Goal: Task Accomplishment & Management: Manage account settings

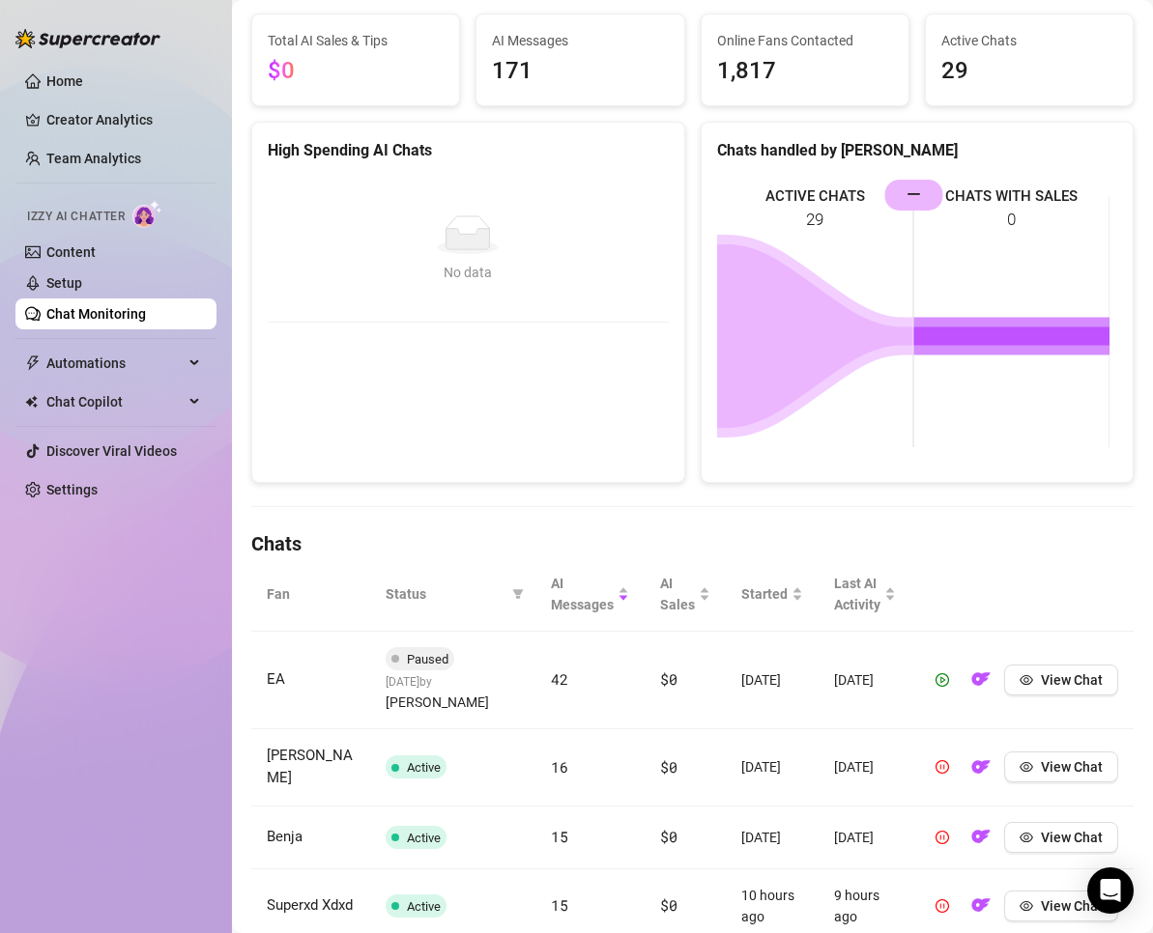
scroll to position [129, 0]
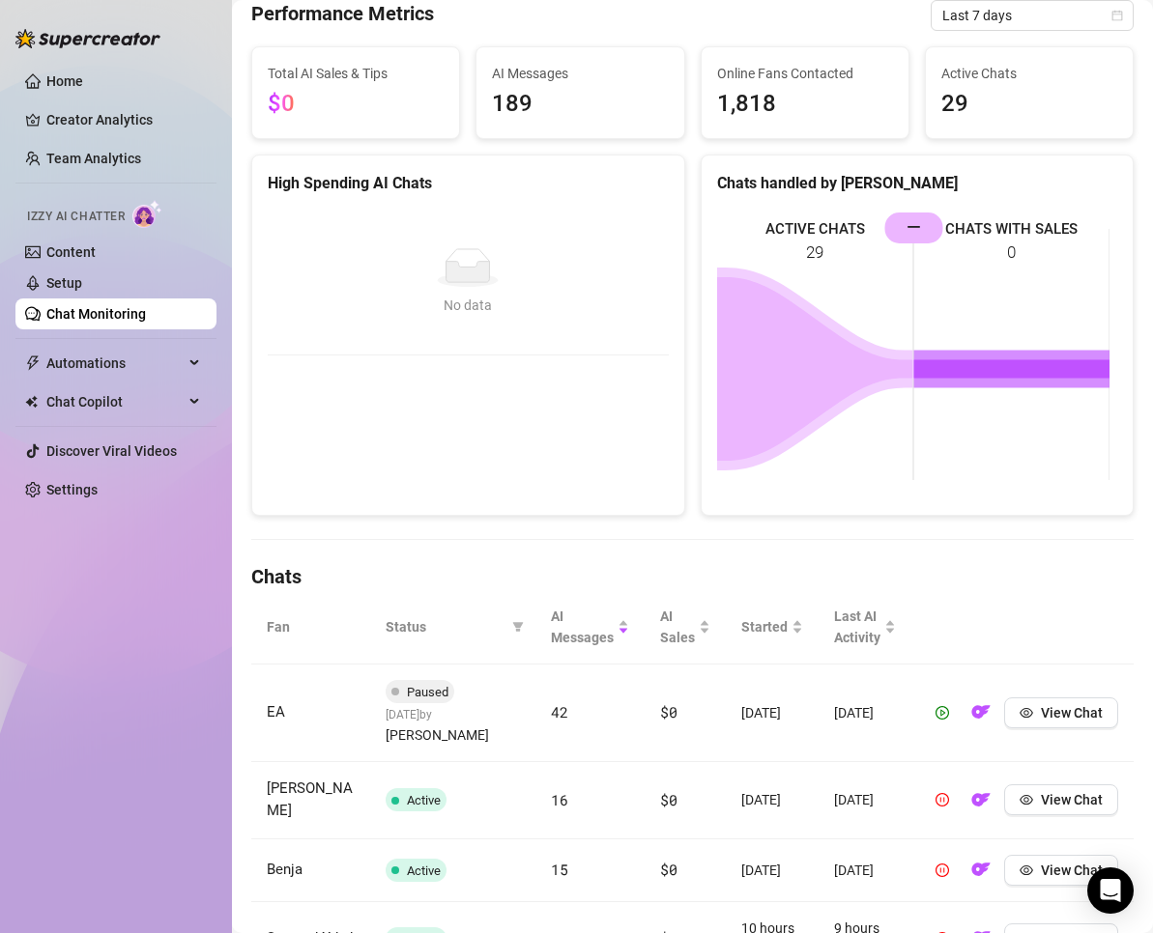
click at [78, 494] on link "Settings" at bounding box center [71, 489] width 51 height 15
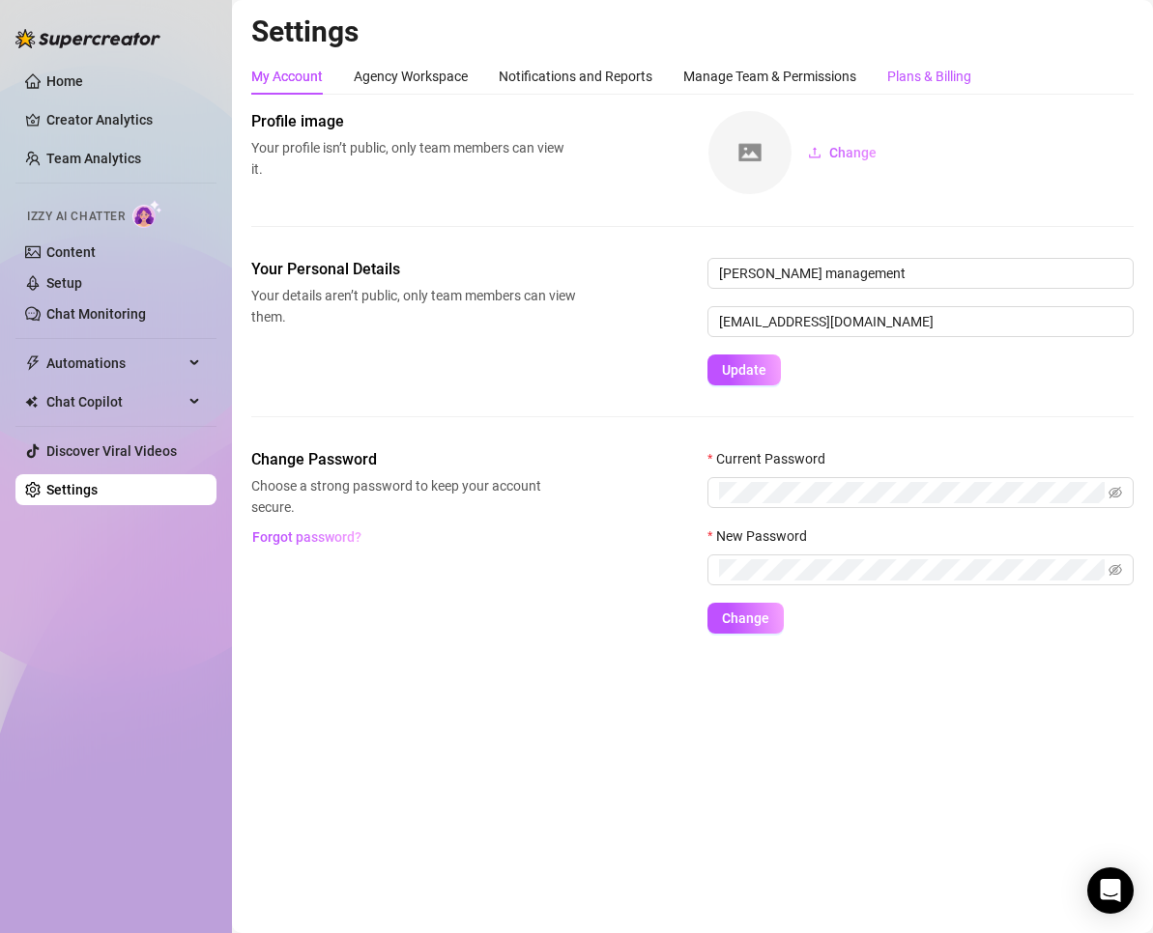
click at [902, 73] on div "Plans & Billing" at bounding box center [929, 76] width 84 height 21
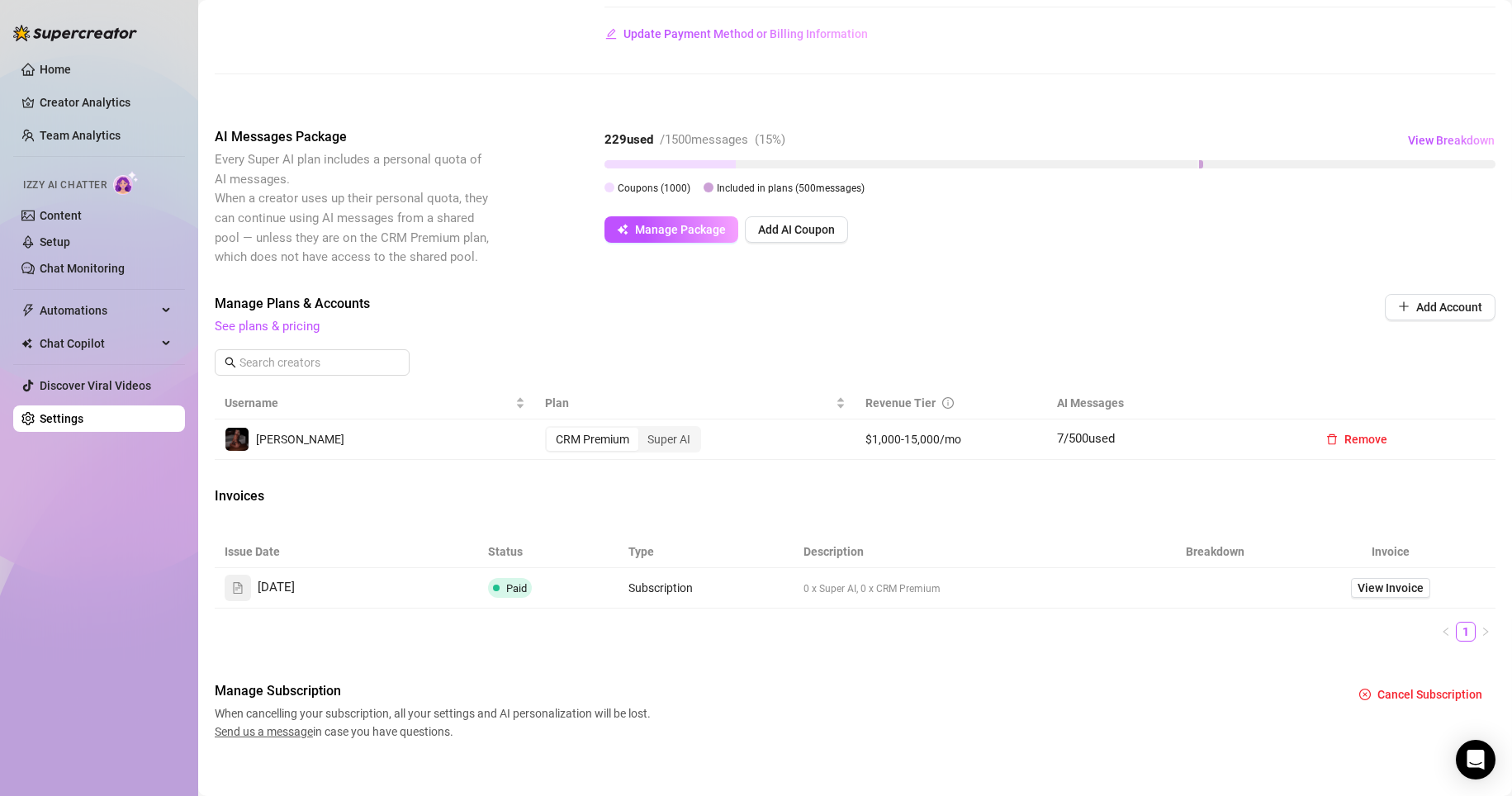
scroll to position [234, 0]
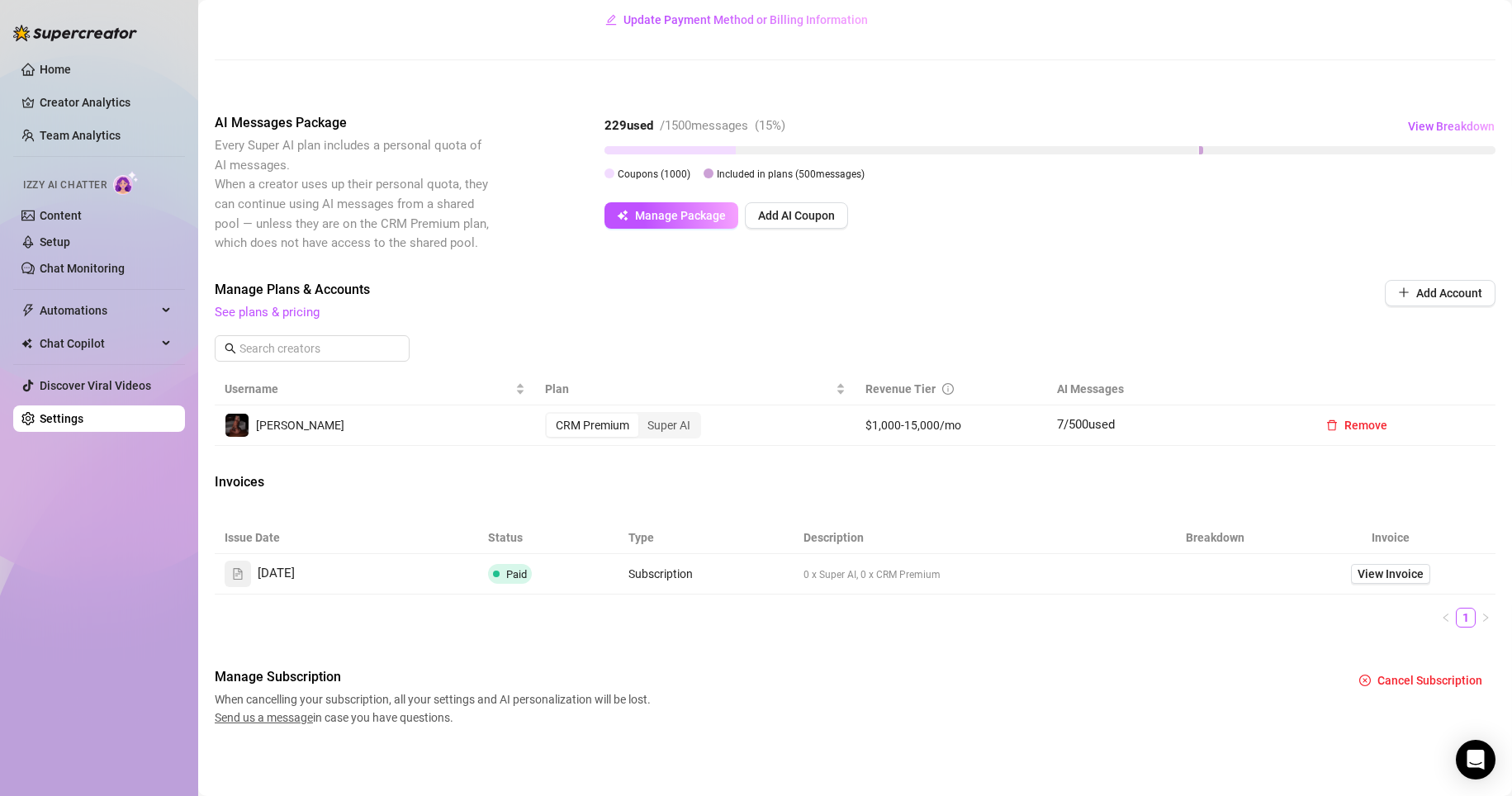
click at [985, 578] on span "View Invoice" at bounding box center [1391, 574] width 66 height 18
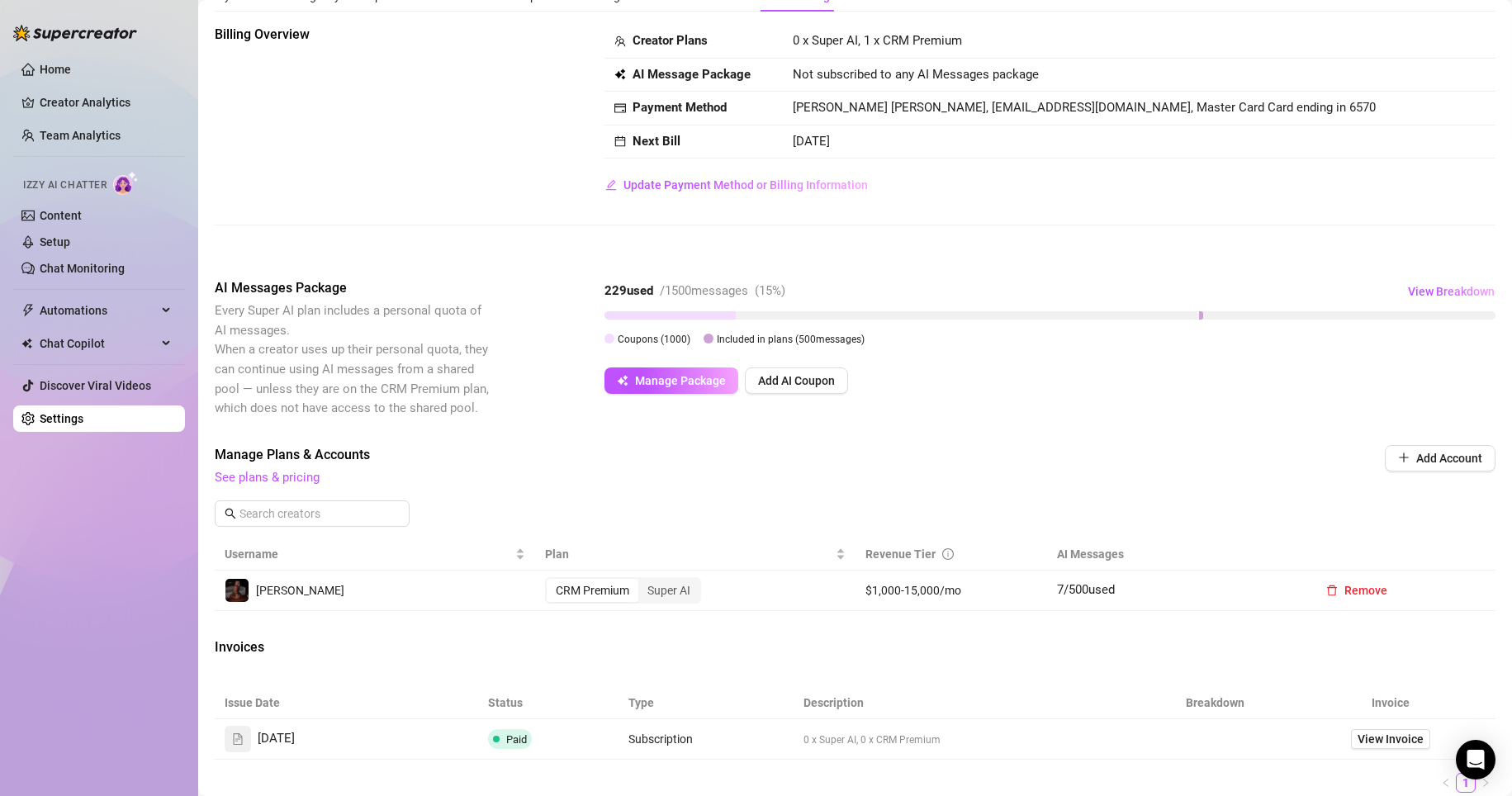
scroll to position [0, 0]
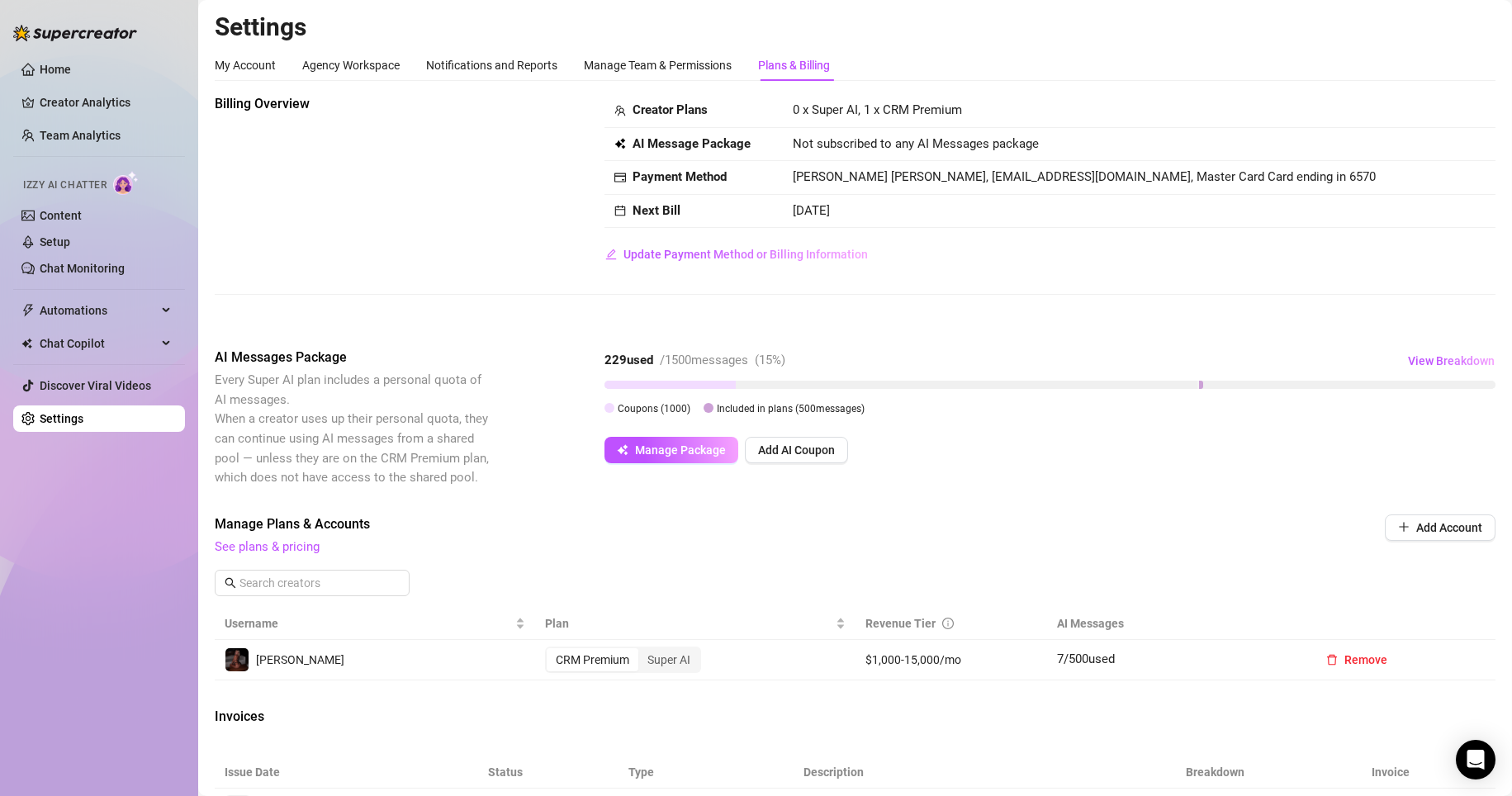
drag, startPoint x: 803, startPoint y: 206, endPoint x: 892, endPoint y: 201, distance: 89.1
click at [892, 201] on td "[DATE]" at bounding box center [1139, 212] width 713 height 34
click at [788, 211] on td "[DATE]" at bounding box center [1139, 212] width 713 height 34
click at [374, 67] on div "Agency Workspace" at bounding box center [351, 65] width 97 height 18
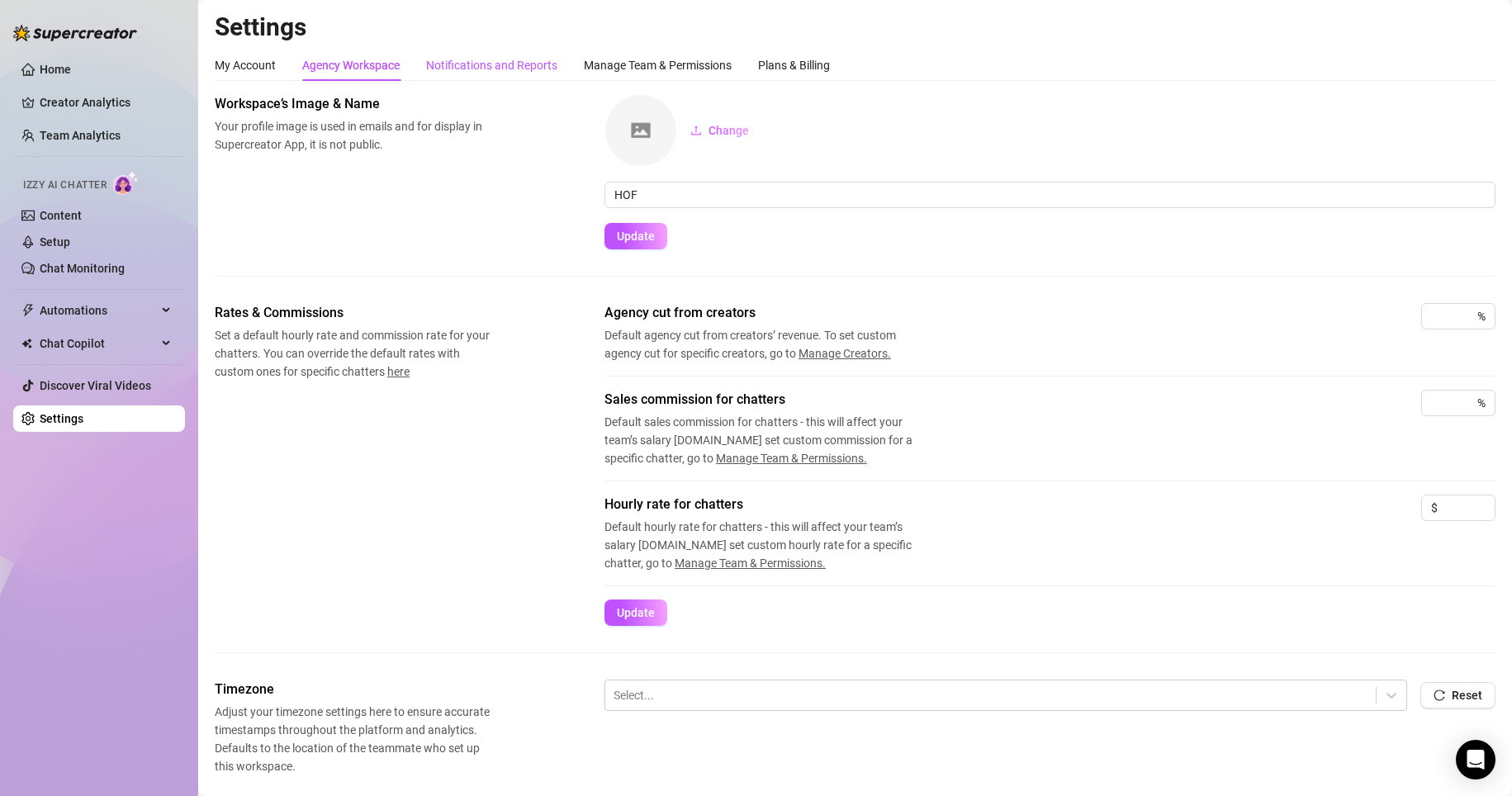
click at [536, 63] on div "Notifications and Reports" at bounding box center [492, 65] width 132 height 18
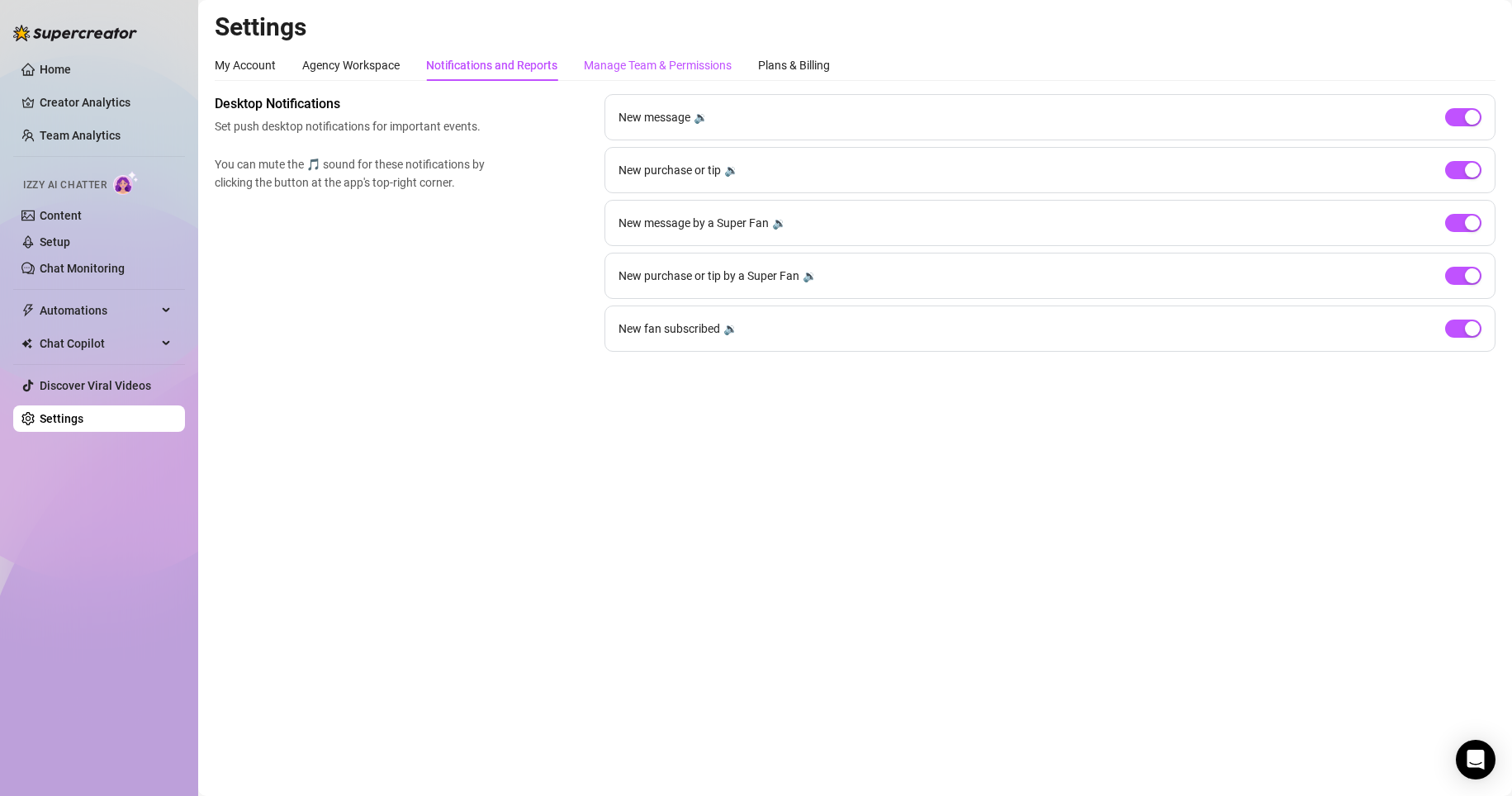
click at [621, 62] on div "Manage Team & Permissions" at bounding box center [657, 65] width 148 height 18
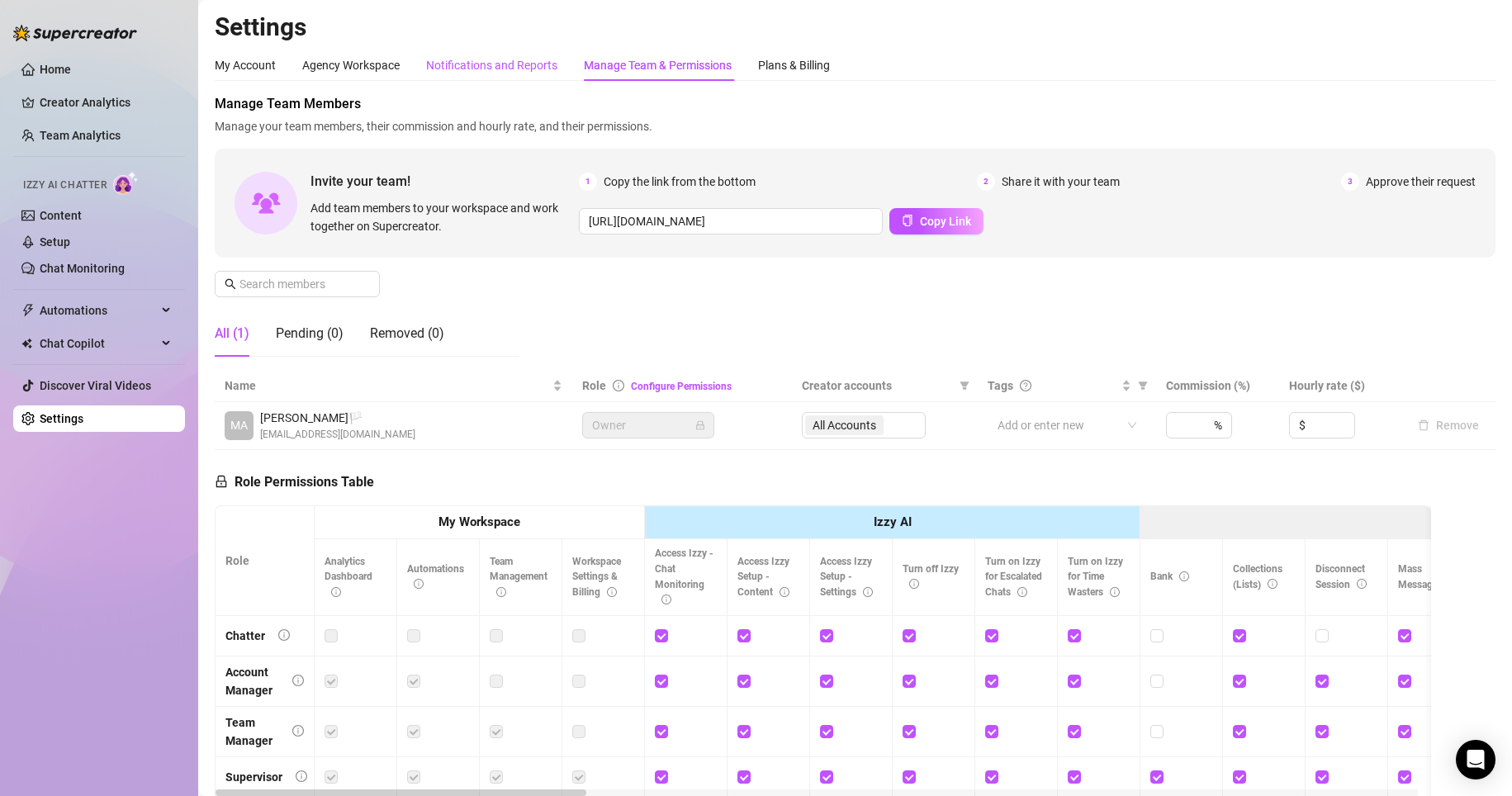
click at [502, 57] on div "Notifications and Reports" at bounding box center [492, 65] width 132 height 18
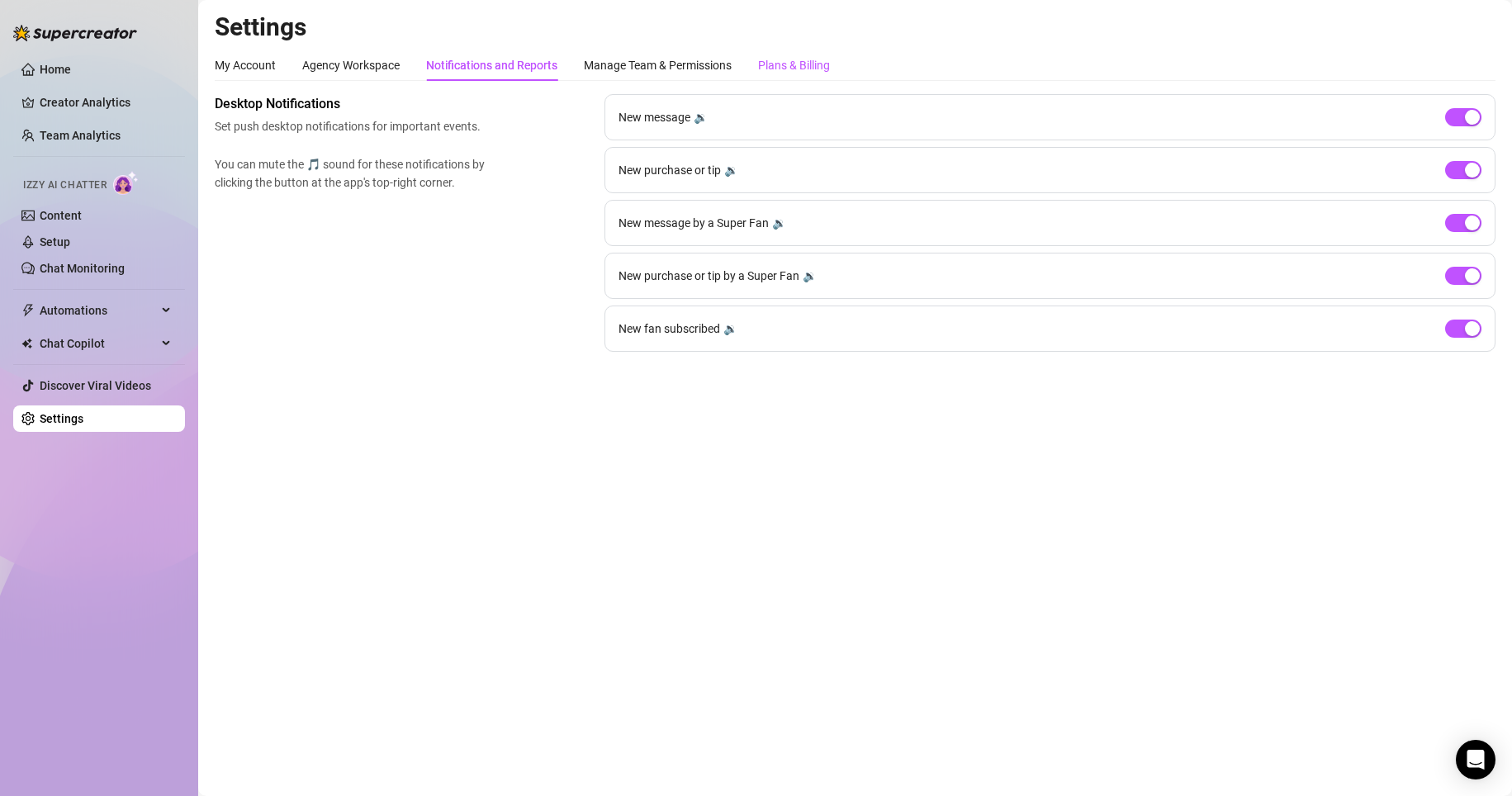
click at [772, 62] on div "Plans & Billing" at bounding box center [794, 65] width 72 height 18
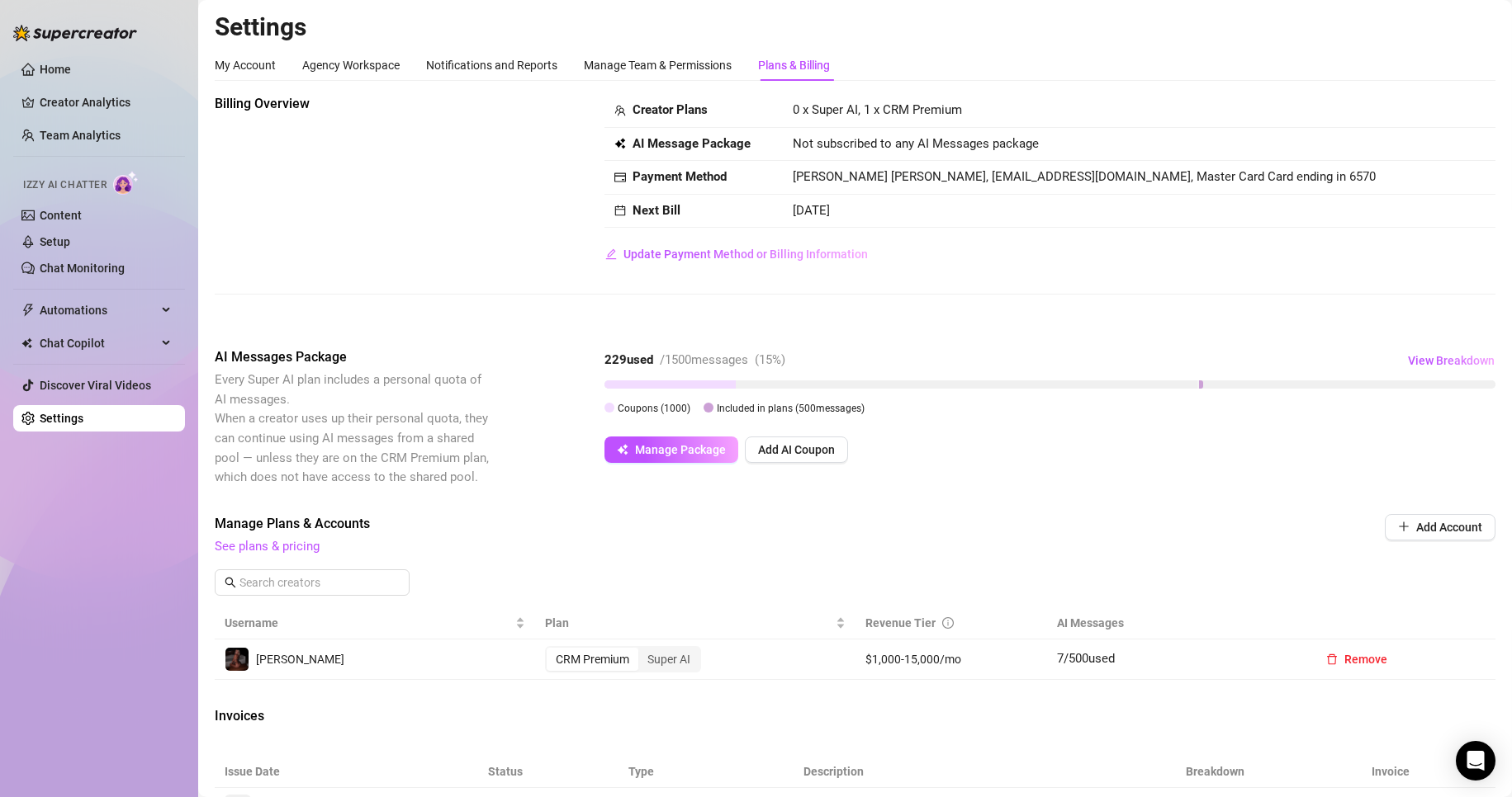
click at [228, 545] on link "See plans & pricing" at bounding box center [267, 546] width 105 height 15
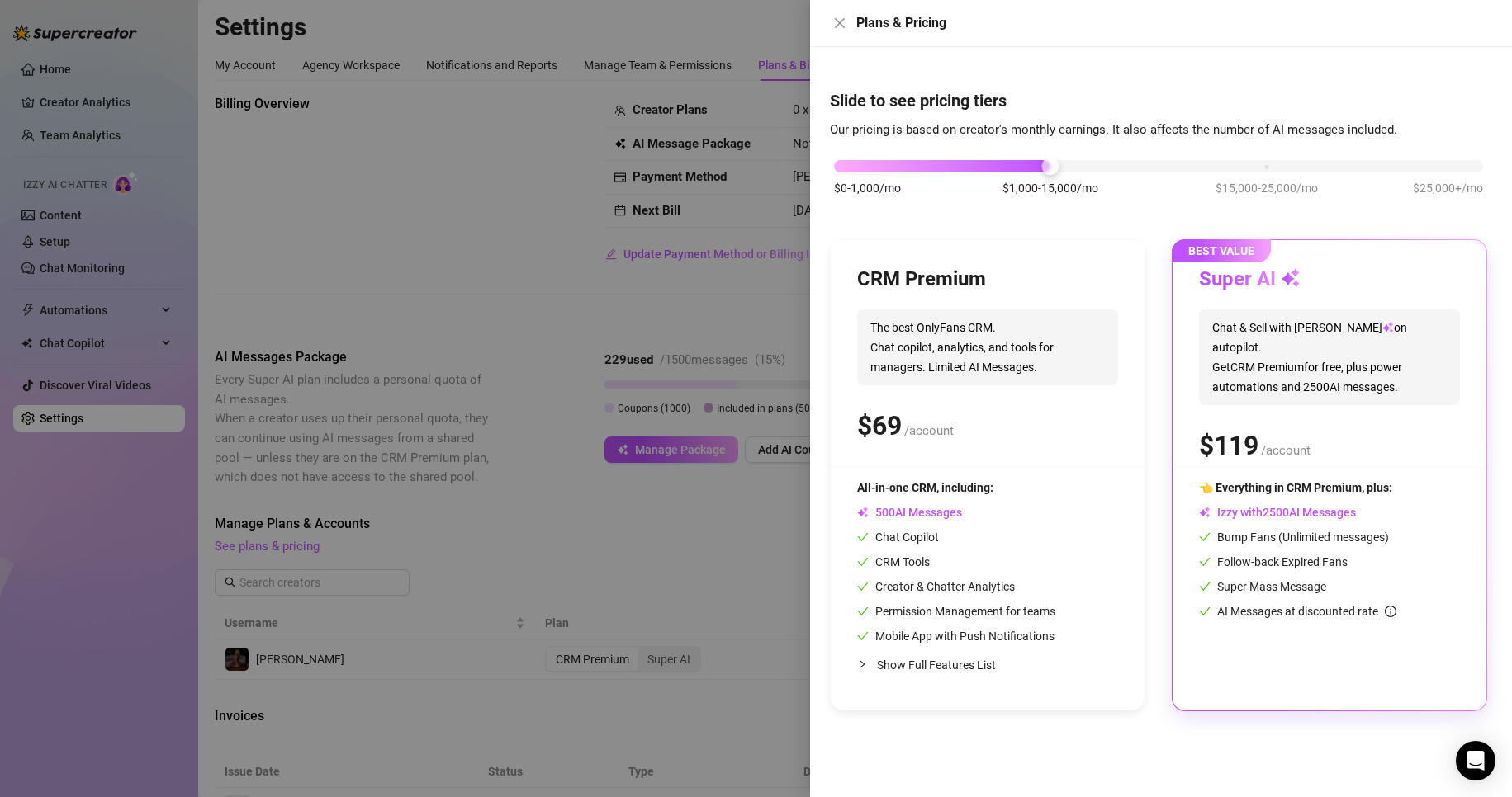
click at [985, 351] on span "The best OnlyFans CRM. Chat copilot, analytics, and tools for managers. Limited…" at bounding box center [987, 347] width 261 height 76
click at [979, 542] on div "Chat Copilot" at bounding box center [956, 536] width 198 height 18
drag, startPoint x: 1029, startPoint y: 163, endPoint x: 961, endPoint y: 175, distance: 69.1
click at [961, 175] on div "$0-1,000/mo $1,000-15,000/mo $15,000-25,000/mo $25,000+/mo" at bounding box center [1158, 185] width 657 height 93
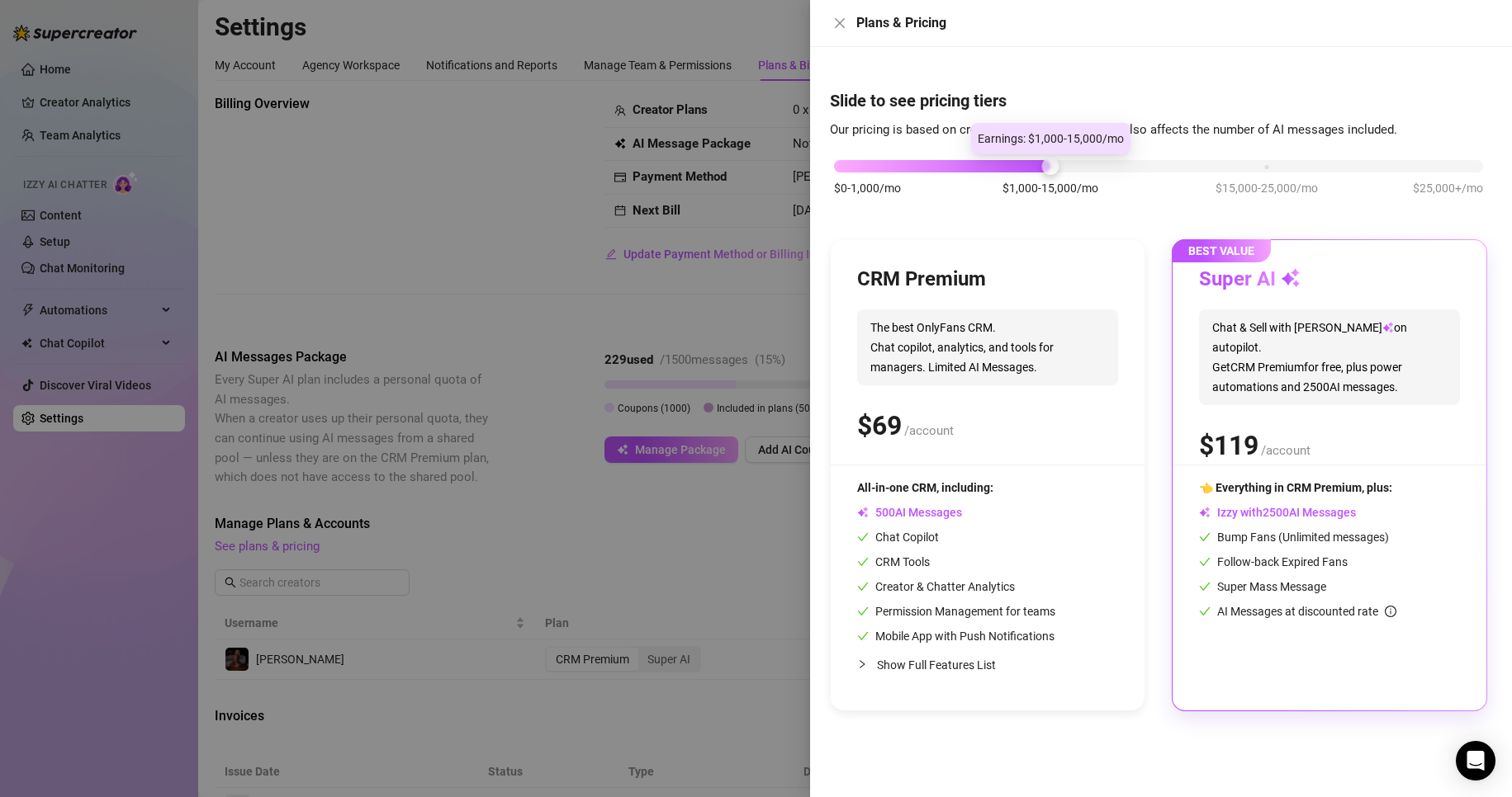
drag, startPoint x: 1043, startPoint y: 169, endPoint x: 909, endPoint y: 170, distance: 134.0
click at [909, 167] on div "$0-1,000/mo $1,000-15,000/mo $15,000-25,000/mo $25,000+/mo" at bounding box center [1158, 162] width 649 height 10
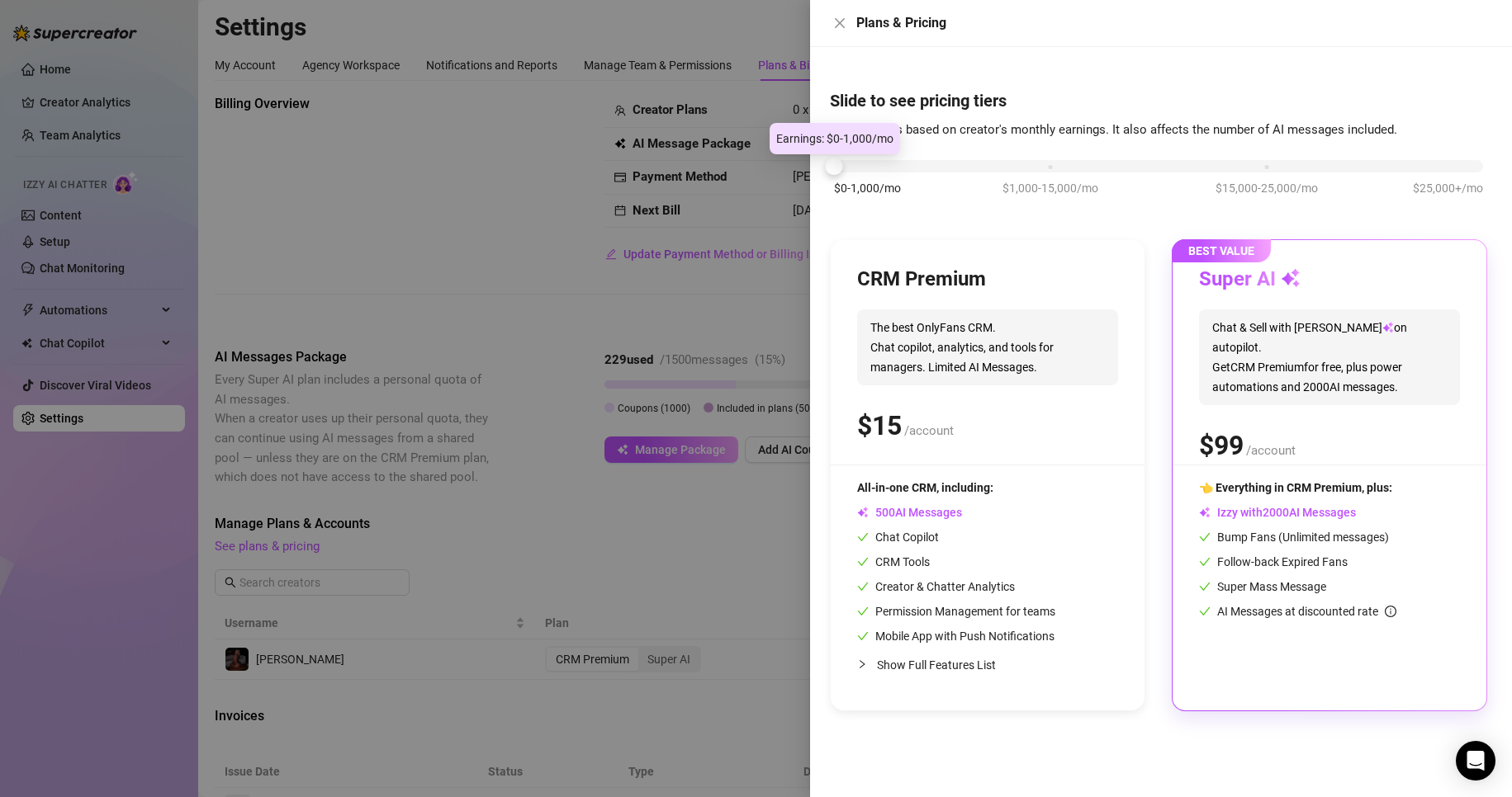
drag, startPoint x: 845, startPoint y: 170, endPoint x: 1037, endPoint y: 168, distance: 192.0
click at [985, 167] on div "$0-1,000/mo $1,000-15,000/mo $15,000-25,000/mo $25,000+/mo" at bounding box center [1158, 162] width 649 height 10
click at [844, 25] on icon "close" at bounding box center [839, 22] width 13 height 13
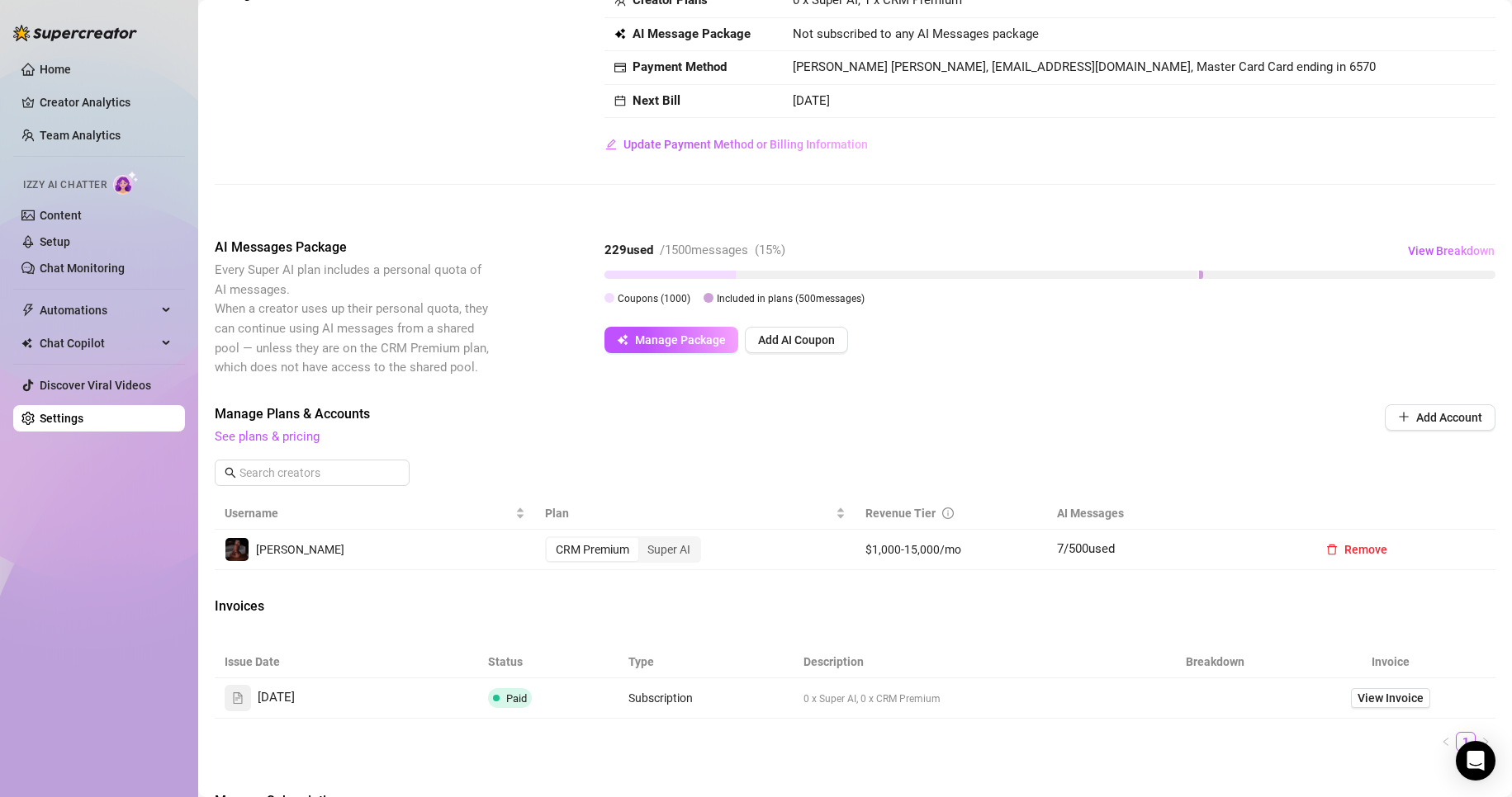
scroll to position [138, 0]
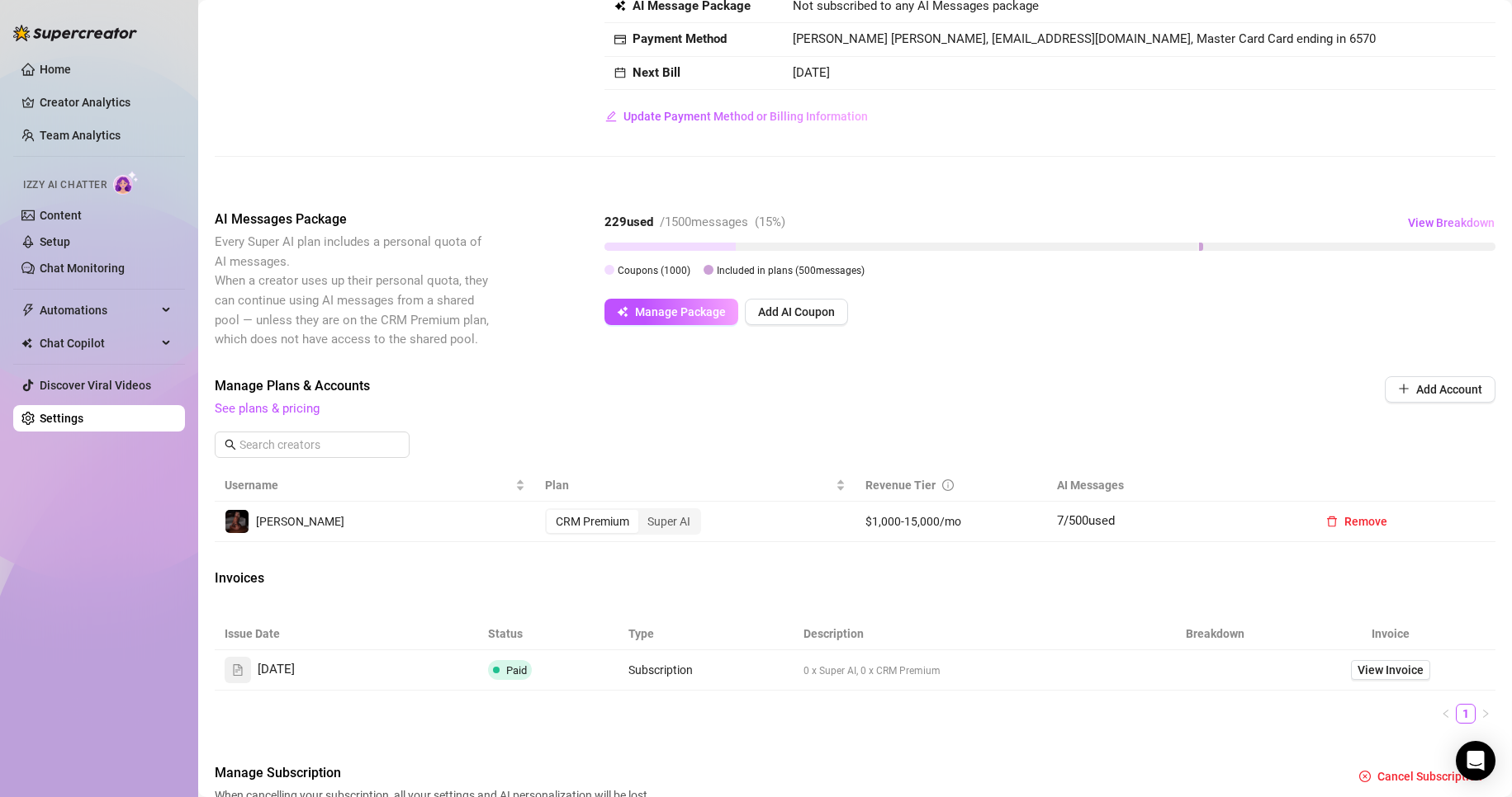
click at [681, 523] on div "Super AI" at bounding box center [669, 521] width 62 height 23
click at [643, 513] on input "Super AI" at bounding box center [643, 513] width 0 height 0
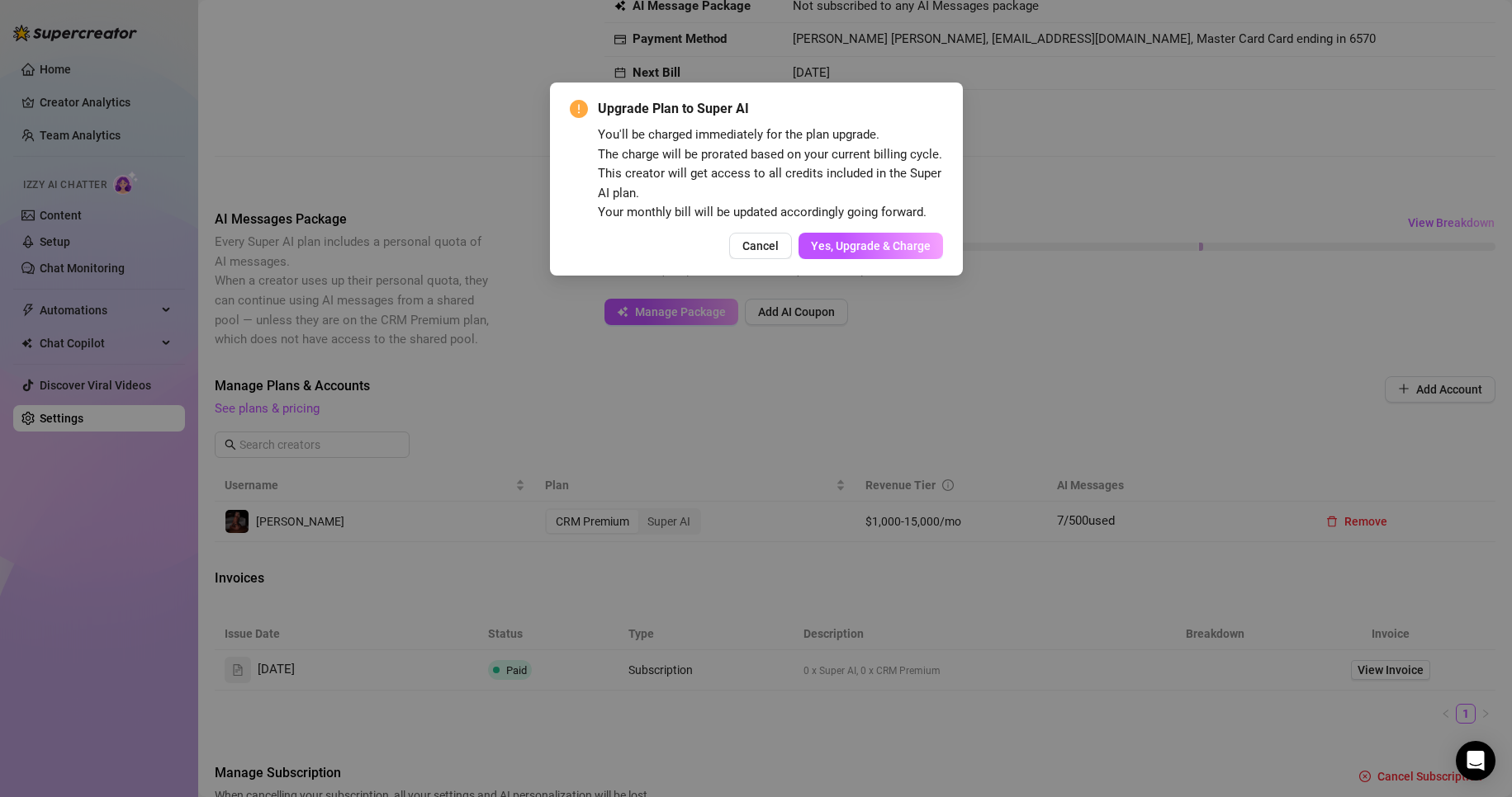
click at [744, 243] on span "Cancel" at bounding box center [761, 245] width 37 height 13
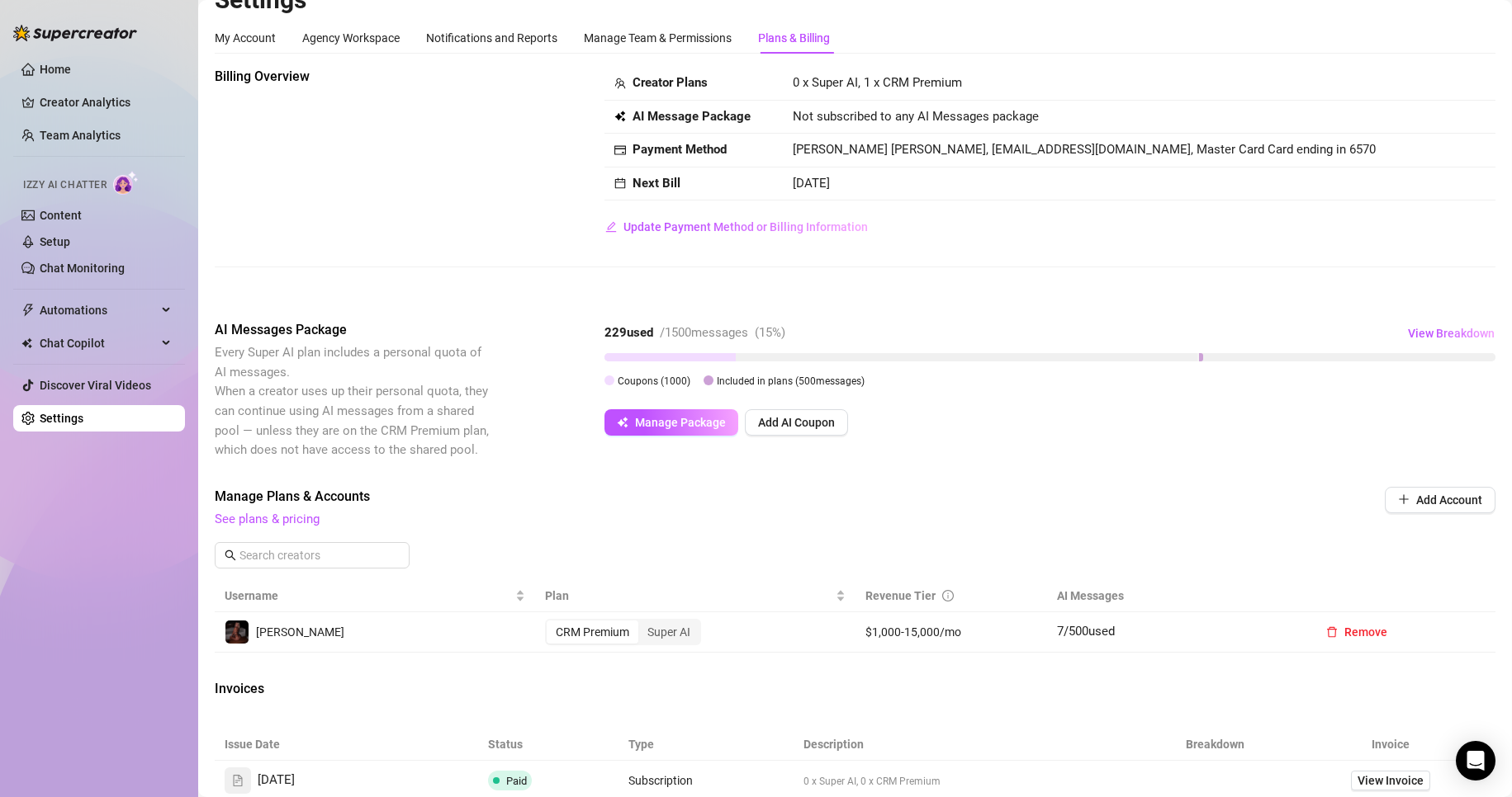
scroll to position [0, 0]
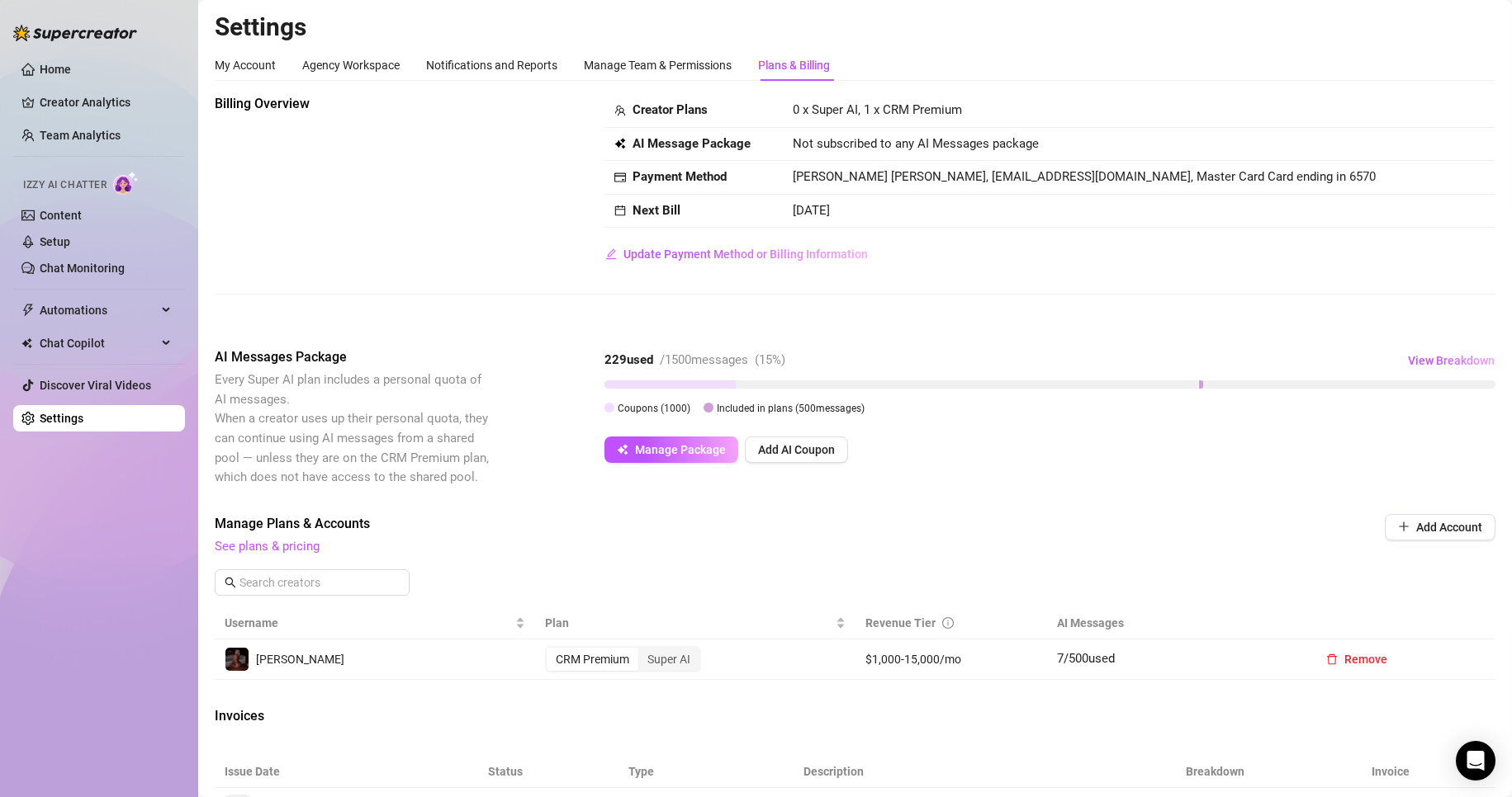
click at [693, 148] on strong "AI Message Package" at bounding box center [691, 143] width 118 height 15
drag, startPoint x: 651, startPoint y: 455, endPoint x: 683, endPoint y: 536, distance: 87.1
click at [683, 536] on div "Billing Overview Creator Plans 0 x Super AI, 1 x CRM Premium AI Message Package…" at bounding box center [855, 527] width 1281 height 867
click at [682, 539] on span "See plans & pricing" at bounding box center [744, 547] width 1058 height 20
click at [697, 448] on span "Manage Package" at bounding box center [680, 449] width 91 height 13
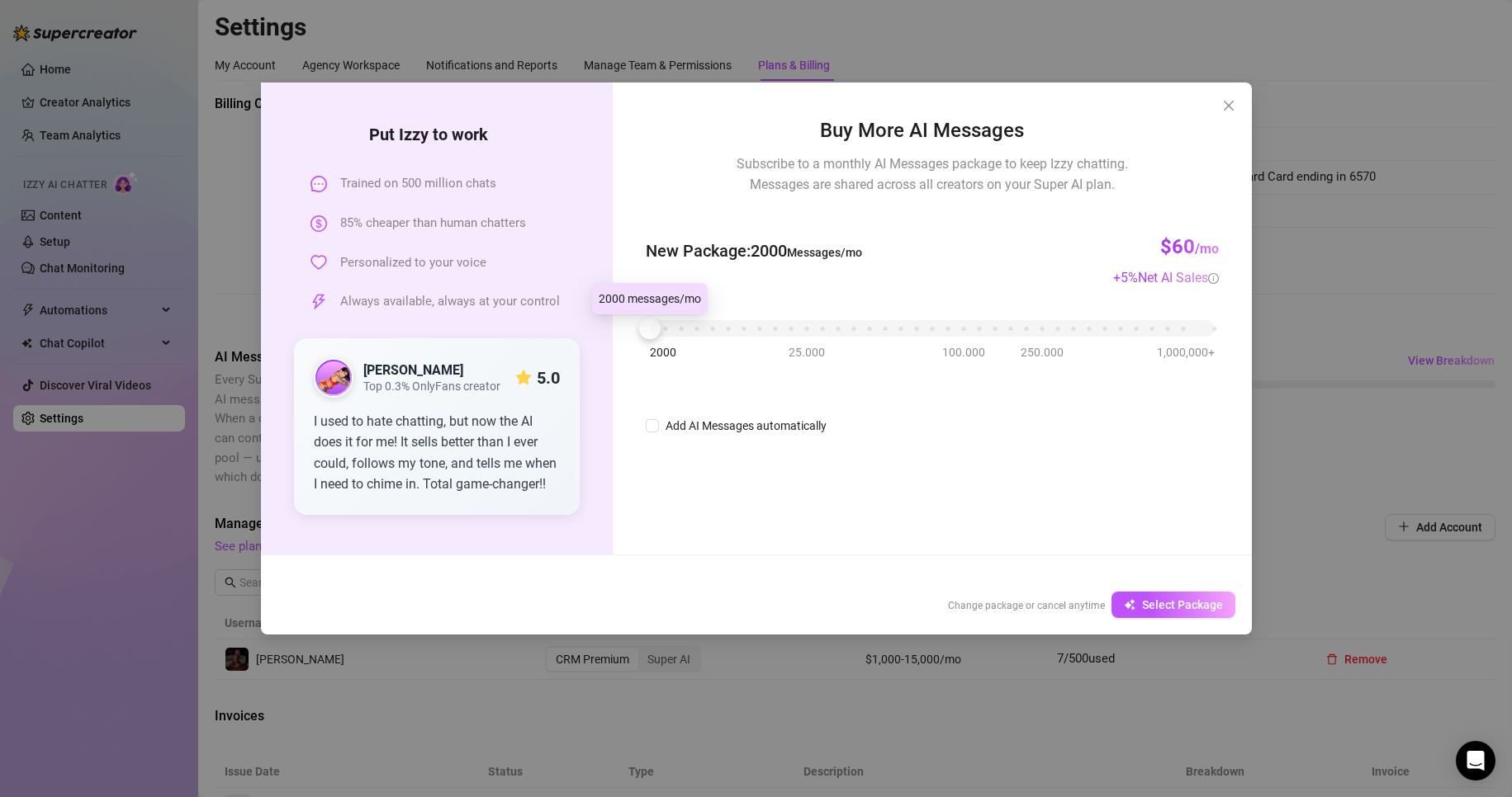
drag, startPoint x: 705, startPoint y: 316, endPoint x: 644, endPoint y: 366, distance: 78.9
click at [644, 366] on div "Buy More AI Messages Subscribe to a monthly AI Messages package to keep Izzy ch…" at bounding box center [932, 319] width 638 height 472
click at [985, 108] on icon "close" at bounding box center [1228, 105] width 13 height 13
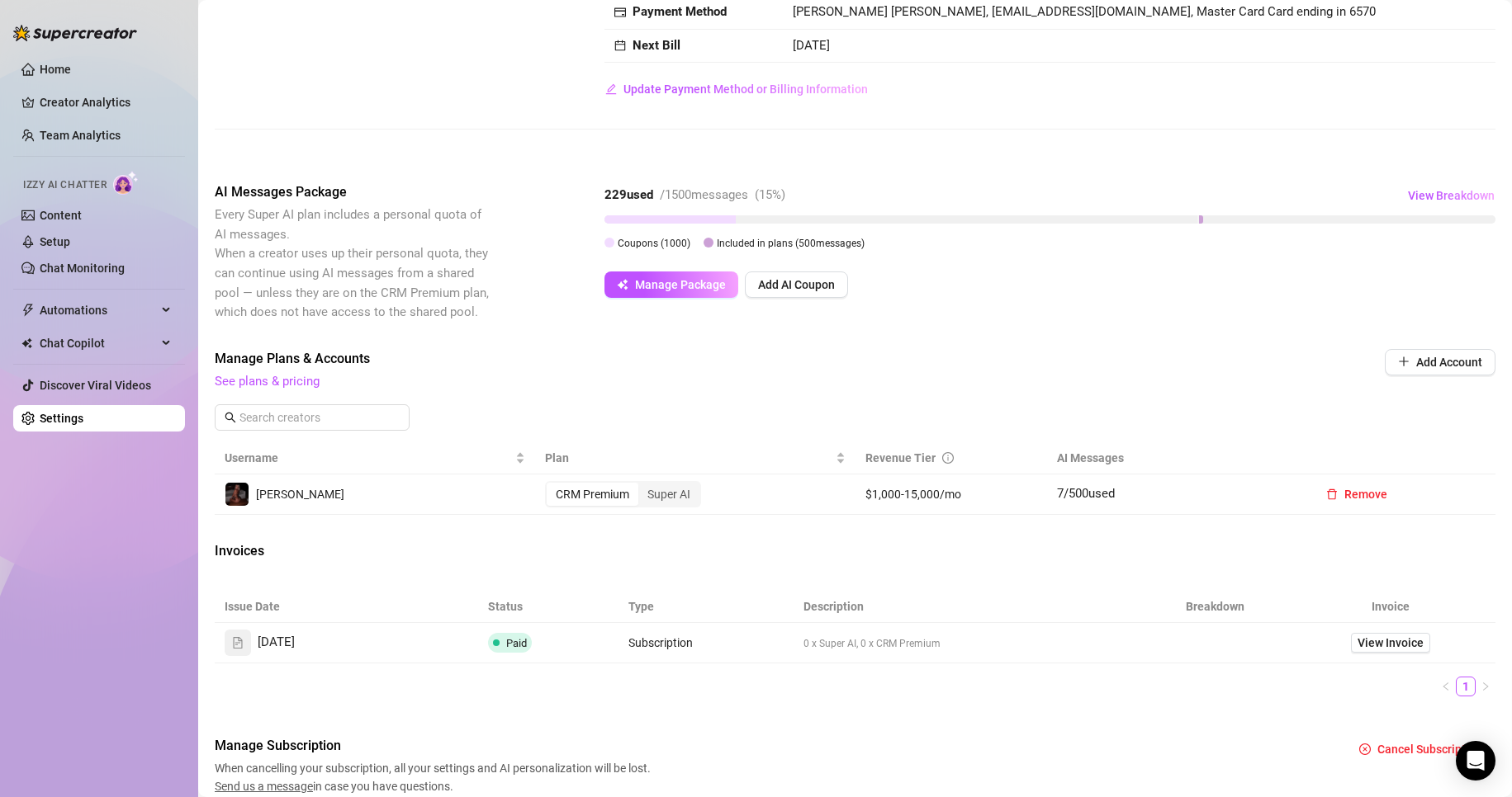
scroll to position [232, 0]
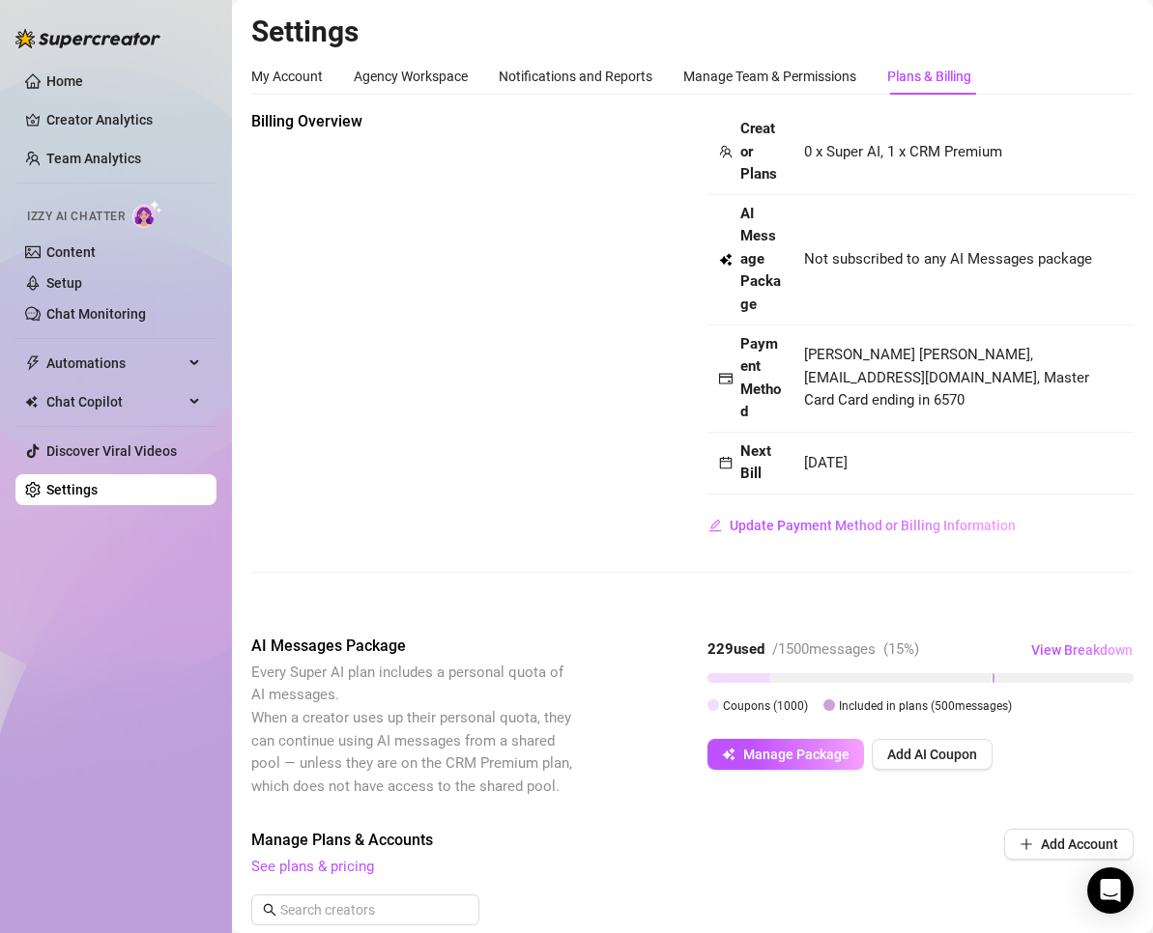
click at [76, 275] on link "Setup" at bounding box center [64, 282] width 36 height 15
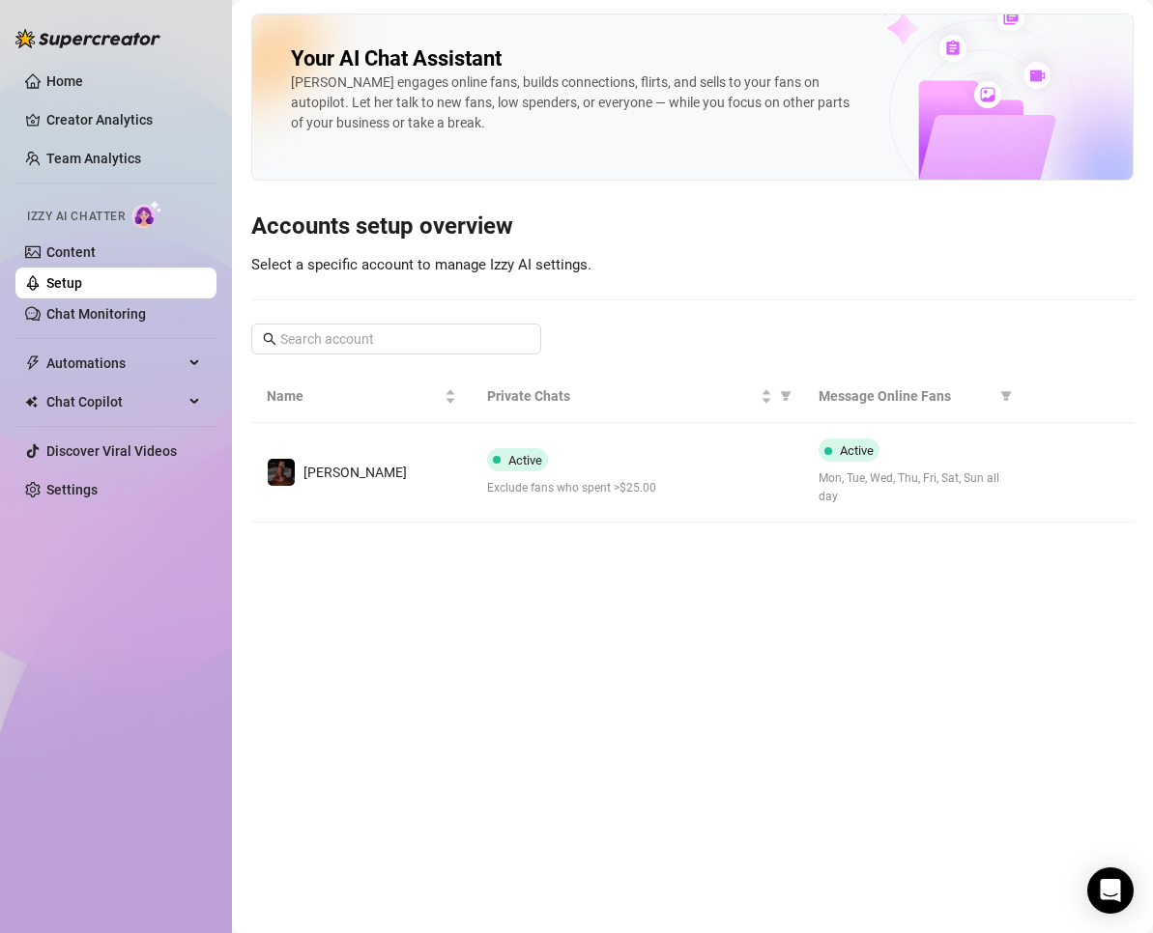
click at [618, 467] on div "Active Exclude fans who spent >$25.00" at bounding box center [637, 472] width 300 height 49
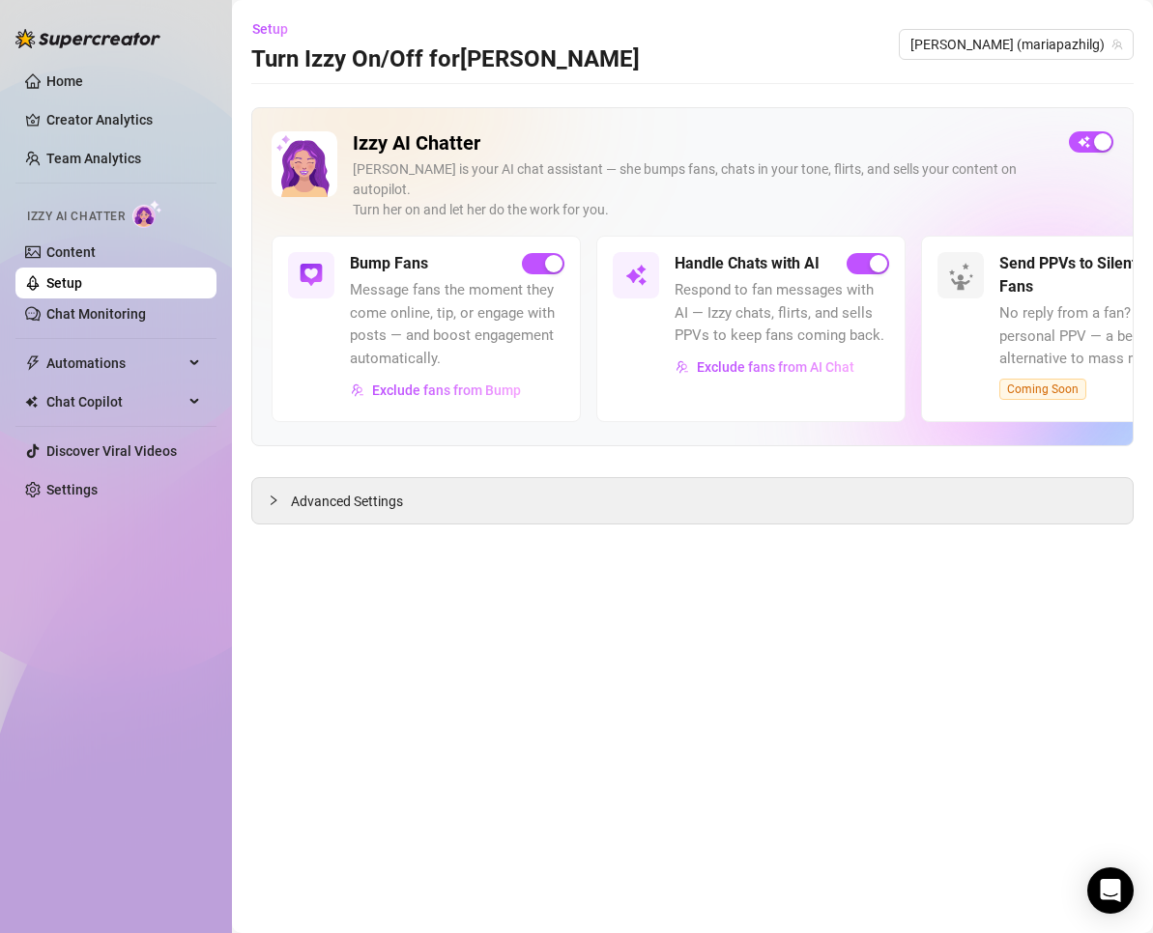
click at [862, 253] on span "button" at bounding box center [867, 263] width 43 height 21
click at [730, 359] on span "Exclude fans from AI Chat" at bounding box center [775, 366] width 157 height 15
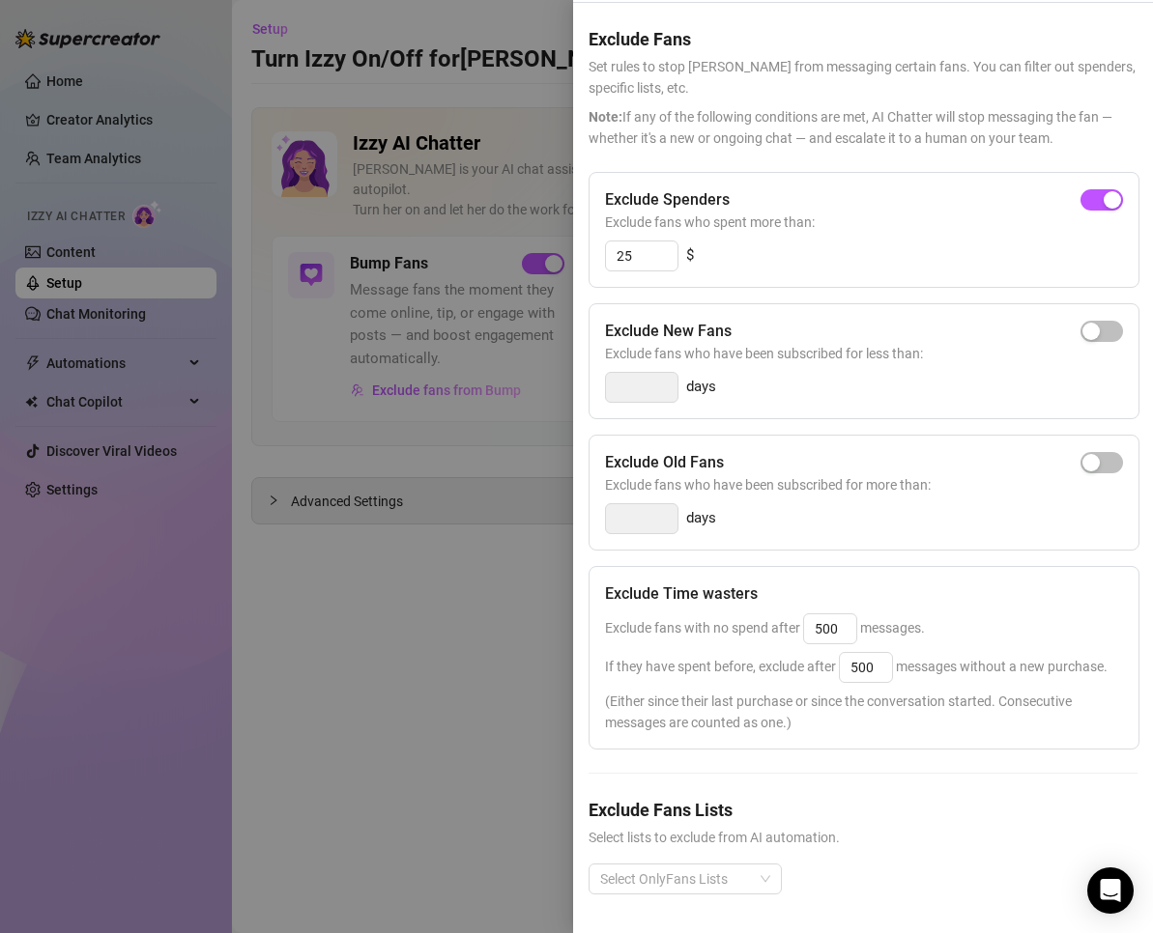
scroll to position [99, 0]
click at [724, 866] on div at bounding box center [674, 879] width 165 height 27
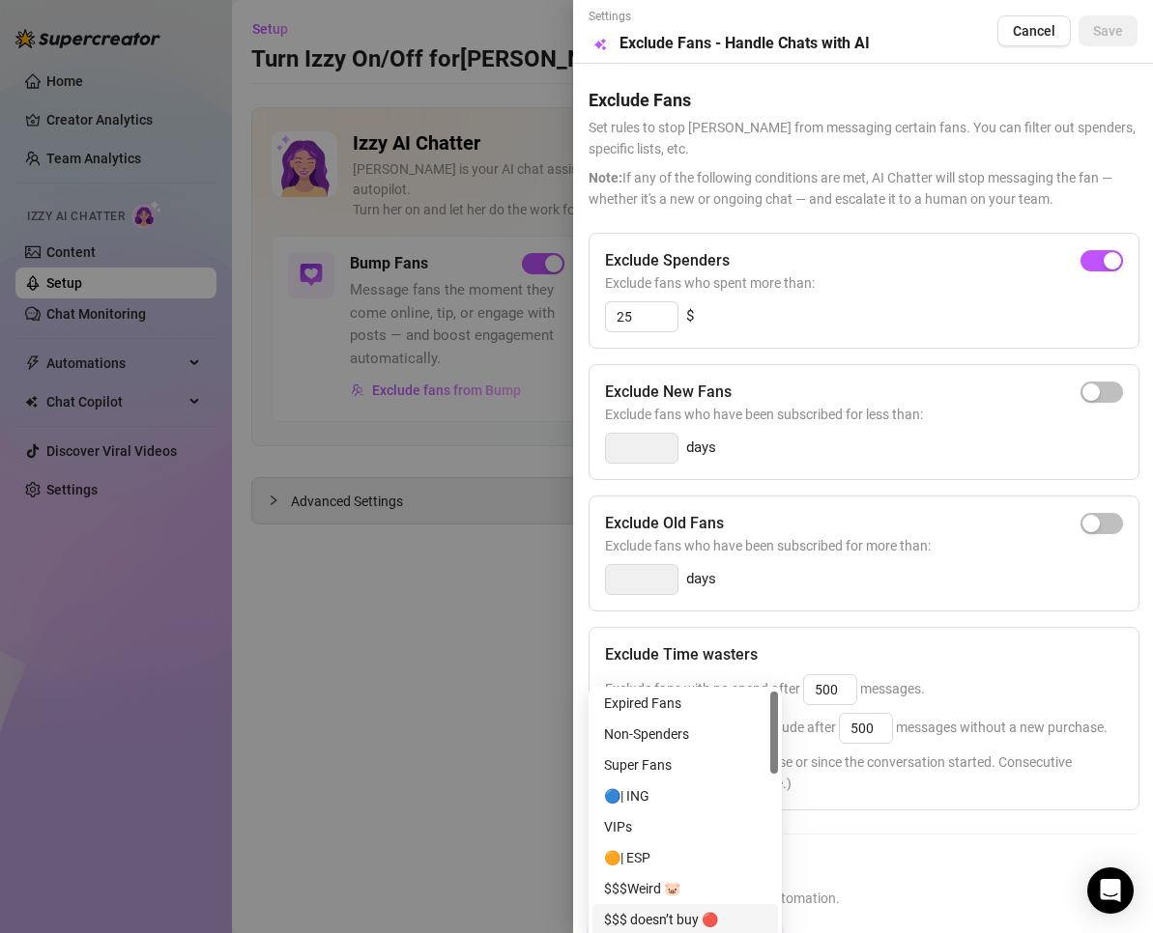
scroll to position [0, 0]
click at [891, 616] on div "Exclude Spenders Exclude fans who spent more than: 25 $ Exclude New Fans Exclud…" at bounding box center [862, 610] width 549 height 754
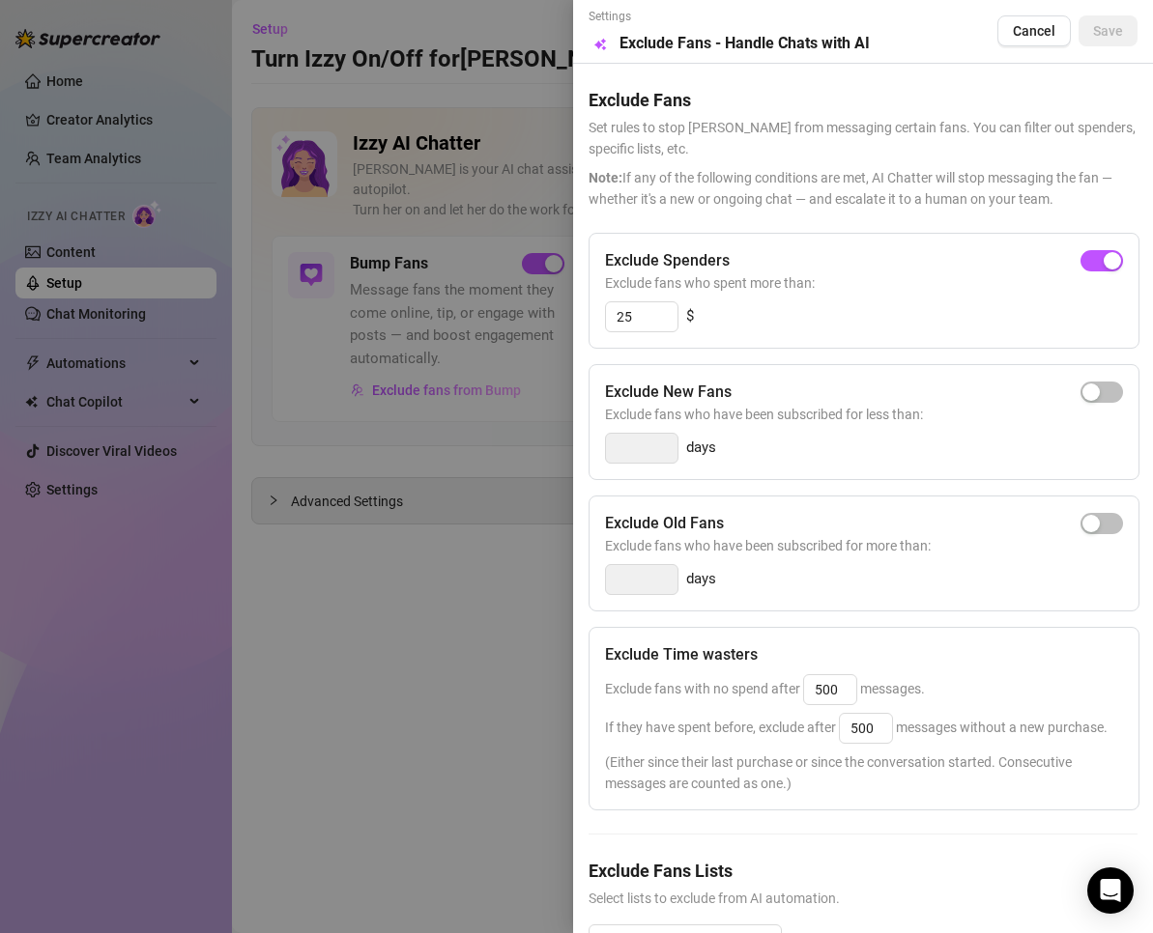
click at [1082, 394] on div "button" at bounding box center [1090, 392] width 17 height 17
type input "3"
click at [653, 316] on input "25" at bounding box center [642, 316] width 72 height 29
click at [753, 301] on div "25 $" at bounding box center [864, 316] width 518 height 31
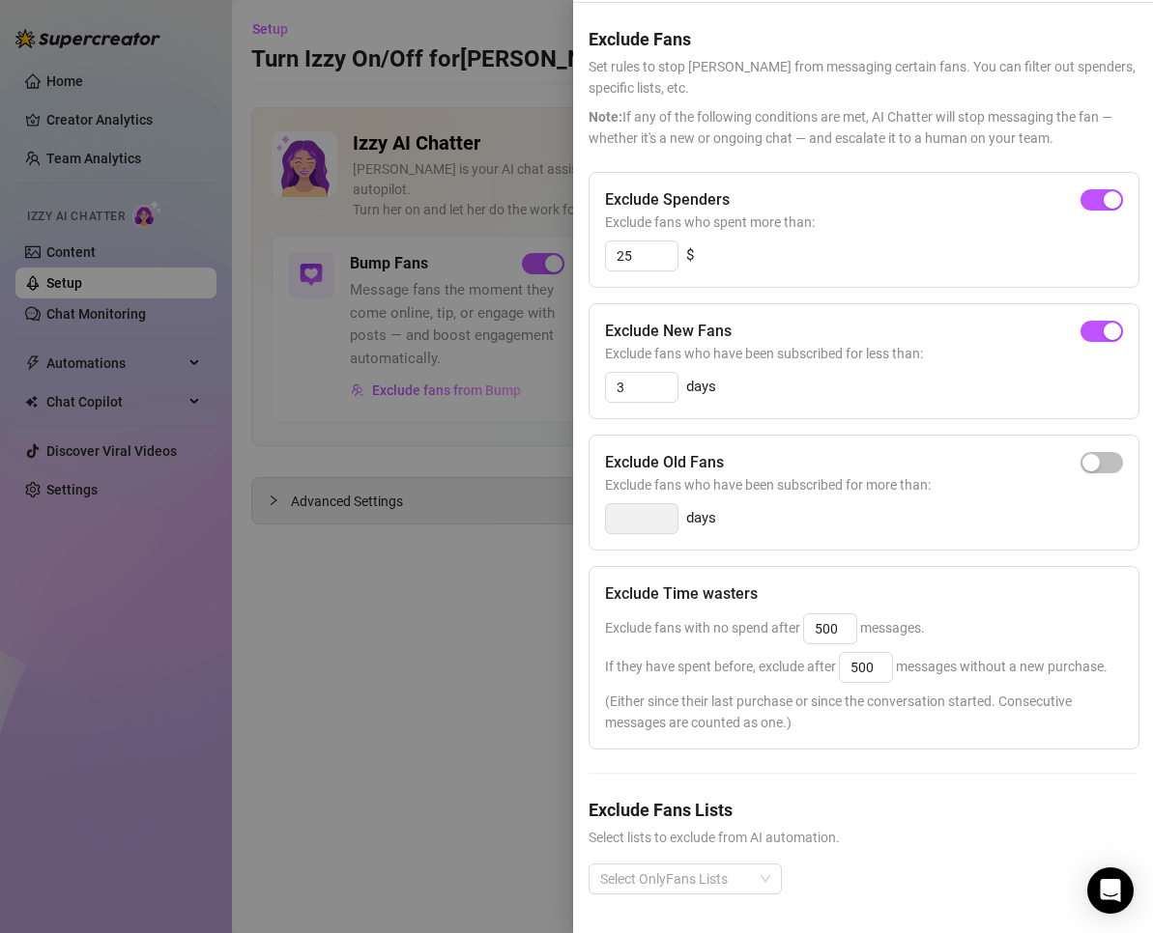
scroll to position [99, 0]
drag, startPoint x: 620, startPoint y: 593, endPoint x: 737, endPoint y: 591, distance: 116.9
click at [737, 620] on span "Exclude fans with no spend after 500 messages." at bounding box center [765, 627] width 320 height 15
click at [753, 620] on span "Exclude fans with no spend after 500 messages." at bounding box center [765, 627] width 320 height 15
drag, startPoint x: 699, startPoint y: 590, endPoint x: 788, endPoint y: 590, distance: 89.9
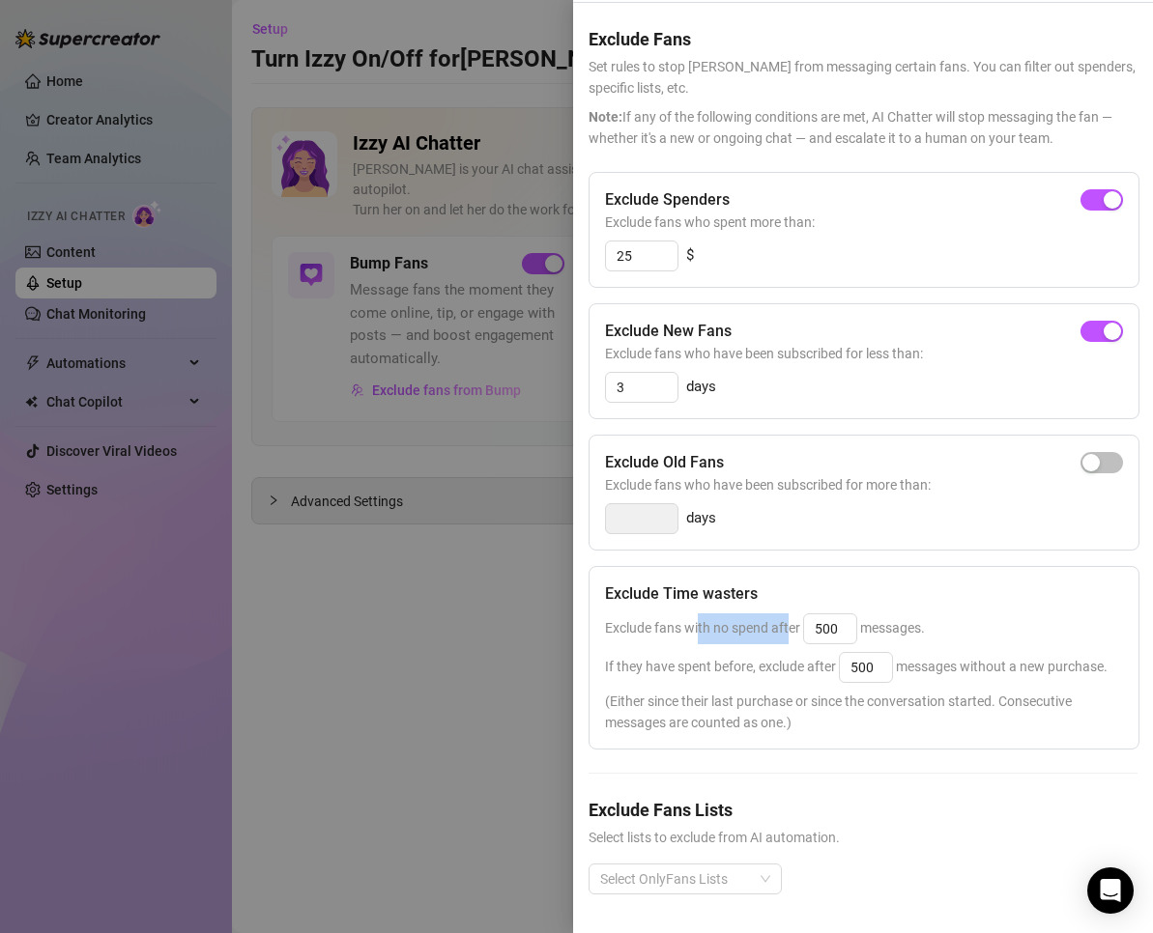
click at [788, 620] on span "Exclude fans with no spend after 500 messages." at bounding box center [765, 627] width 320 height 15
click at [865, 583] on div "Exclude Time wasters" at bounding box center [864, 594] width 518 height 23
drag, startPoint x: 842, startPoint y: 589, endPoint x: 738, endPoint y: 584, distance: 103.6
click at [738, 620] on span "Exclude fans with no spend after 500 messages." at bounding box center [765, 627] width 320 height 15
type input "100"
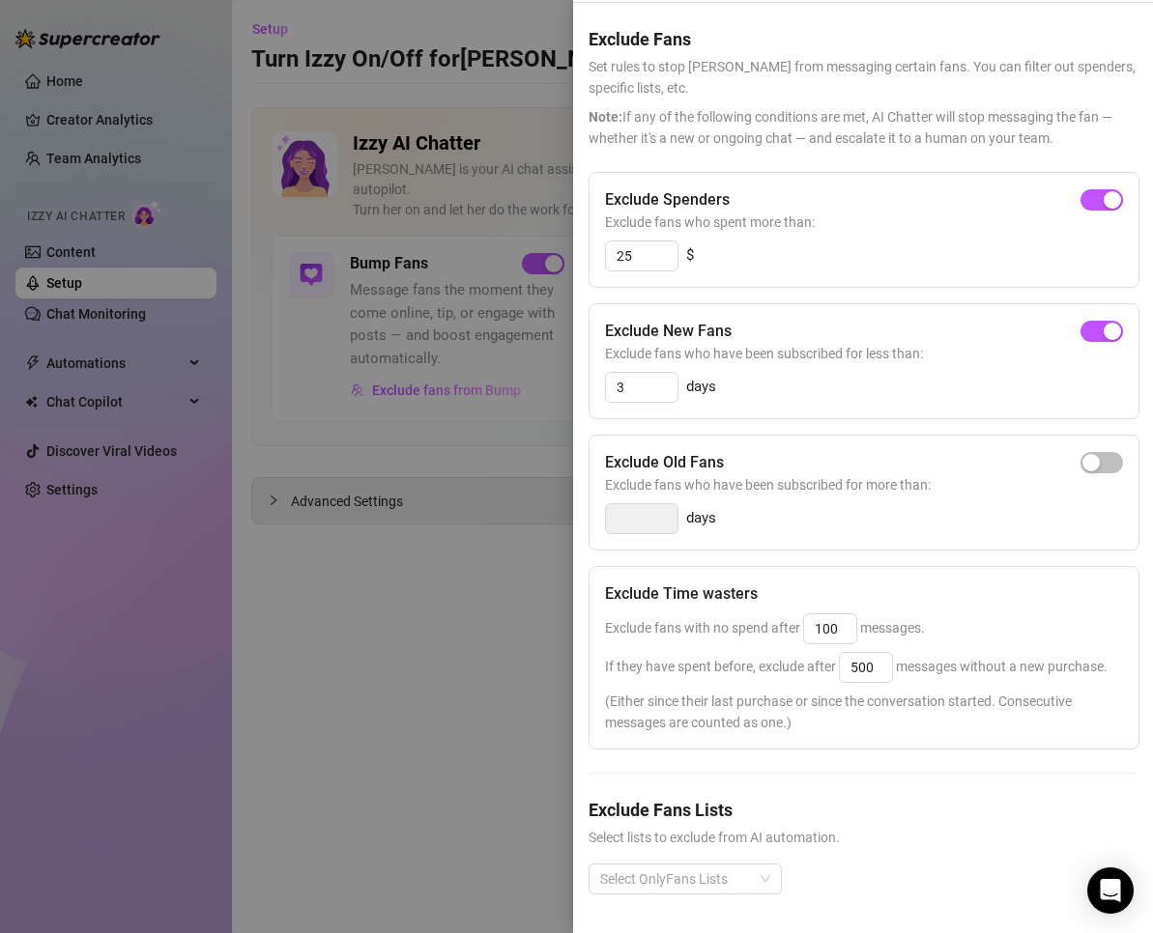
click at [970, 583] on div "Exclude Time wasters" at bounding box center [864, 594] width 518 height 23
drag, startPoint x: 842, startPoint y: 588, endPoint x: 745, endPoint y: 584, distance: 96.7
click at [745, 620] on span "Exclude fans with no spend after 100 messages." at bounding box center [765, 627] width 320 height 15
click at [899, 583] on div "Exclude Time wasters" at bounding box center [864, 594] width 518 height 23
drag, startPoint x: 846, startPoint y: 587, endPoint x: 763, endPoint y: 586, distance: 83.1
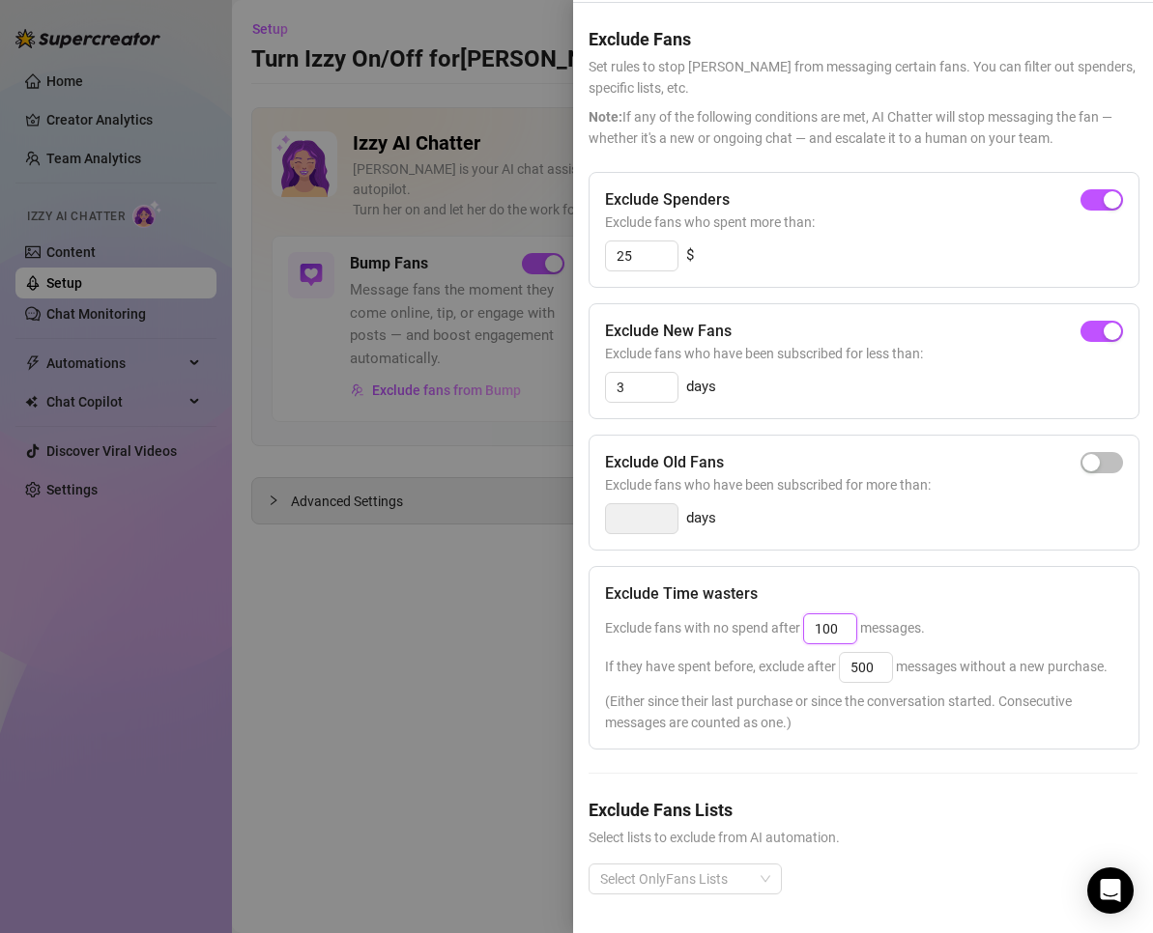
click at [763, 620] on span "Exclude fans with no spend after 100 messages." at bounding box center [765, 627] width 320 height 15
click at [885, 583] on div "Exclude Time wasters" at bounding box center [864, 594] width 518 height 23
drag, startPoint x: 615, startPoint y: 625, endPoint x: 645, endPoint y: 618, distance: 31.7
click at [646, 652] on div "If they have spent before, exclude after 500 messages without a new purchase." at bounding box center [864, 667] width 518 height 31
click at [646, 659] on span "If they have spent before, exclude after 500 messages without a new purchase." at bounding box center [856, 666] width 502 height 15
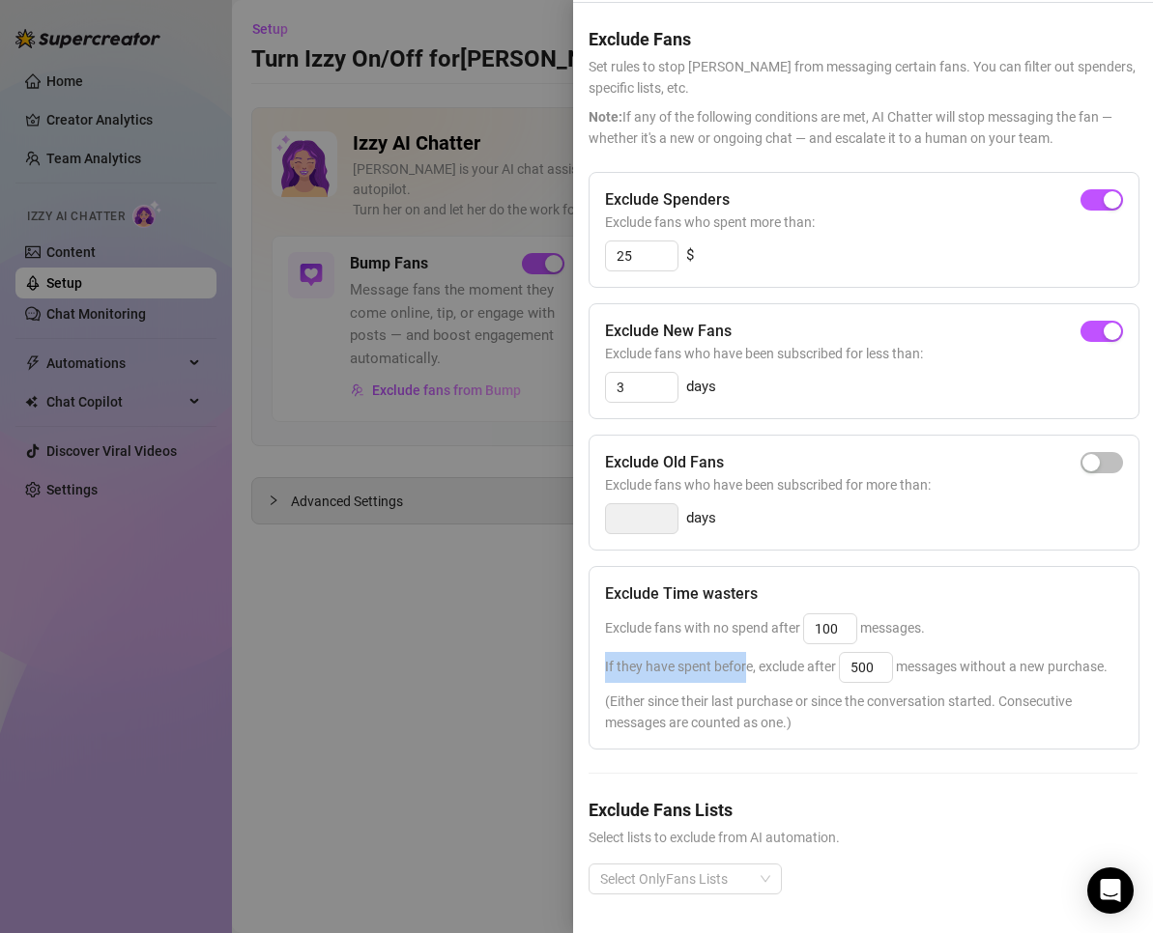
drag, startPoint x: 659, startPoint y: 627, endPoint x: 745, endPoint y: 616, distance: 86.7
click at [745, 616] on div "Exclude Time wasters Exclude fans with no spend after 100 messages. If they hav…" at bounding box center [863, 658] width 551 height 184
click at [783, 659] on span "If they have spent before, exclude after 500 messages without a new purchase." at bounding box center [856, 666] width 502 height 15
drag, startPoint x: 756, startPoint y: 630, endPoint x: 843, endPoint y: 630, distance: 87.0
click at [840, 659] on span "If they have spent before, exclude after 500 messages without a new purchase." at bounding box center [856, 666] width 502 height 15
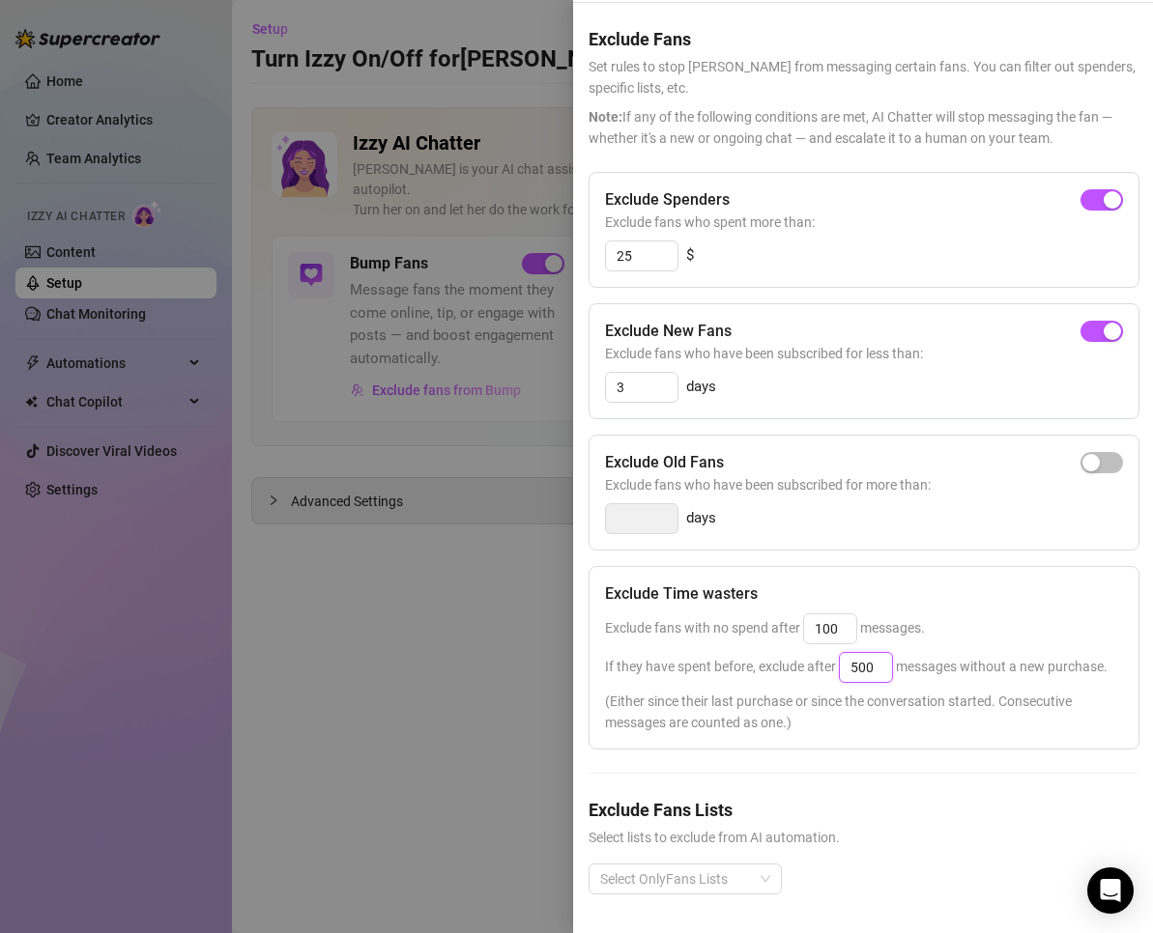
click at [892, 653] on input "500" at bounding box center [866, 667] width 52 height 29
drag, startPoint x: 873, startPoint y: 628, endPoint x: 787, endPoint y: 635, distance: 87.2
click at [787, 659] on span "If they have spent before, exclude after 500 messages without a new purchase." at bounding box center [856, 666] width 502 height 15
type input "100"
click at [984, 569] on div "Exclude Time wasters Exclude fans with no spend after 100 messages. If they hav…" at bounding box center [863, 658] width 551 height 184
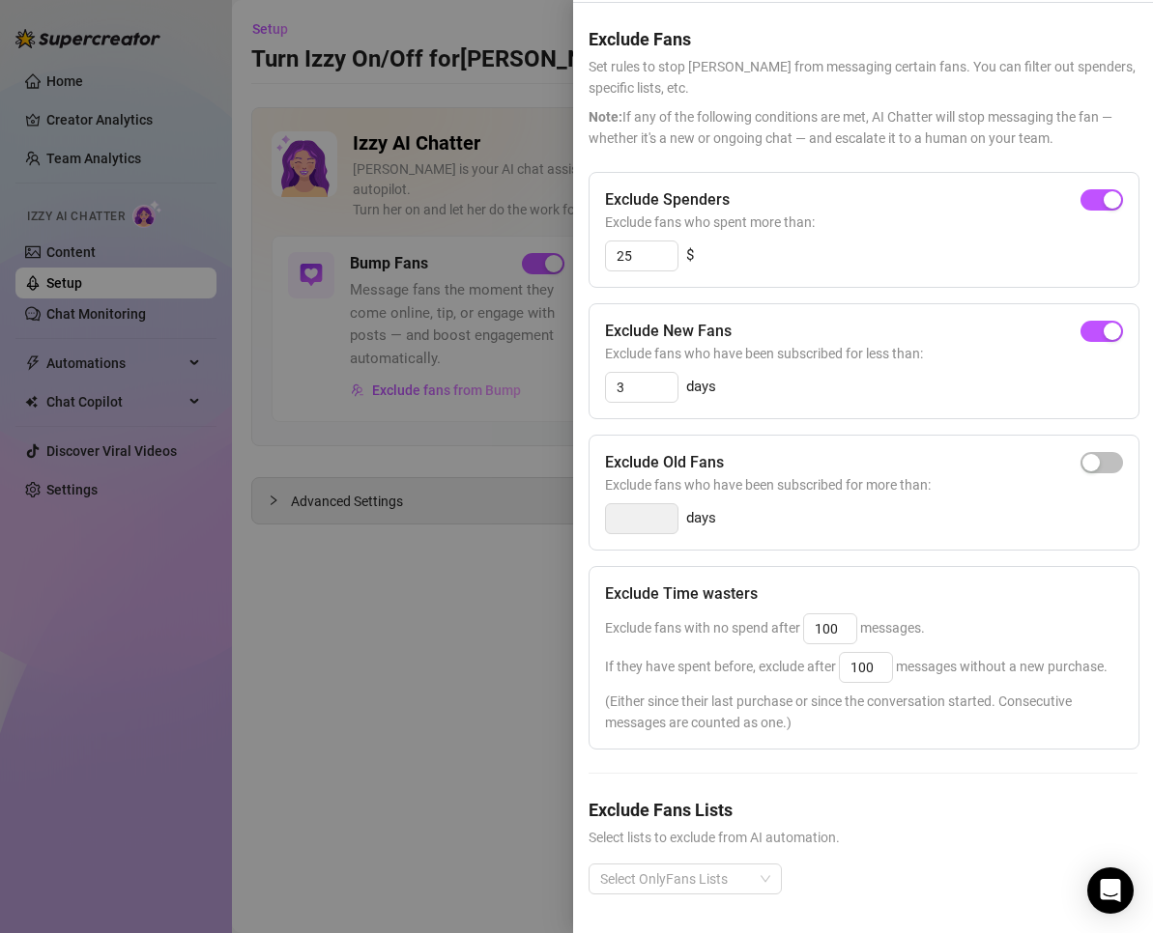
click at [796, 654] on div "If they have spent before, exclude after 100 messages without a new purchase." at bounding box center [864, 667] width 518 height 31
click at [712, 866] on div at bounding box center [674, 879] width 165 height 27
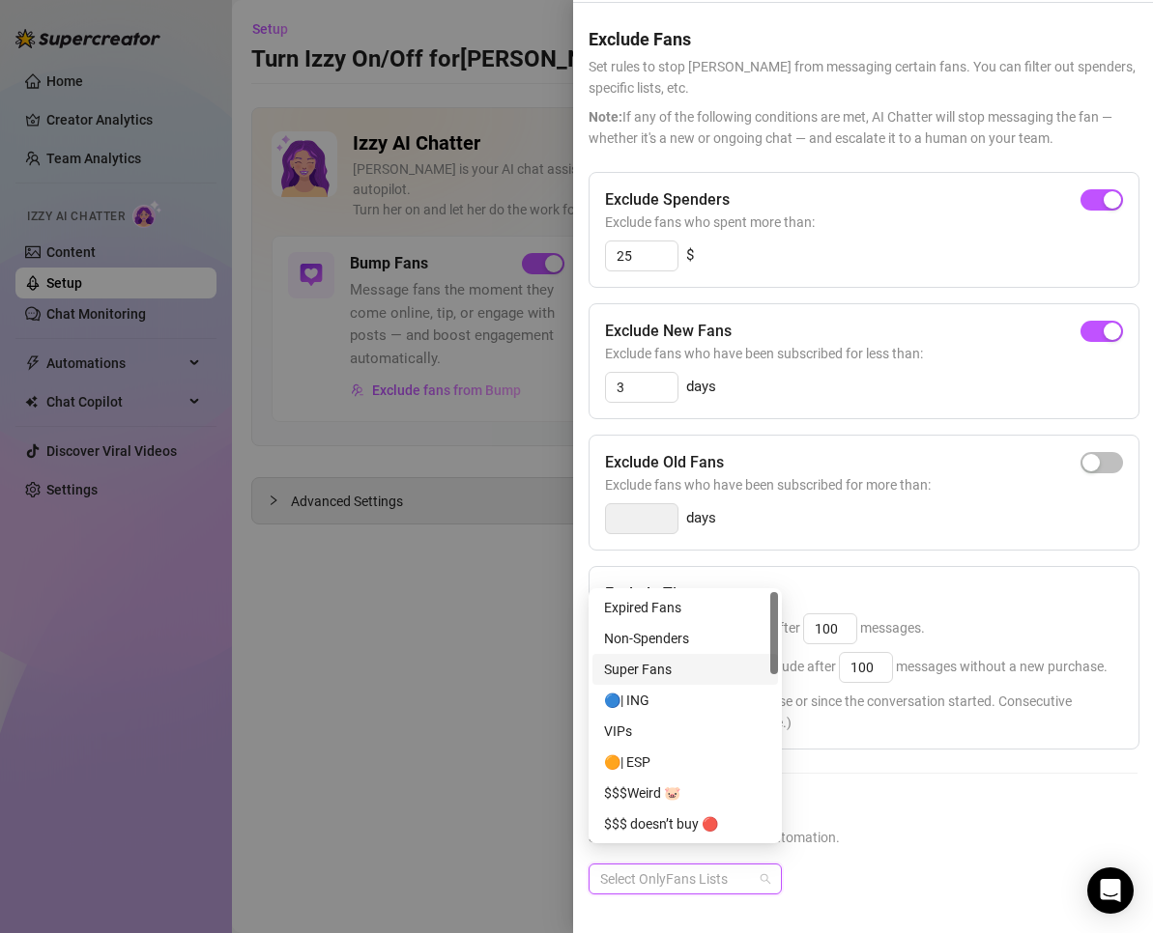
scroll to position [32, 0]
click at [622, 696] on div "VIPs" at bounding box center [685, 699] width 162 height 21
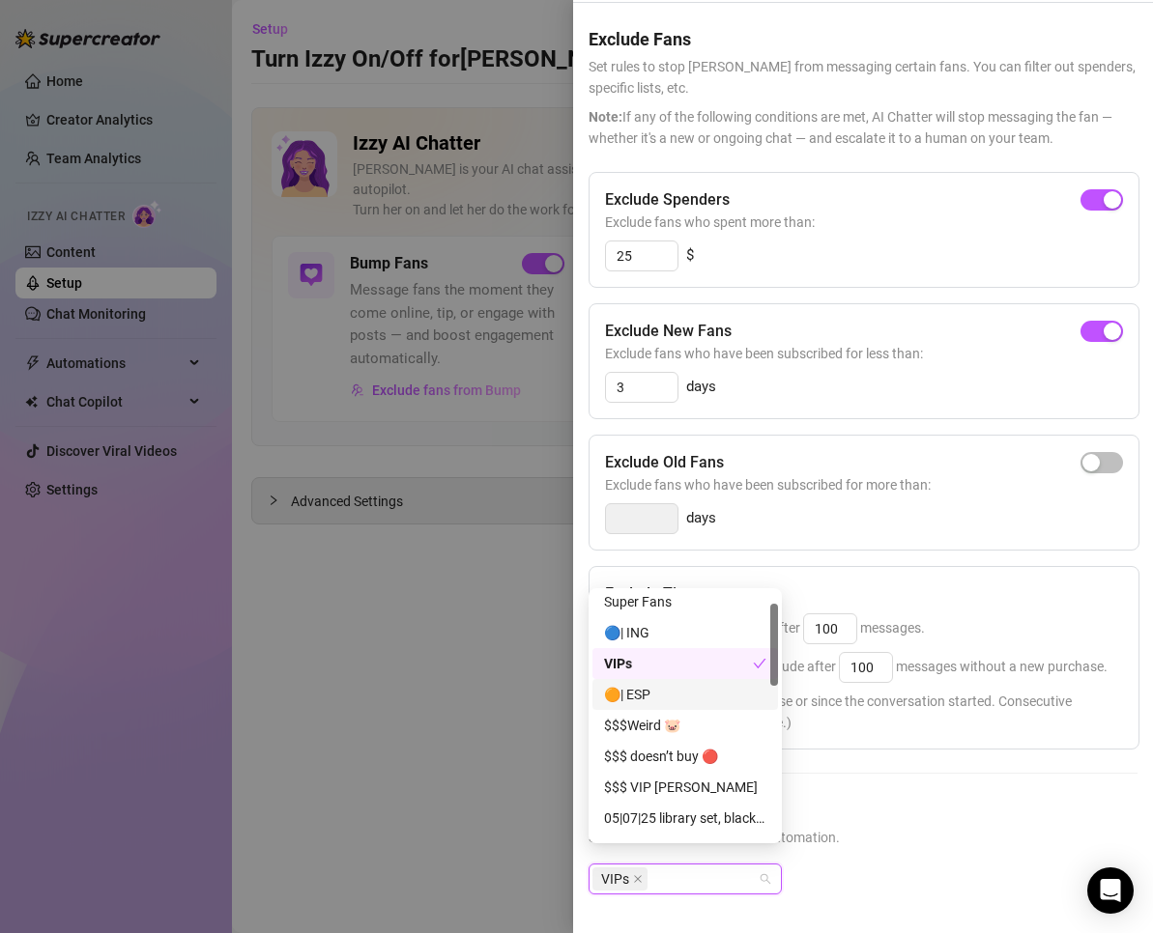
scroll to position [0, 0]
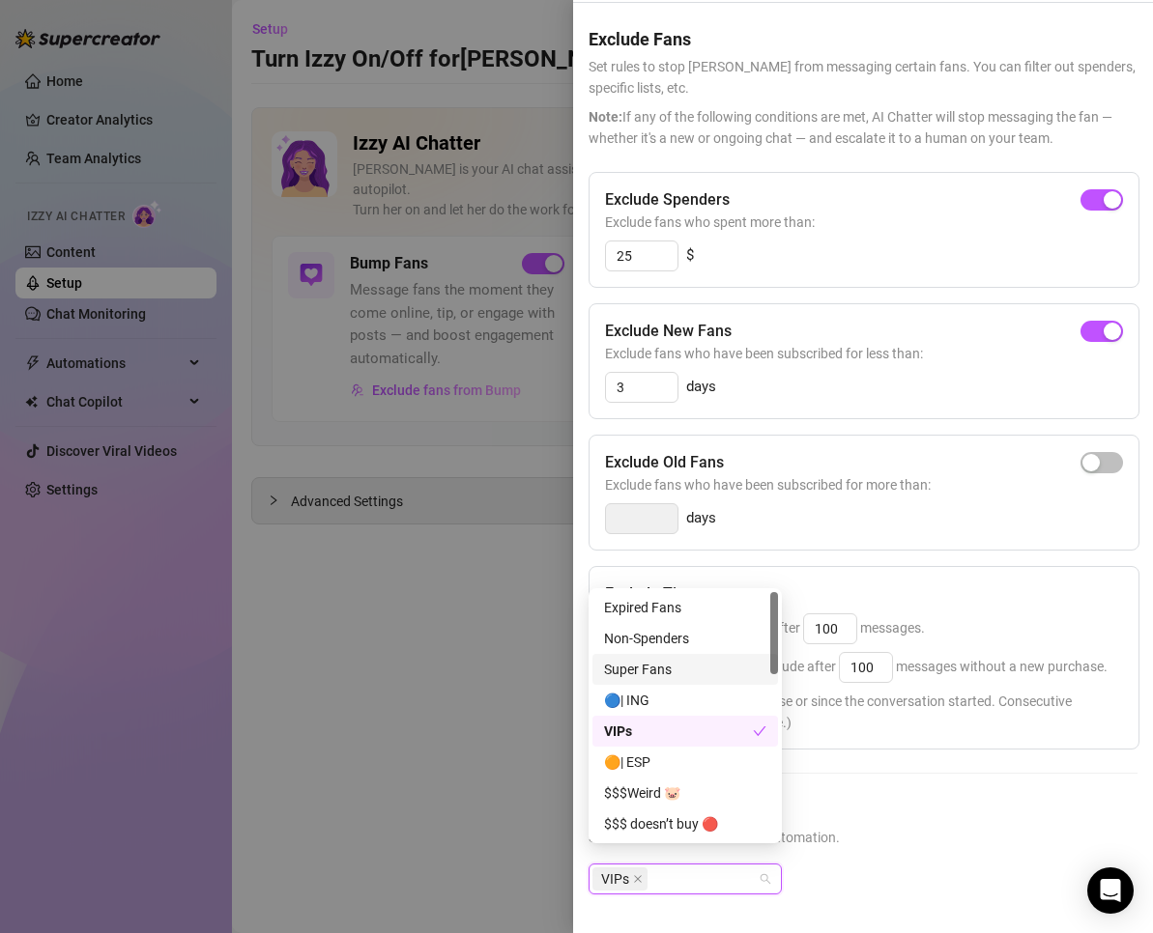
click at [924, 769] on div "Exclude Spenders Exclude fans who spent more than: 25 $ Exclude New Fans Exclud…" at bounding box center [862, 549] width 549 height 754
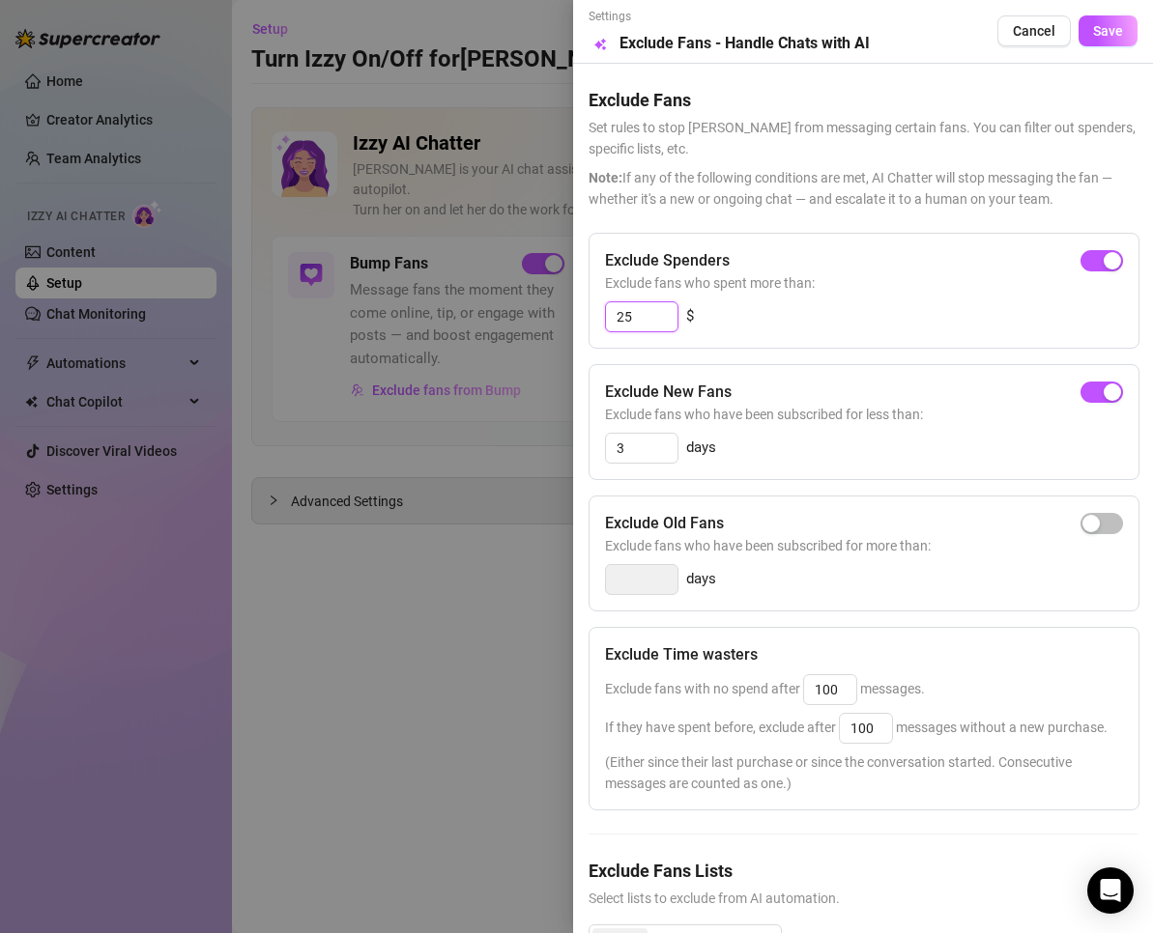
drag, startPoint x: 633, startPoint y: 314, endPoint x: 615, endPoint y: 314, distance: 18.4
click at [615, 314] on input "25" at bounding box center [642, 316] width 72 height 29
click at [1105, 30] on span "Save" at bounding box center [1108, 30] width 30 height 15
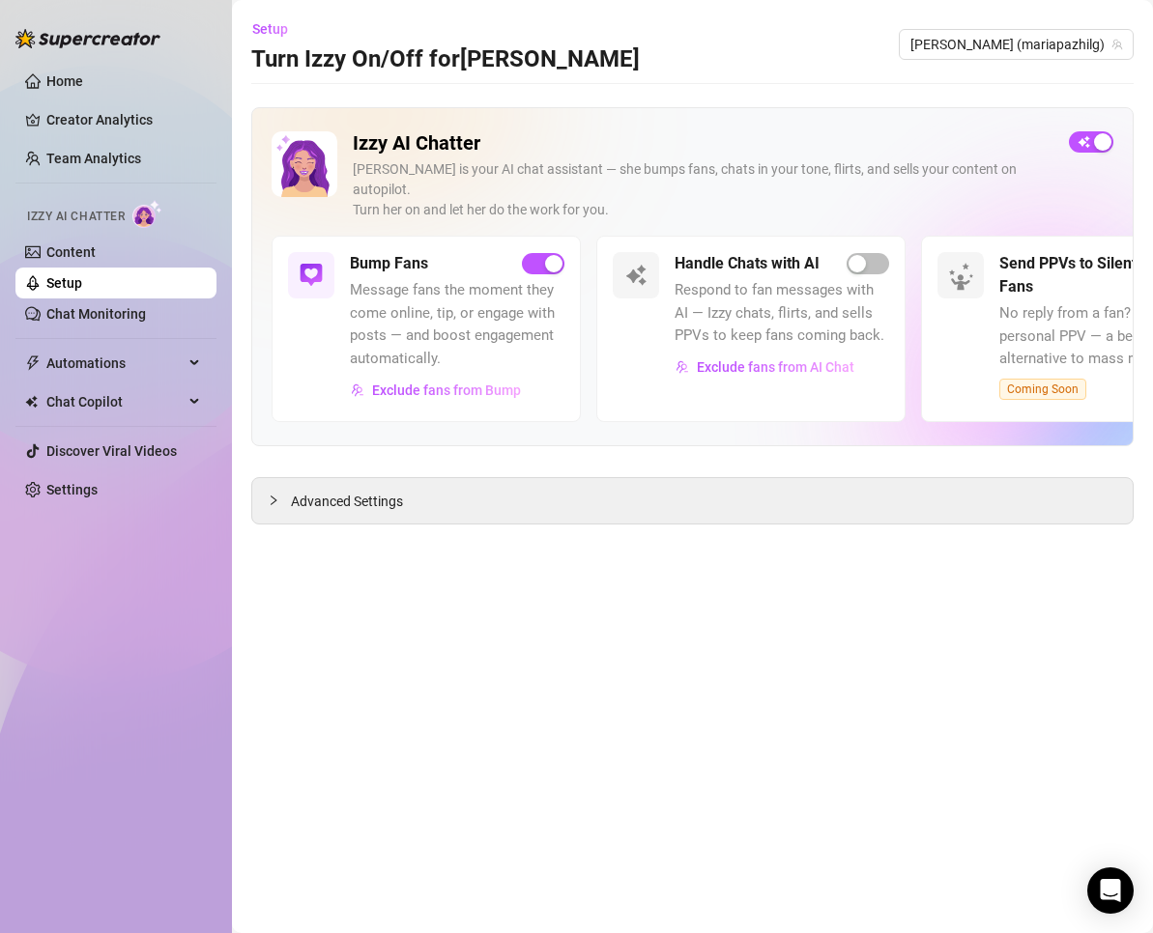
click at [546, 499] on div "Advanced Settings" at bounding box center [692, 500] width 880 height 45
click at [349, 491] on span "Advanced Settings" at bounding box center [347, 501] width 112 height 21
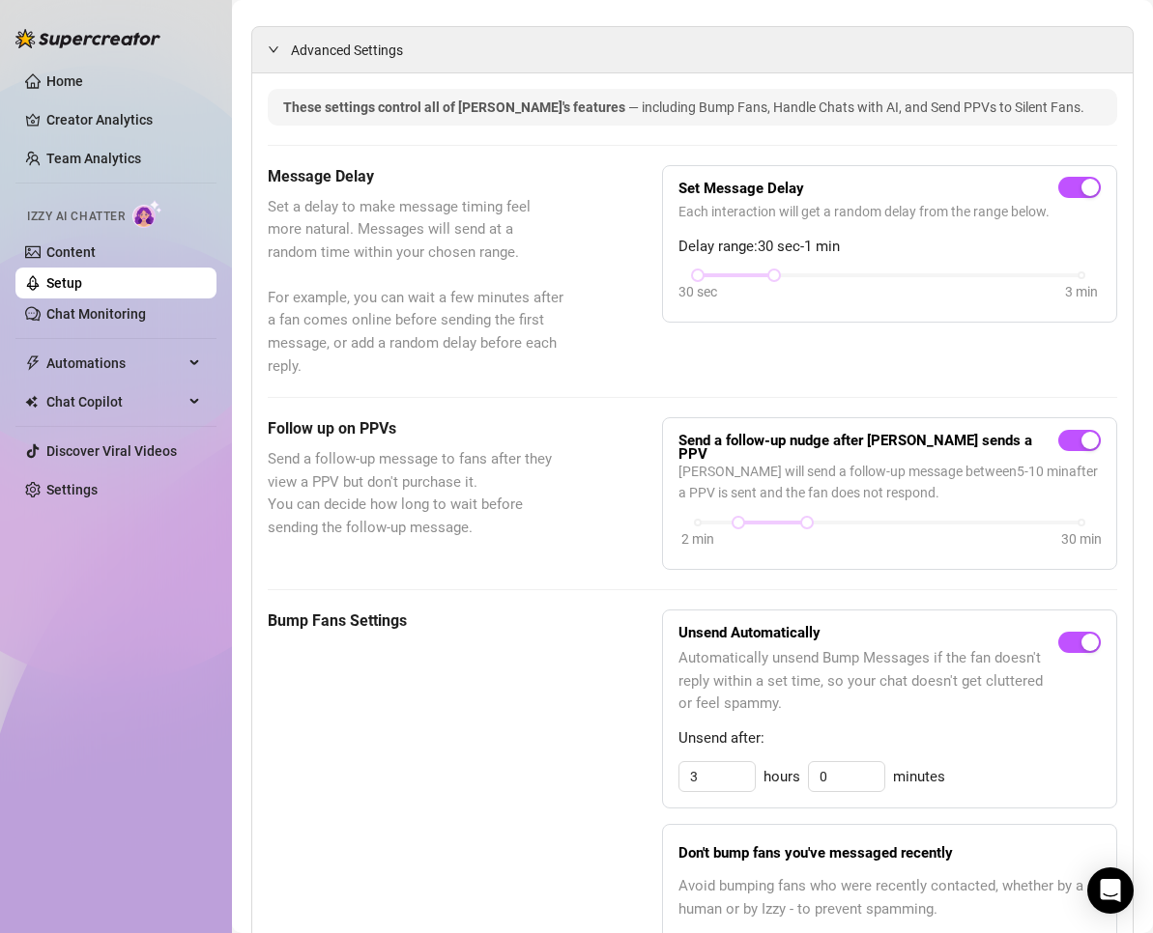
scroll to position [387, 0]
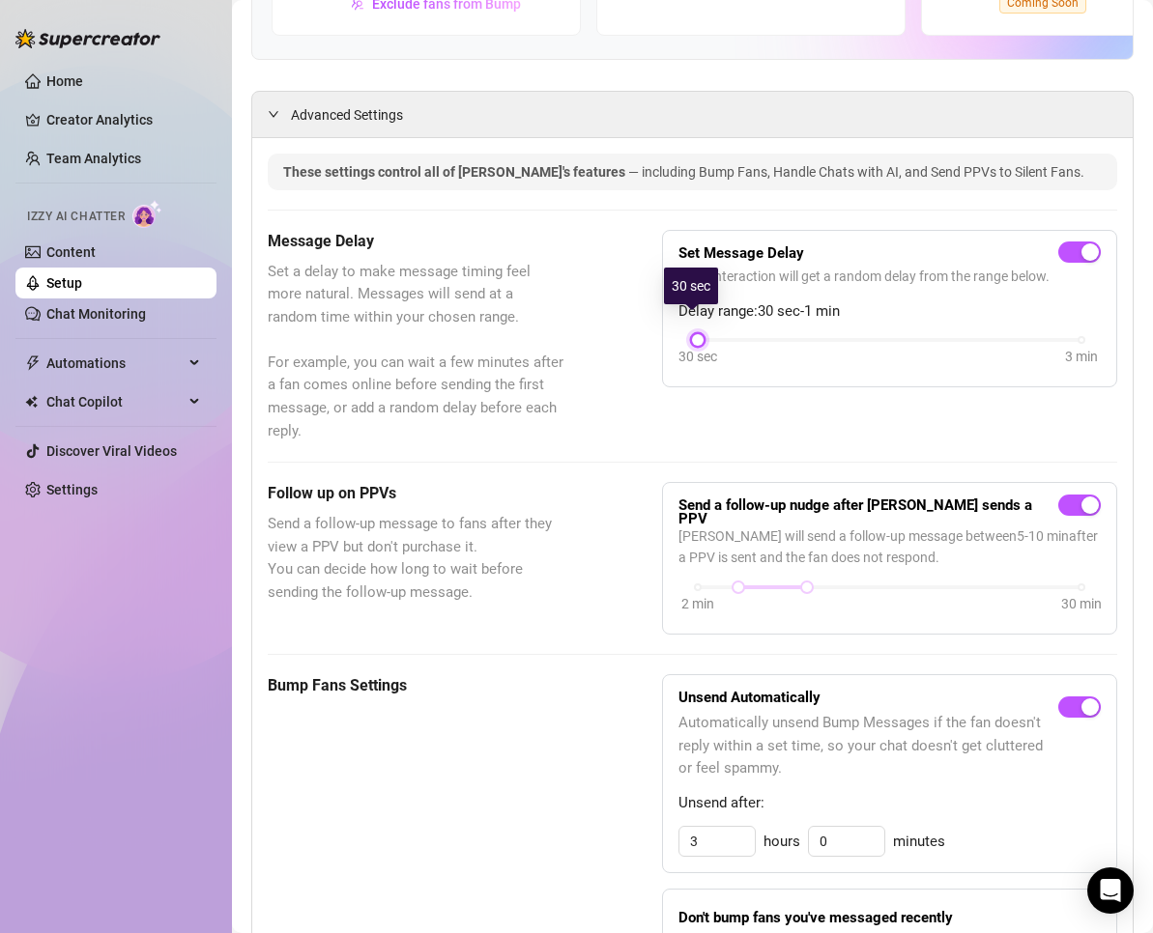
drag, startPoint x: 763, startPoint y: 314, endPoint x: 653, endPoint y: 307, distance: 110.4
click at [653, 307] on div "Message Delay Set a delay to make message timing feel more natural. Messages wi…" at bounding box center [692, 337] width 849 height 214
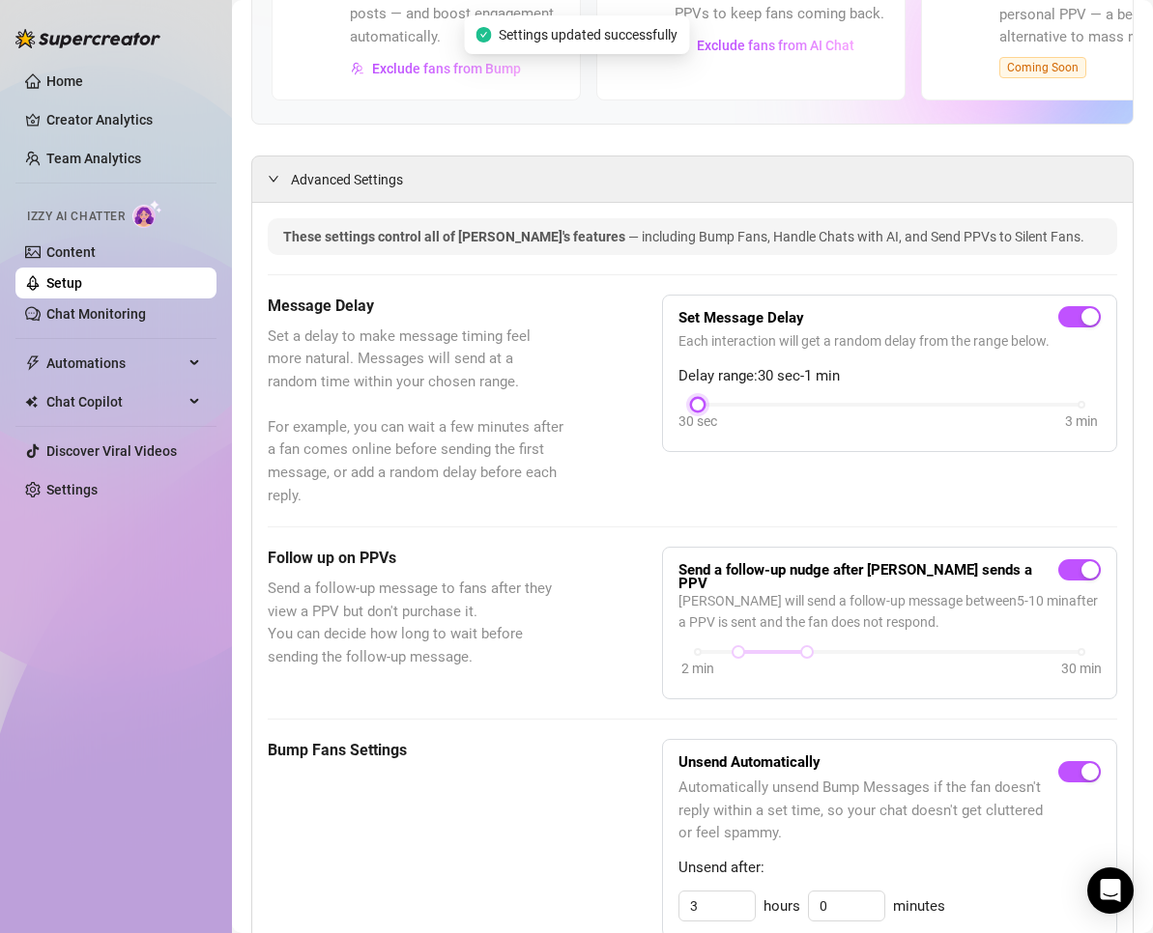
scroll to position [418, 0]
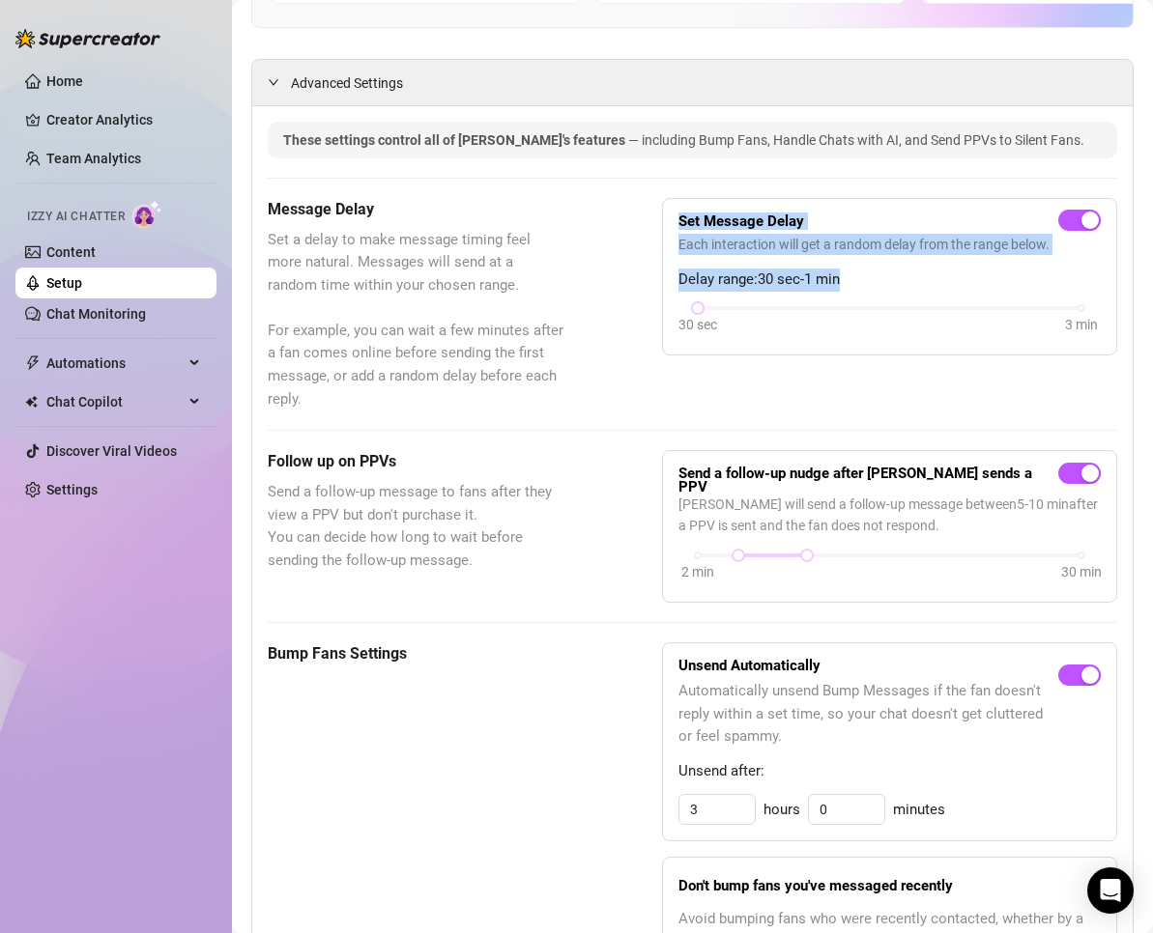
drag, startPoint x: 673, startPoint y: 192, endPoint x: 852, endPoint y: 286, distance: 202.7
click at [852, 286] on div "Set Message Delay Each interaction will get a random delay from the range below…" at bounding box center [889, 278] width 422 height 126
copy div "Set Message Delay Each interaction will get a random delay from the range below…"
click at [662, 277] on div "Set Message Delay Each interaction will get a random delay from the range below…" at bounding box center [889, 277] width 455 height 158
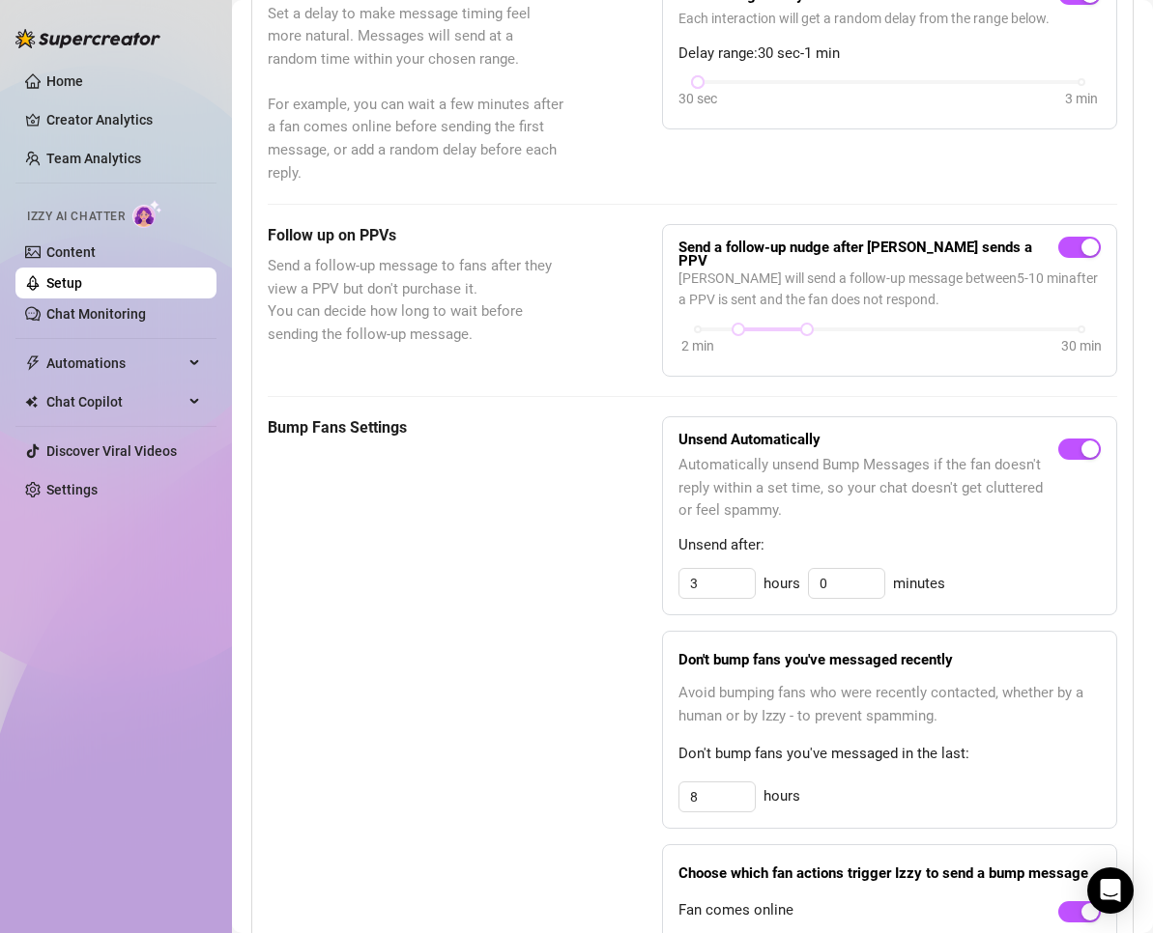
scroll to position [612, 0]
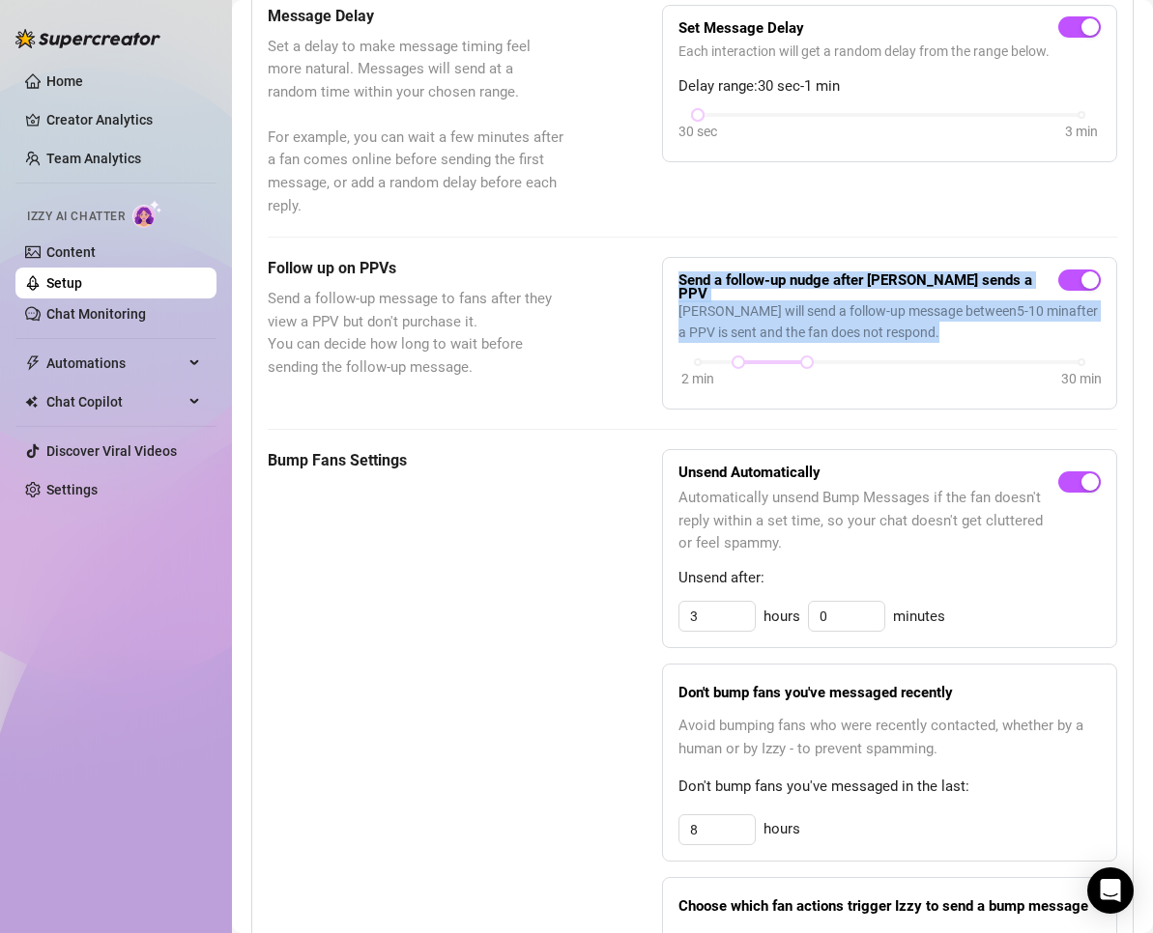
drag, startPoint x: 781, startPoint y: 360, endPoint x: 618, endPoint y: 266, distance: 187.9
click at [618, 266] on div "Follow up on PPVs Send a follow-up message to fans after they view a PPV but do…" at bounding box center [692, 333] width 849 height 153
copy div "Send a follow-up nudge after Izzy sends a PPV Izzy will send a follow-up messag…"
click at [625, 292] on div "Follow up on PPVs Send a follow-up message to fans after they view a PPV but do…" at bounding box center [692, 333] width 849 height 153
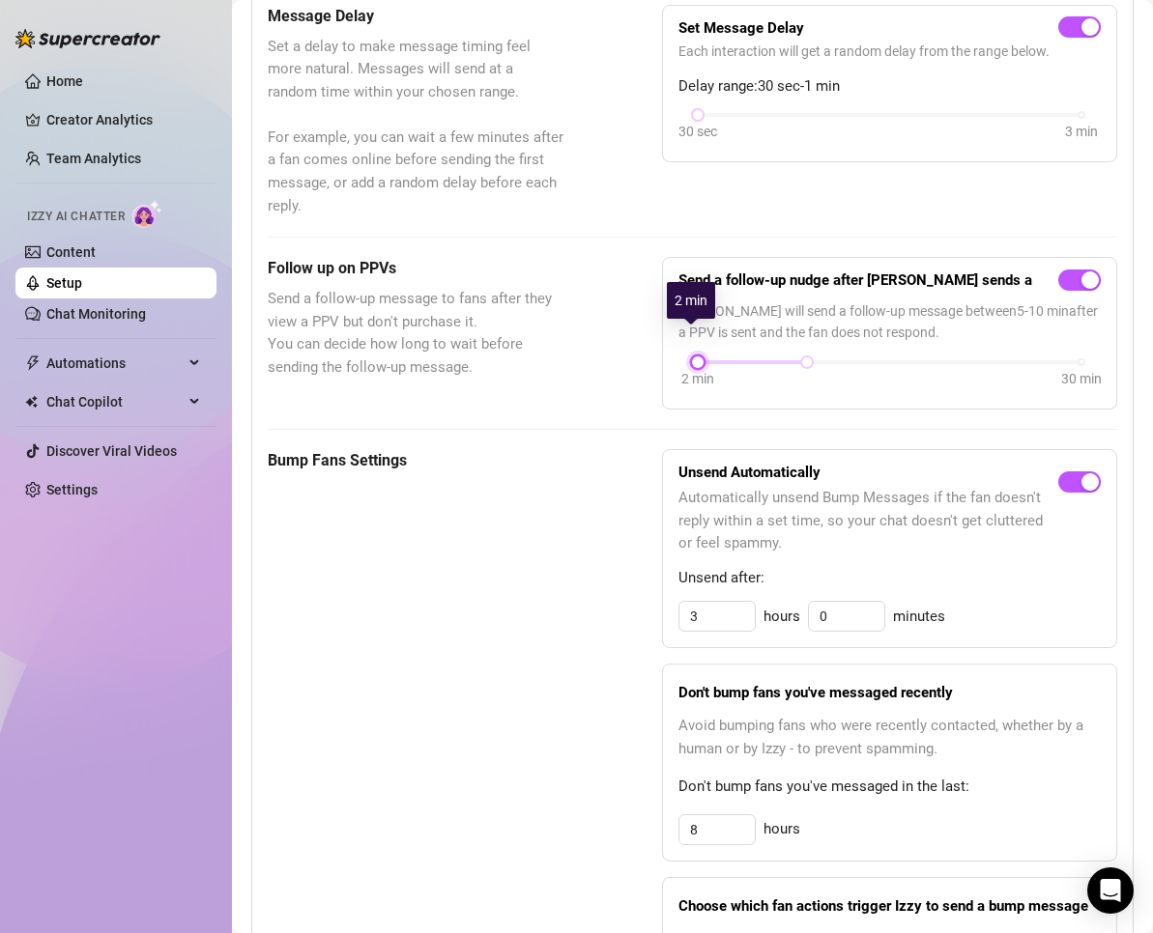
drag, startPoint x: 734, startPoint y: 336, endPoint x: 678, endPoint y: 335, distance: 56.1
click at [678, 357] on div "2 min 30 min" at bounding box center [889, 375] width 422 height 37
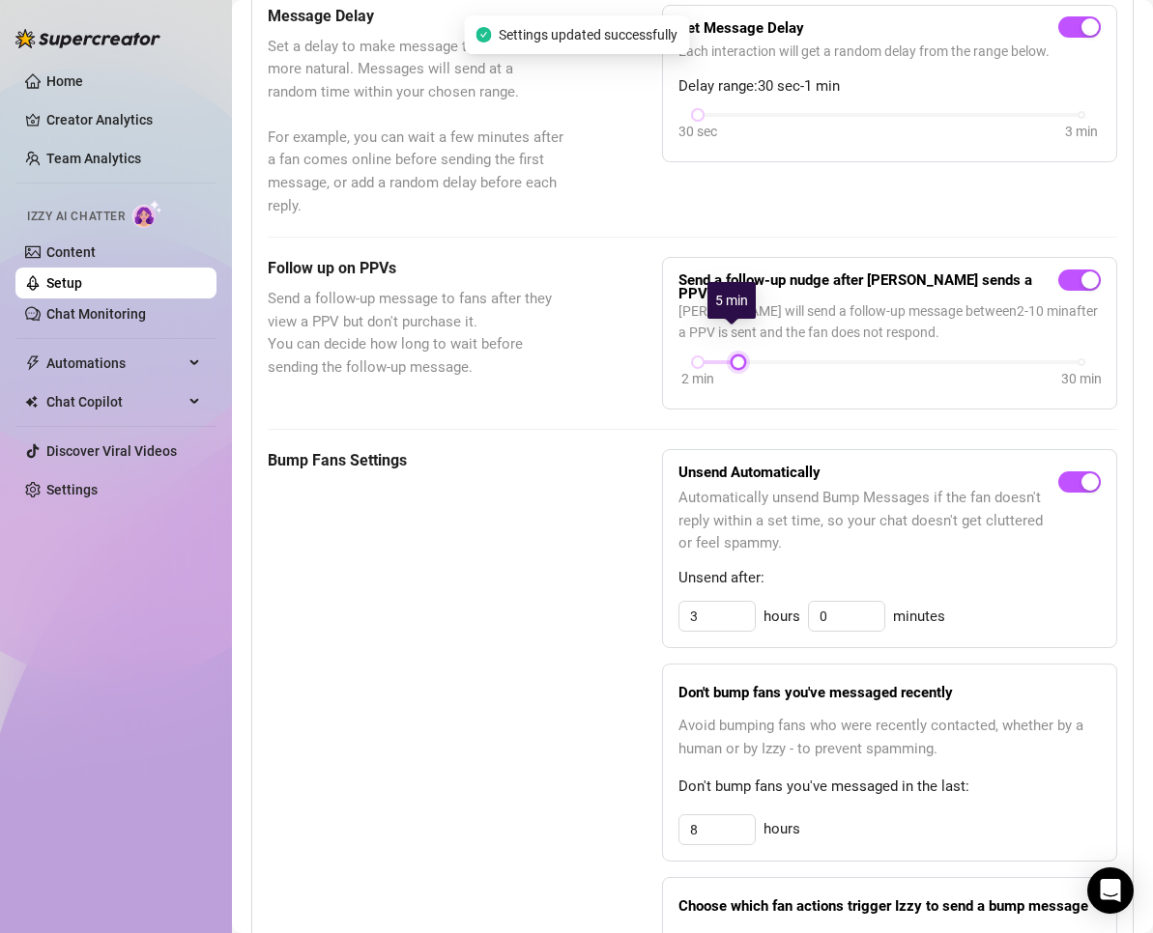
drag, startPoint x: 794, startPoint y: 332, endPoint x: 725, endPoint y: 340, distance: 70.0
click at [733, 358] on div at bounding box center [738, 363] width 10 height 10
click at [629, 324] on div "Follow up on PPVs Send a follow-up message to fans after they view a PPV but do…" at bounding box center [692, 333] width 849 height 153
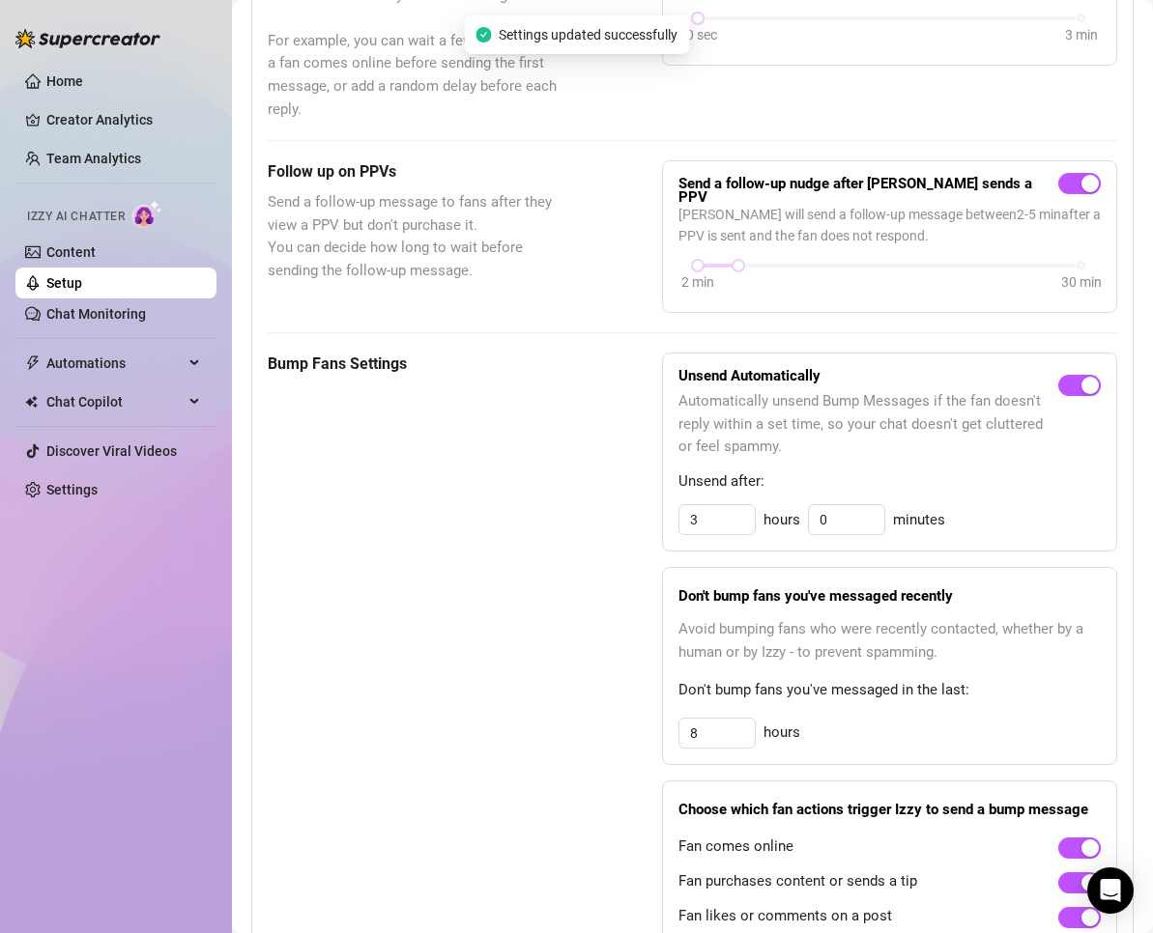
scroll to position [902, 0]
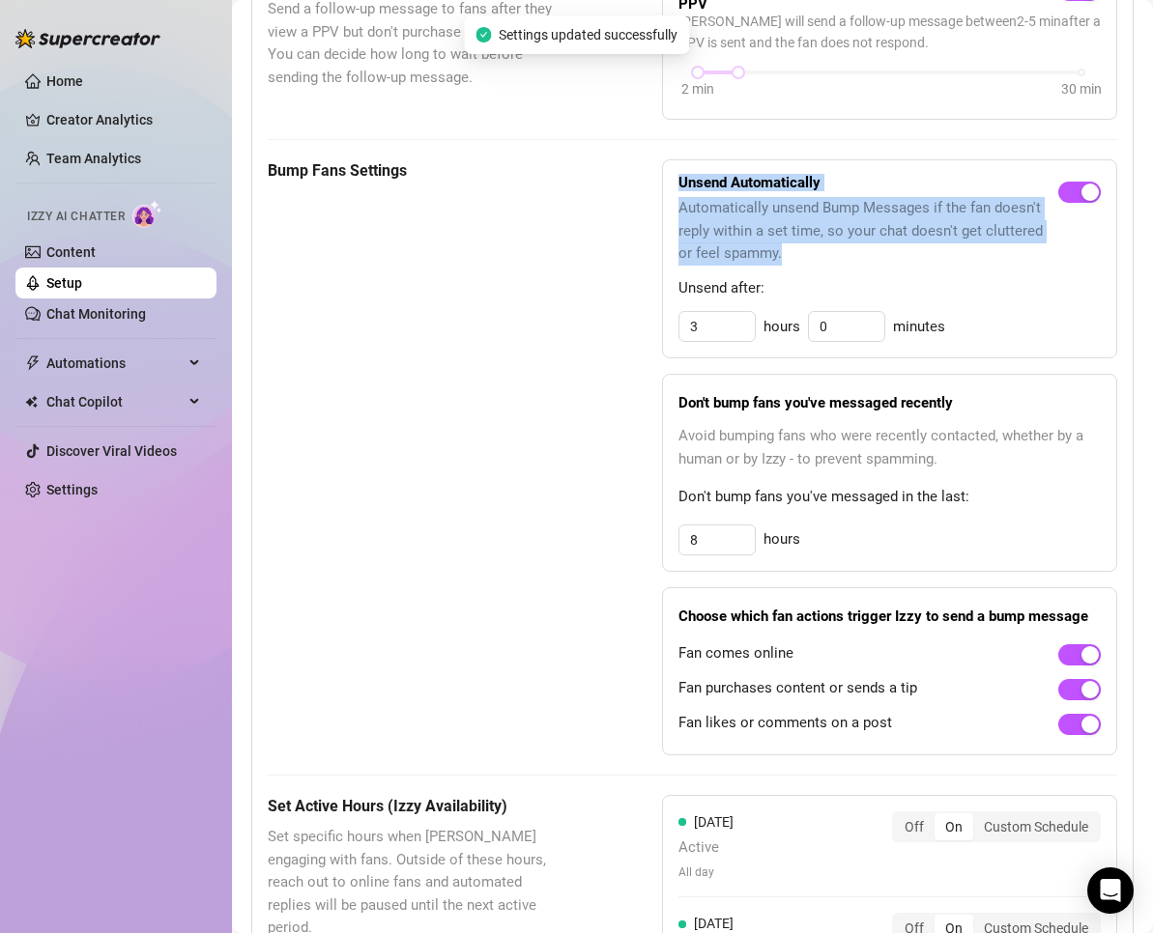
drag, startPoint x: 676, startPoint y: 151, endPoint x: 784, endPoint y: 235, distance: 136.3
click at [784, 235] on div "Unsend Automatically Automatically unsend Bump Messages if the fan doesn't repl…" at bounding box center [868, 221] width 380 height 90
copy div "Unsend Automatically Automatically unsend Bump Messages if the fan doesn't repl…"
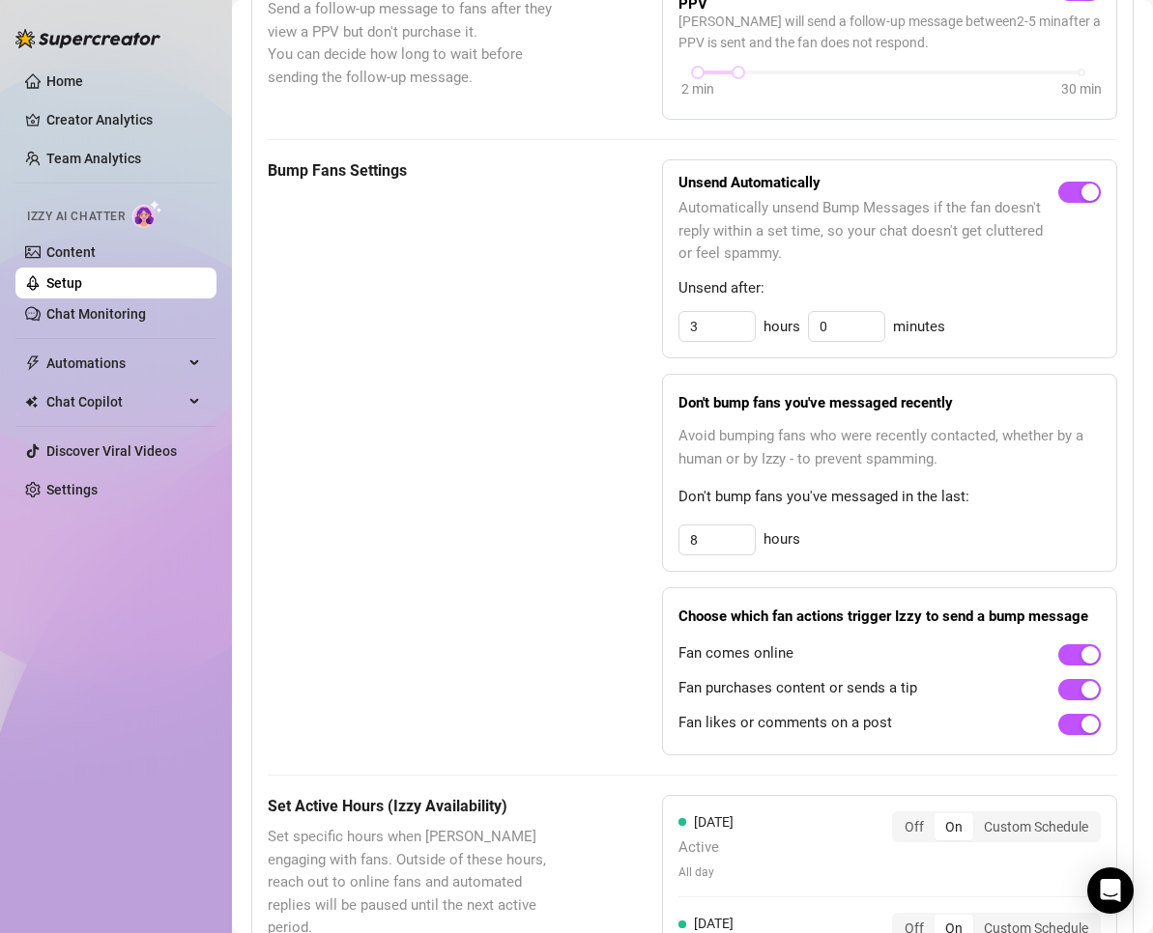
click at [493, 382] on div "Bump Fans Settings" at bounding box center [417, 457] width 298 height 596
drag, startPoint x: 709, startPoint y: 306, endPoint x: 635, endPoint y: 303, distance: 74.5
click at [635, 303] on div "Bump Fans Settings Unsend Automatically Automatically unsend Bump Messages if t…" at bounding box center [692, 457] width 849 height 596
type input "23"
click at [599, 329] on div "Bump Fans Settings Unsend Automatically Automatically unsend Bump Messages if t…" at bounding box center [692, 457] width 849 height 596
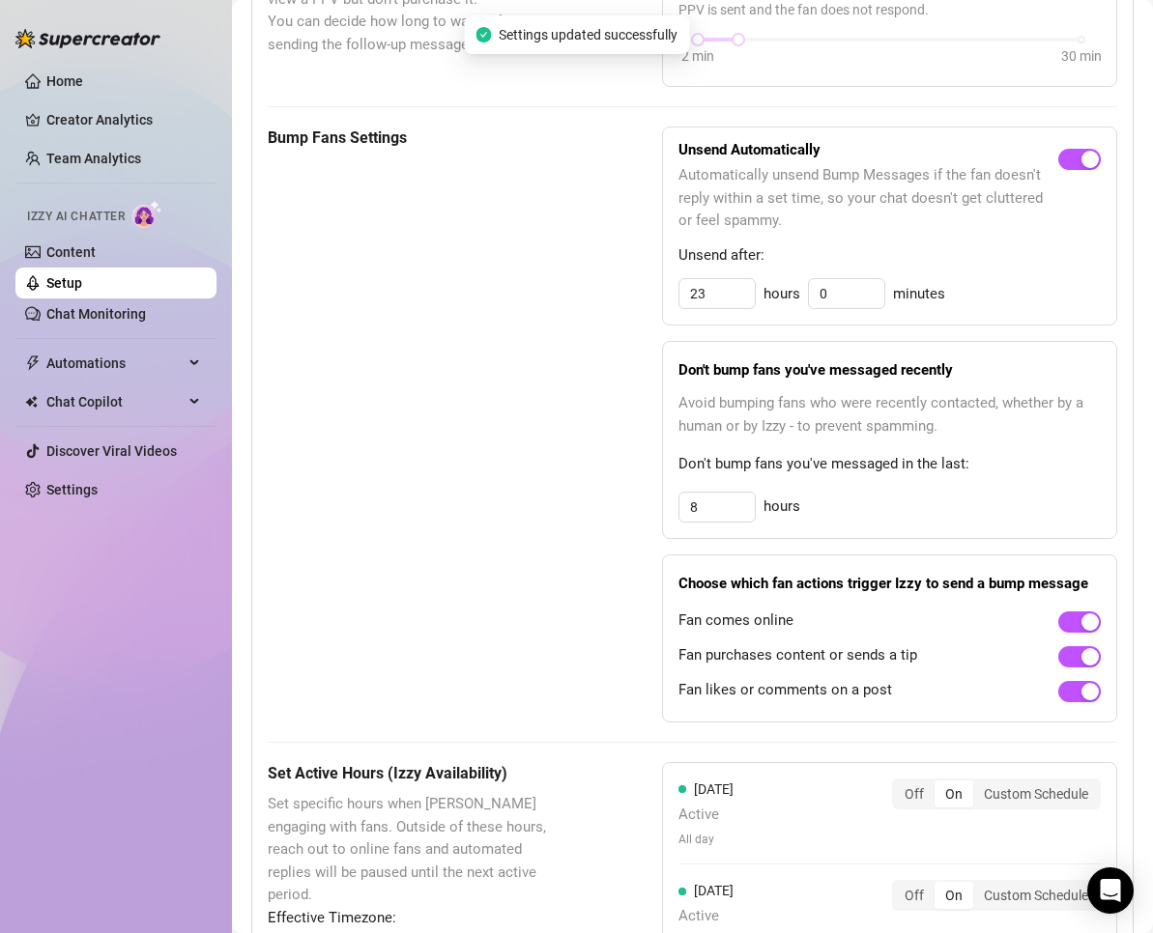
scroll to position [998, 0]
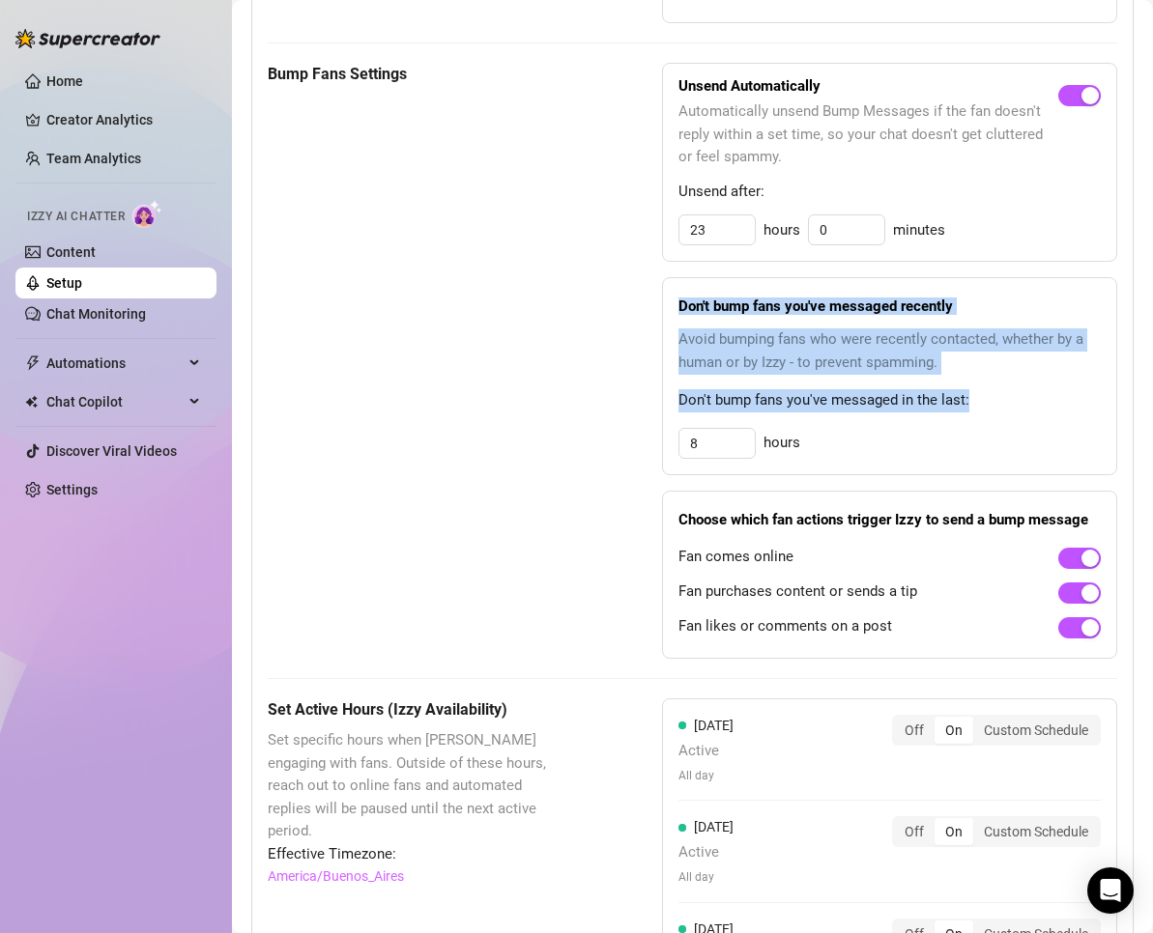
drag, startPoint x: 673, startPoint y: 274, endPoint x: 989, endPoint y: 366, distance: 329.0
click at [989, 366] on div "Don't bump fans you've messaged recently Avoid bumping fans who were recently c…" at bounding box center [889, 376] width 455 height 198
copy div "Don't bump fans you've messaged recently Avoid bumping fans who were recently c…"
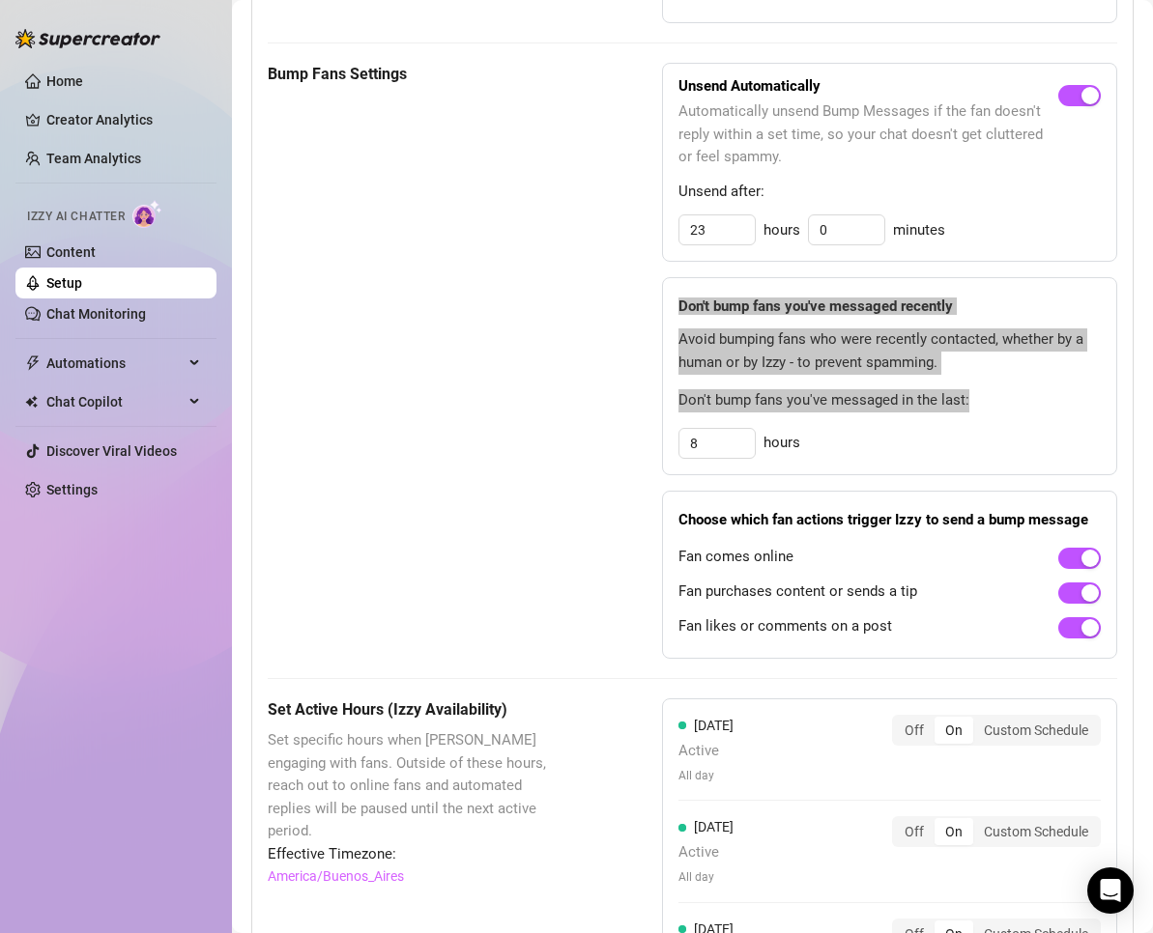
scroll to position [1031, 0]
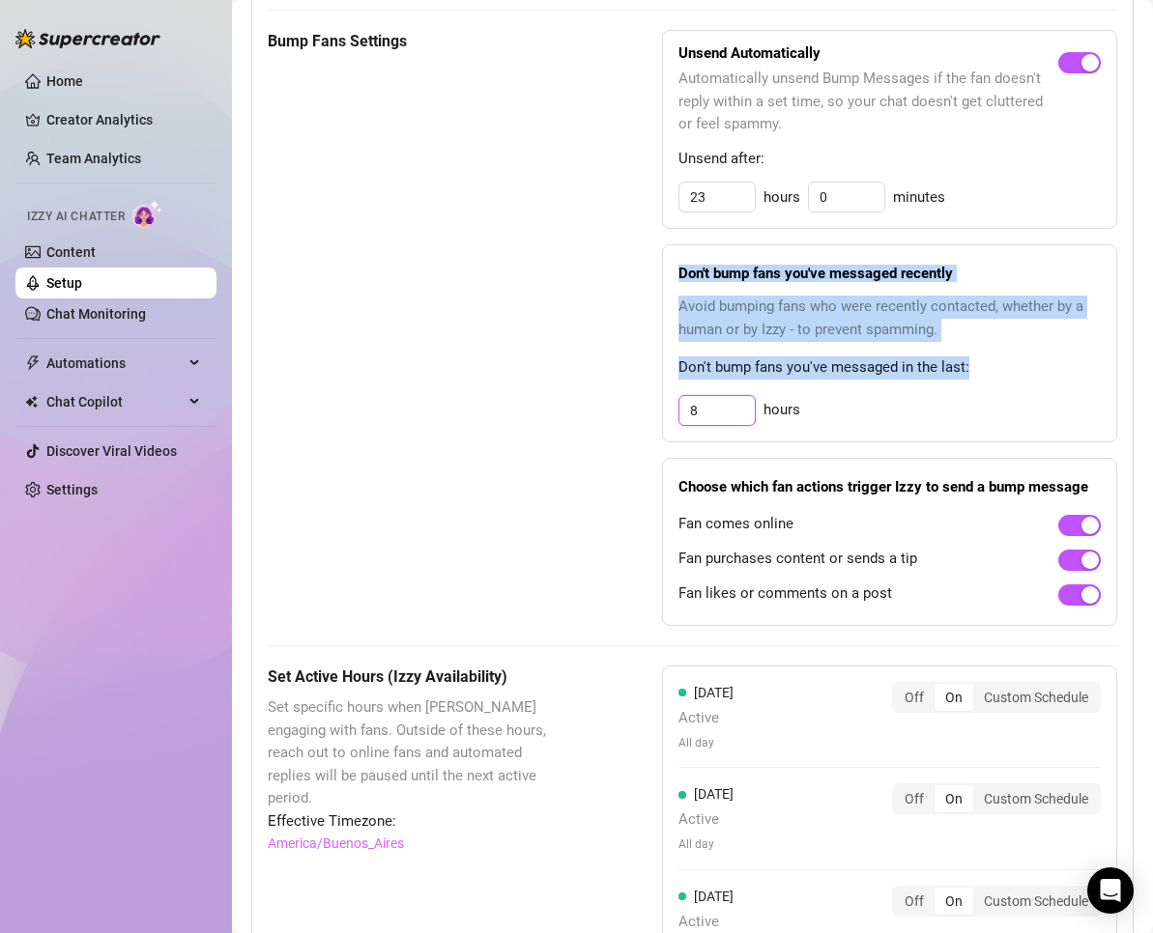
click at [714, 396] on input "8" at bounding box center [716, 410] width 75 height 29
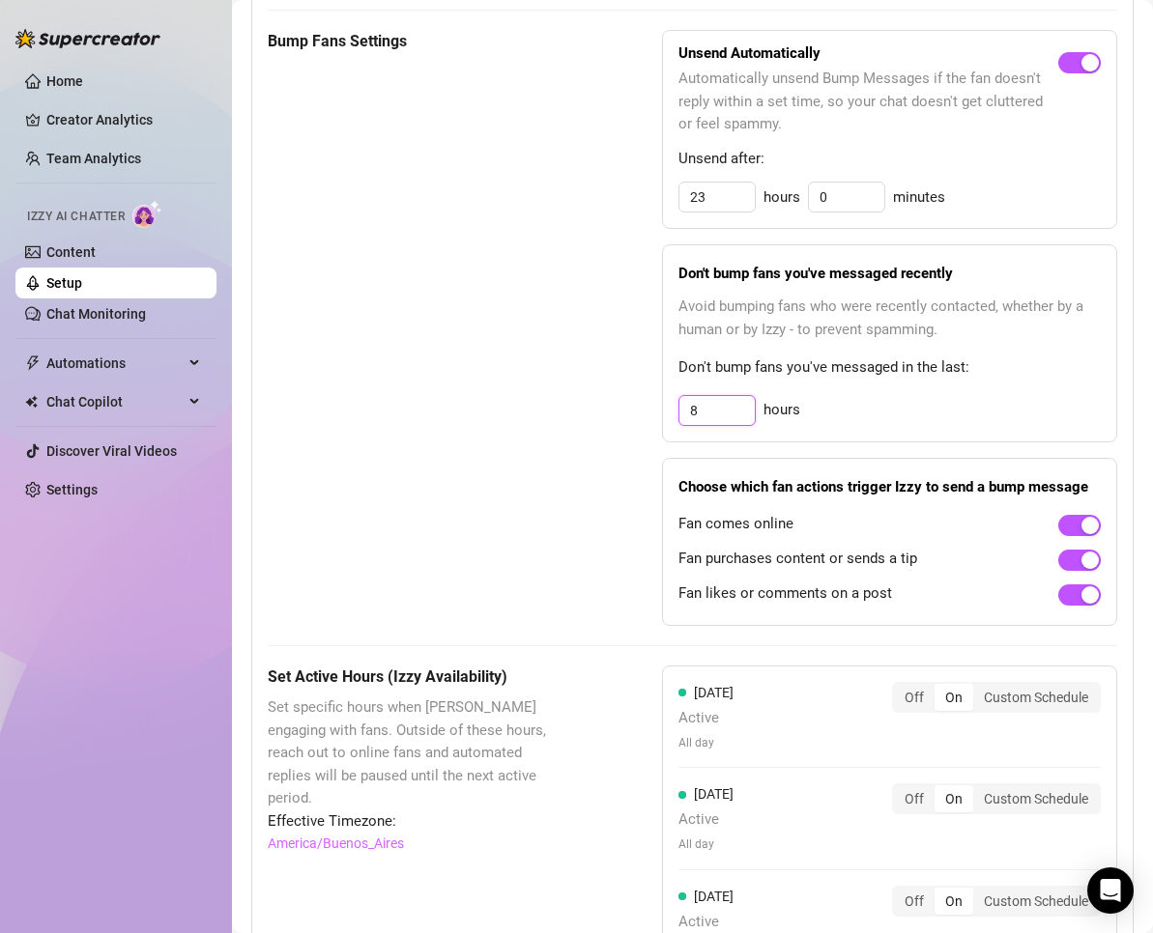
drag, startPoint x: 703, startPoint y: 383, endPoint x: 625, endPoint y: 387, distance: 78.4
click at [625, 387] on div "Bump Fans Settings Unsend Automatically Automatically unsend Bump Messages if t…" at bounding box center [692, 328] width 849 height 596
type input "24"
click at [570, 363] on div "Bump Fans Settings Unsend Automatically Automatically unsend Bump Messages if t…" at bounding box center [692, 328] width 849 height 596
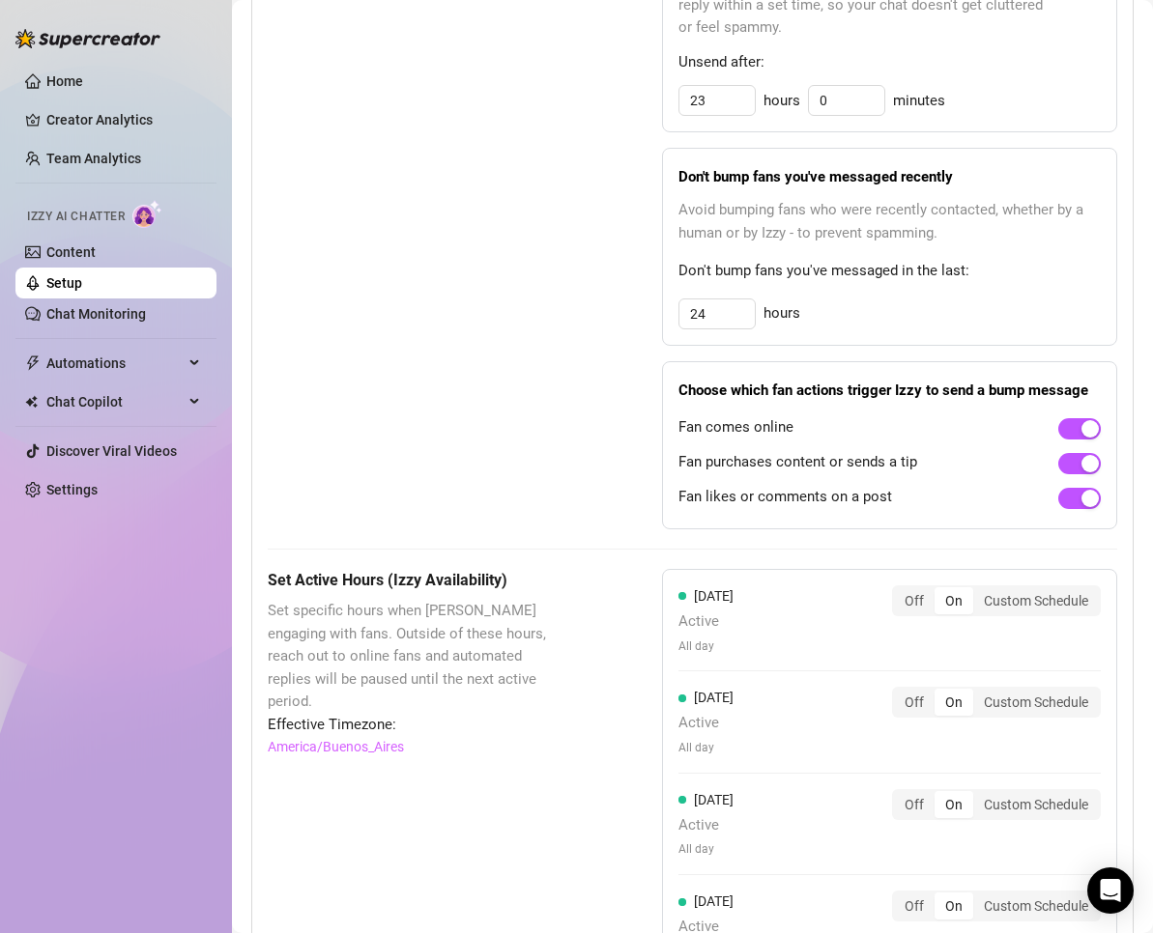
scroll to position [1063, 0]
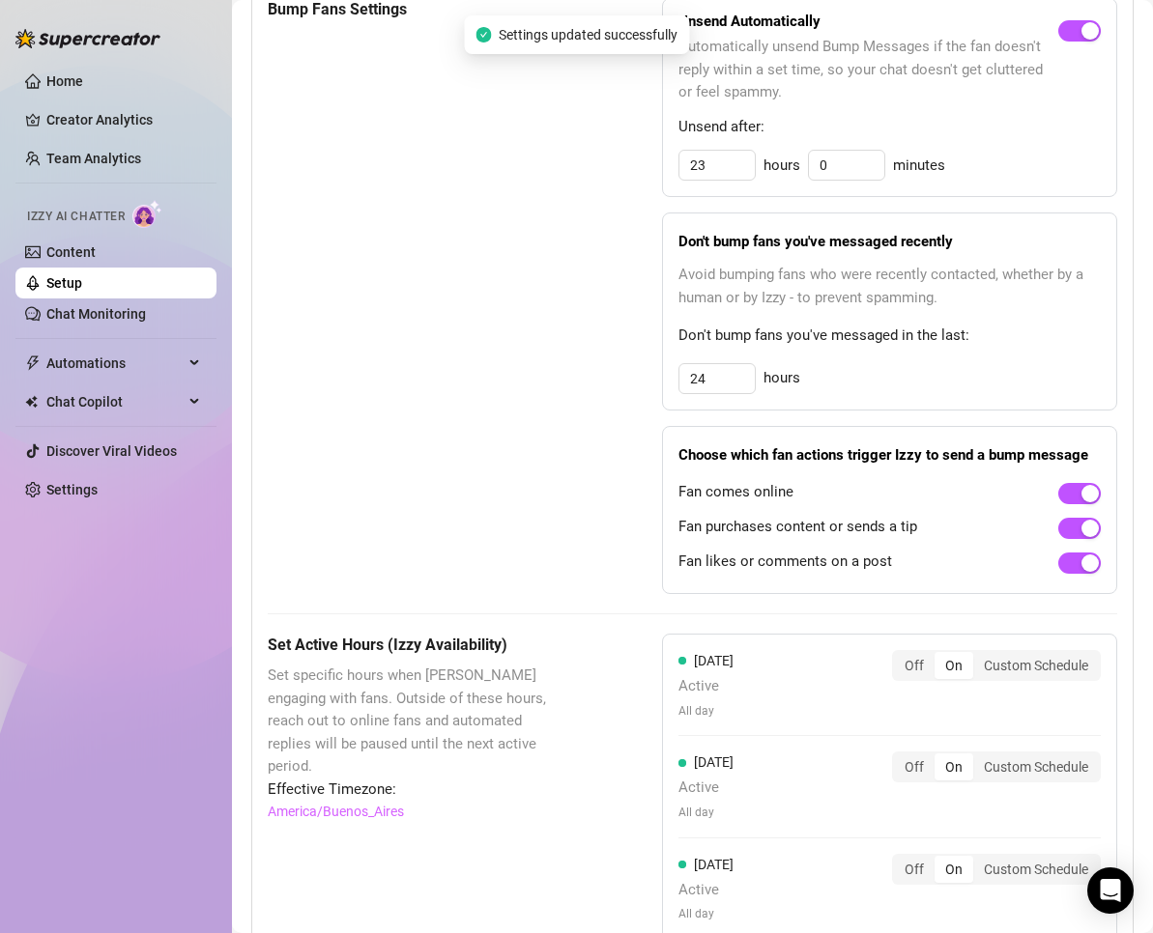
click at [765, 325] on span "Don't bump fans you've messaged in the last:" at bounding box center [889, 336] width 422 height 23
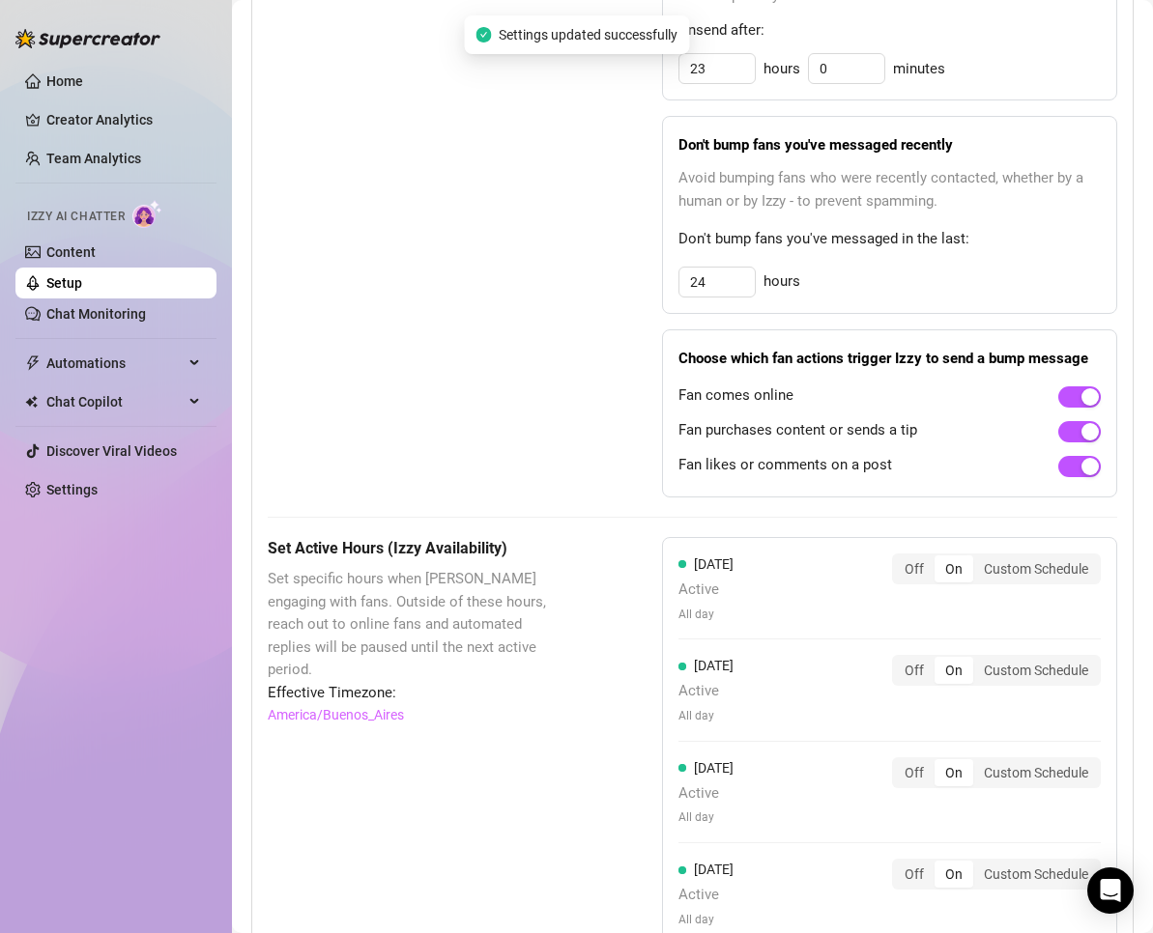
scroll to position [1224, 0]
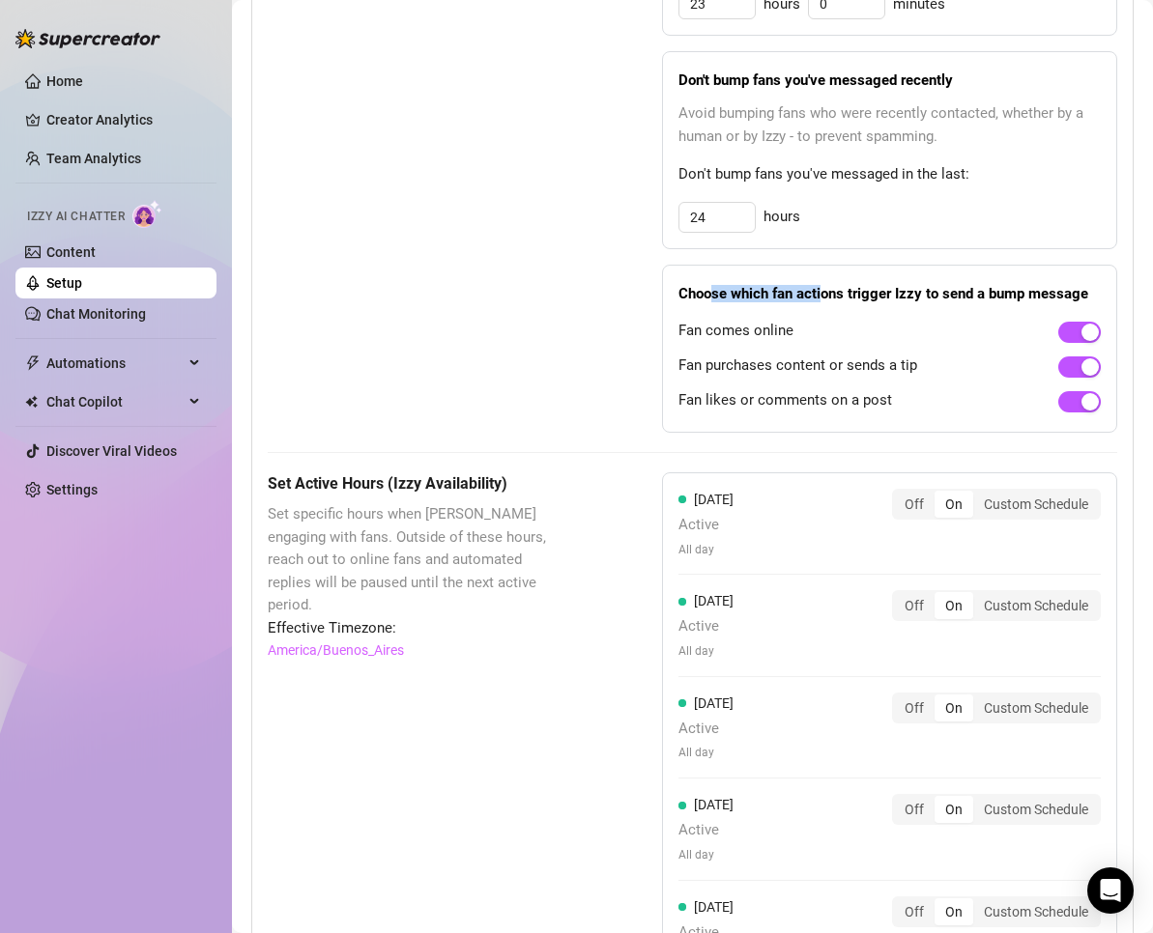
drag, startPoint x: 708, startPoint y: 266, endPoint x: 816, endPoint y: 265, distance: 107.3
click at [816, 285] on strong "Choose which fan actions trigger Izzy to send a bump message" at bounding box center [883, 293] width 410 height 17
click at [730, 285] on strong "Choose which fan actions trigger Izzy to send a bump message" at bounding box center [883, 293] width 410 height 17
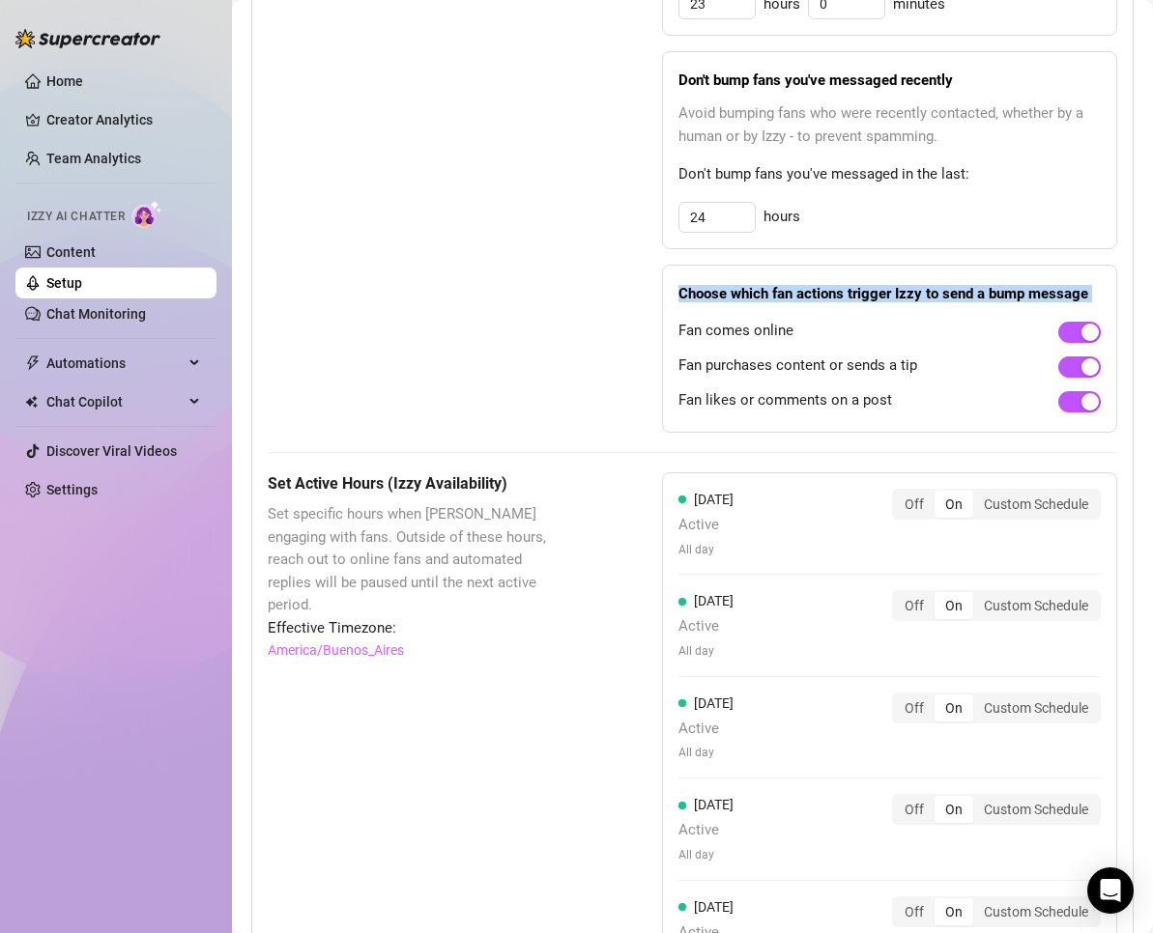
copy strong "Choose which fan actions trigger Izzy to send a bump message"
click at [628, 225] on div "Bump Fans Settings Unsend Automatically Automatically unsend Bump Messages if t…" at bounding box center [692, 135] width 849 height 596
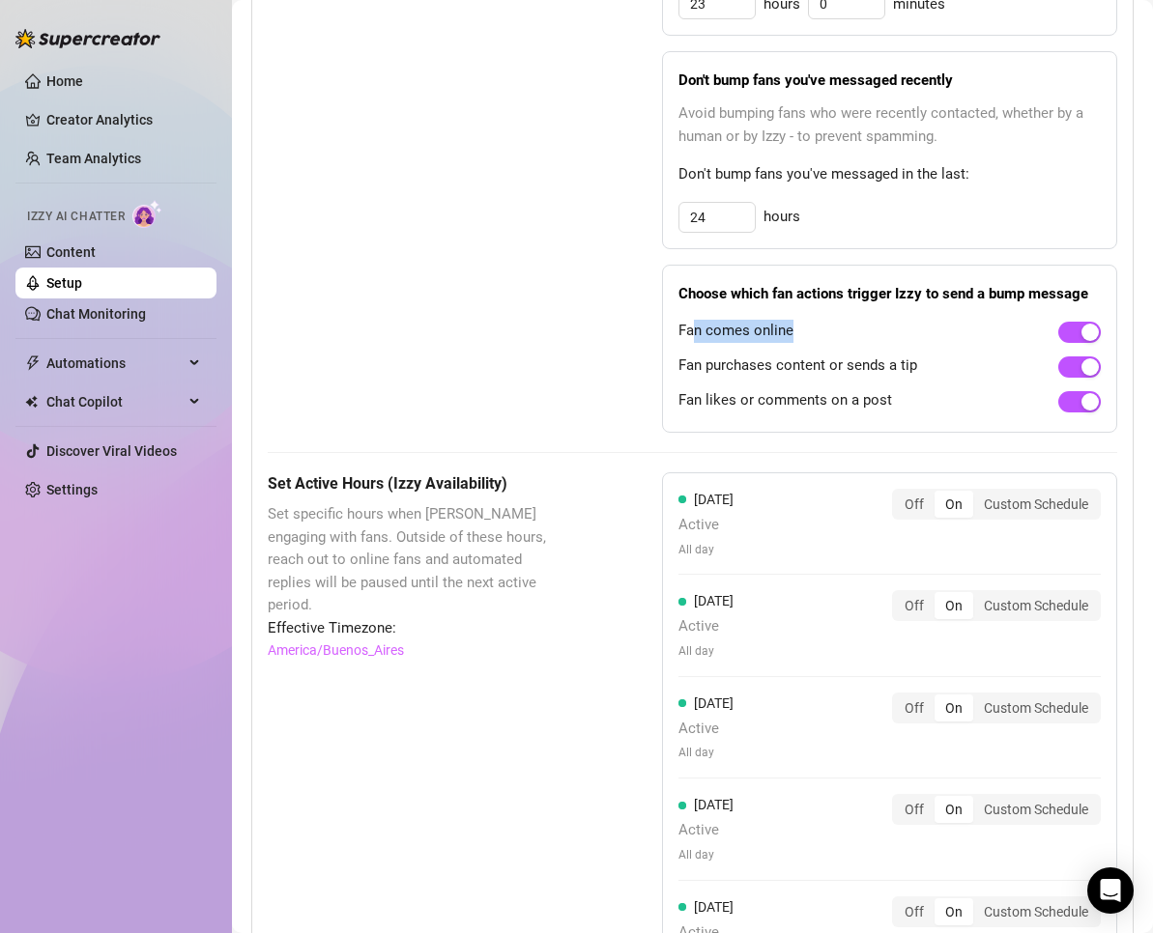
drag, startPoint x: 690, startPoint y: 300, endPoint x: 821, endPoint y: 300, distance: 131.4
click at [821, 316] on div "Fan comes online" at bounding box center [889, 331] width 422 height 31
drag, startPoint x: 674, startPoint y: 336, endPoint x: 918, endPoint y: 330, distance: 243.6
click at [918, 351] on div "Fan purchases content or sends a tip" at bounding box center [889, 366] width 422 height 31
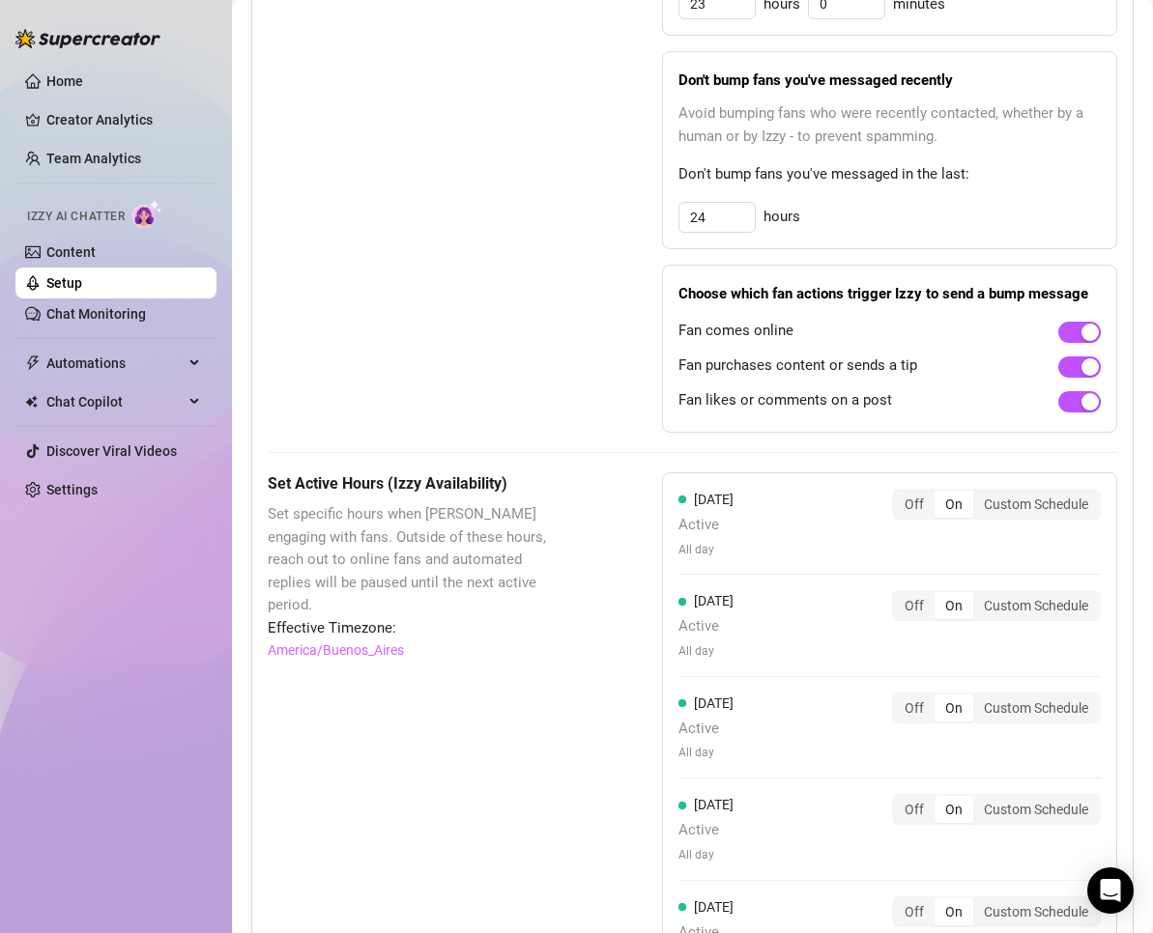
click at [466, 337] on div "Bump Fans Settings" at bounding box center [417, 135] width 298 height 596
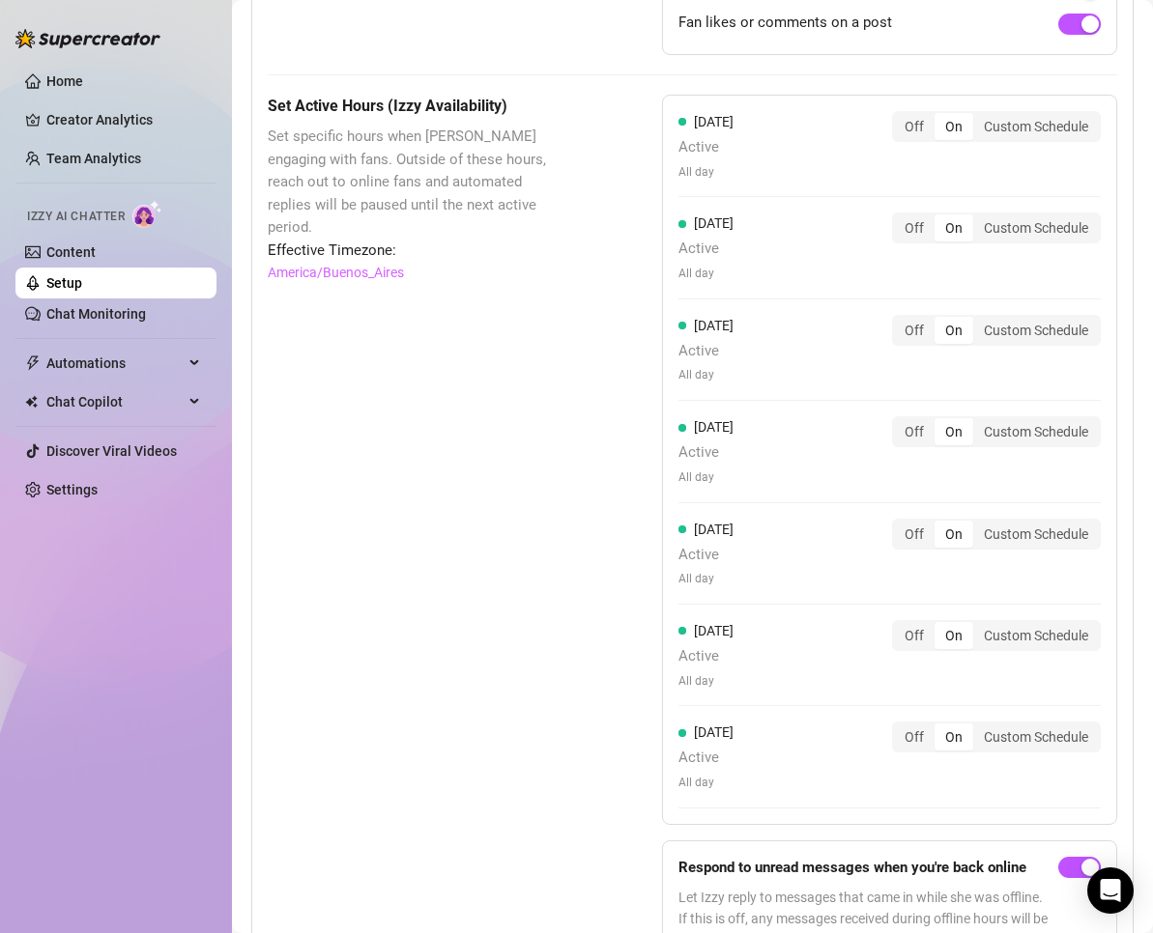
scroll to position [1699, 0]
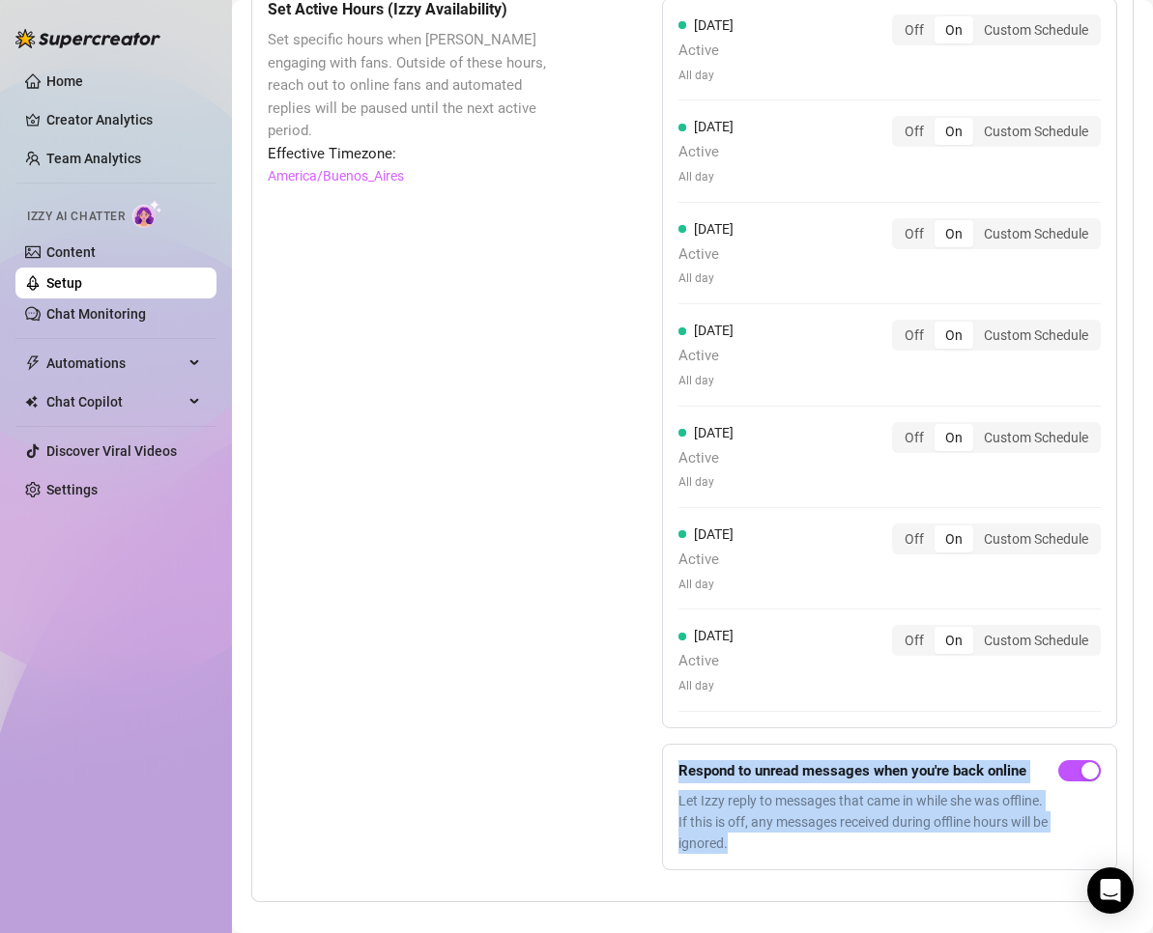
drag, startPoint x: 809, startPoint y: 818, endPoint x: 665, endPoint y: 733, distance: 167.2
click at [665, 744] on form "Respond to unread messages when you're back online Let Izzy reply to messages t…" at bounding box center [889, 808] width 455 height 128
copy div "Respond to unread messages when you're back online Let Izzy reply to messages t…"
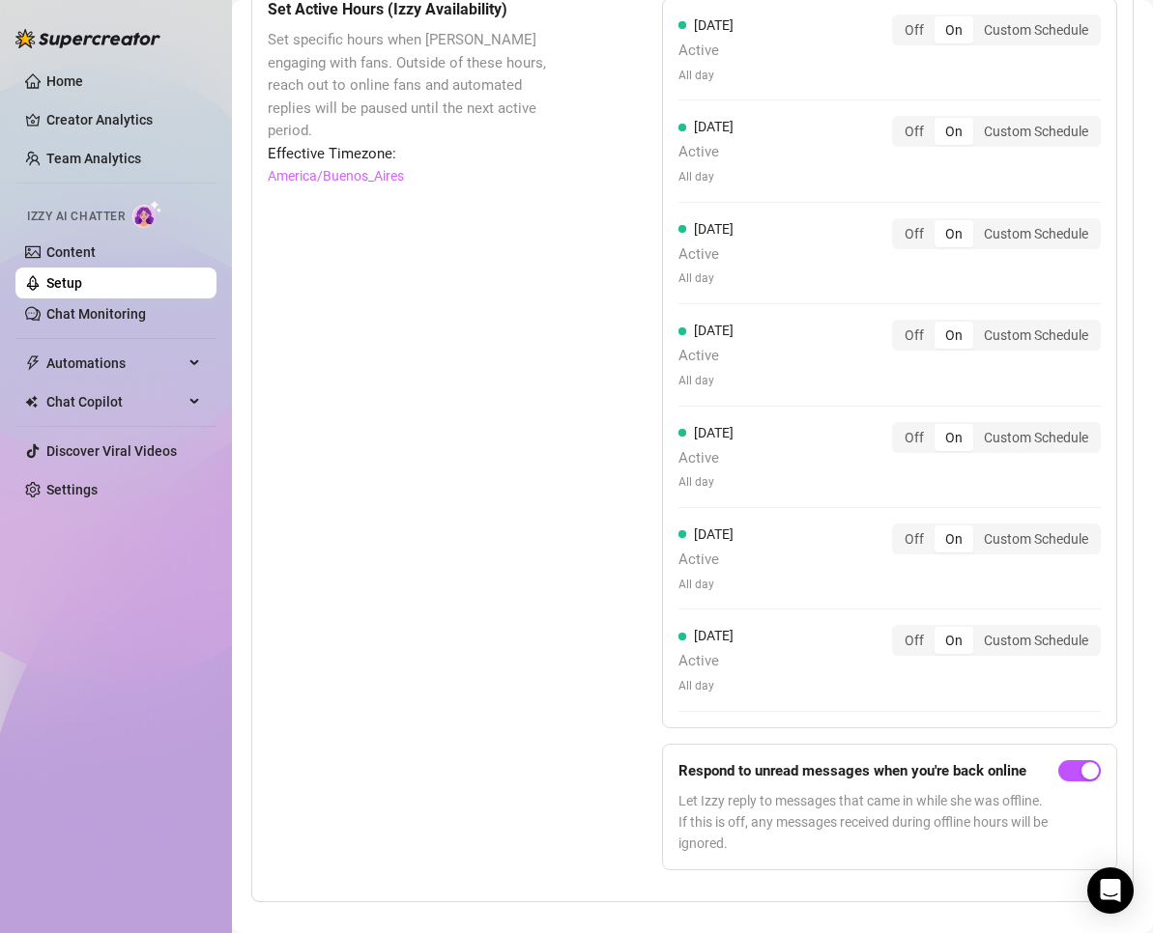
click at [422, 667] on div "Set Active Hours (Izzy Availability) Set specific hours when Izzy engaging with…" at bounding box center [417, 442] width 298 height 888
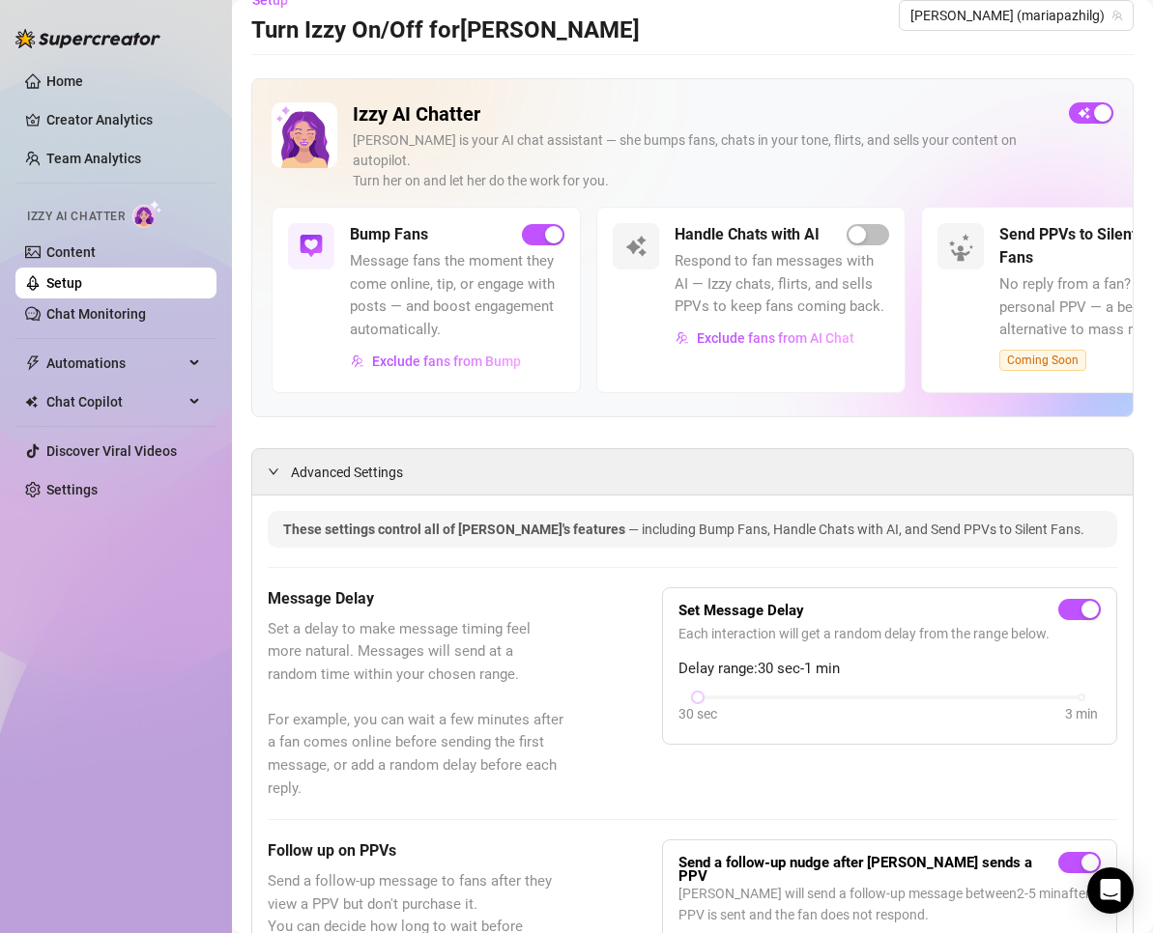
scroll to position [0, 0]
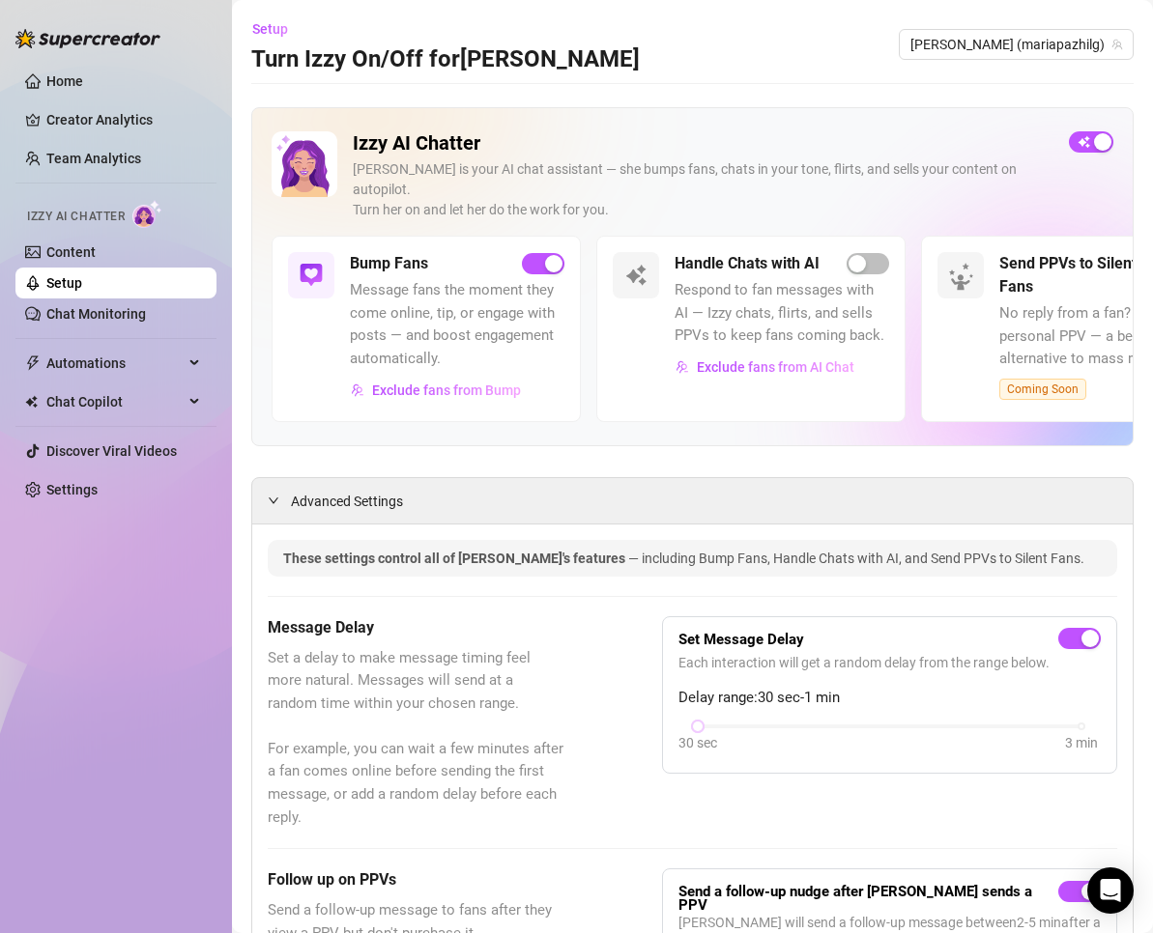
click at [61, 247] on link "Content" at bounding box center [70, 251] width 49 height 15
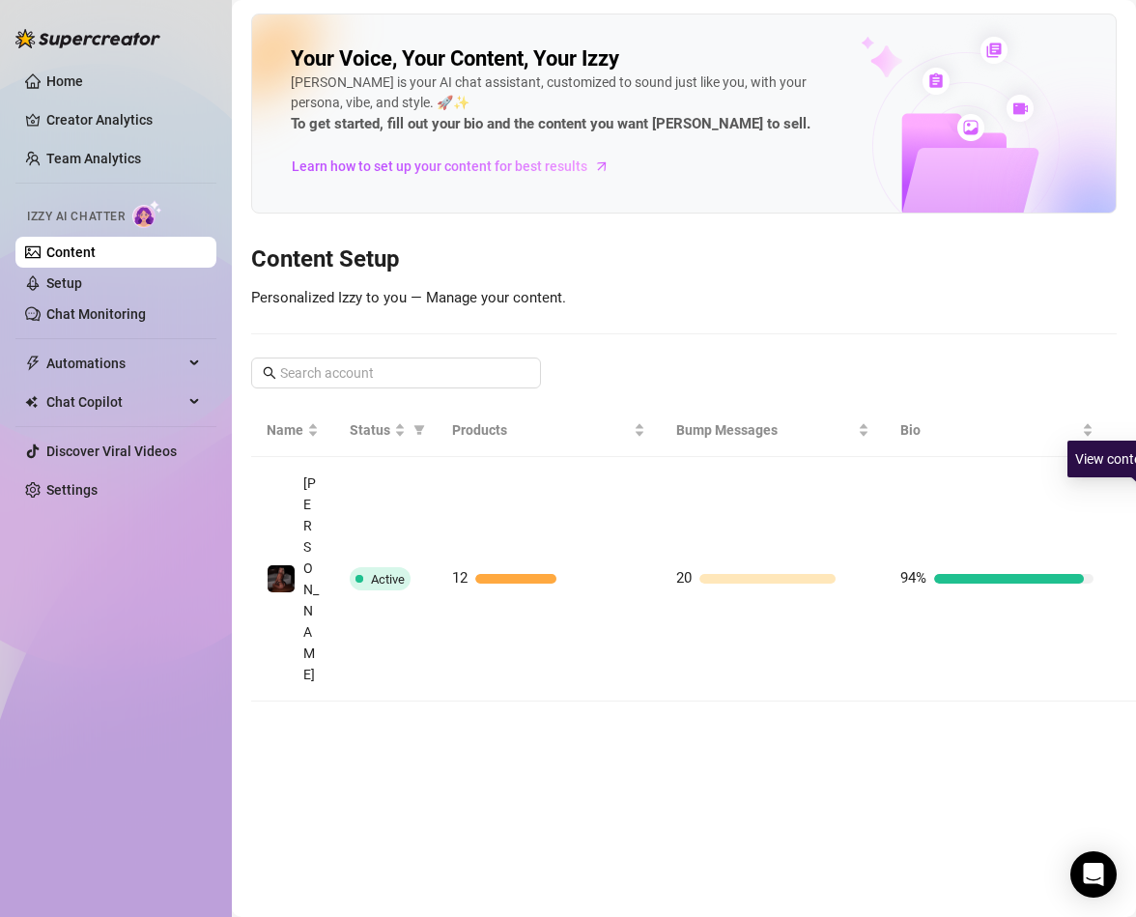
click at [1133, 572] on icon "right" at bounding box center [1140, 579] width 14 height 14
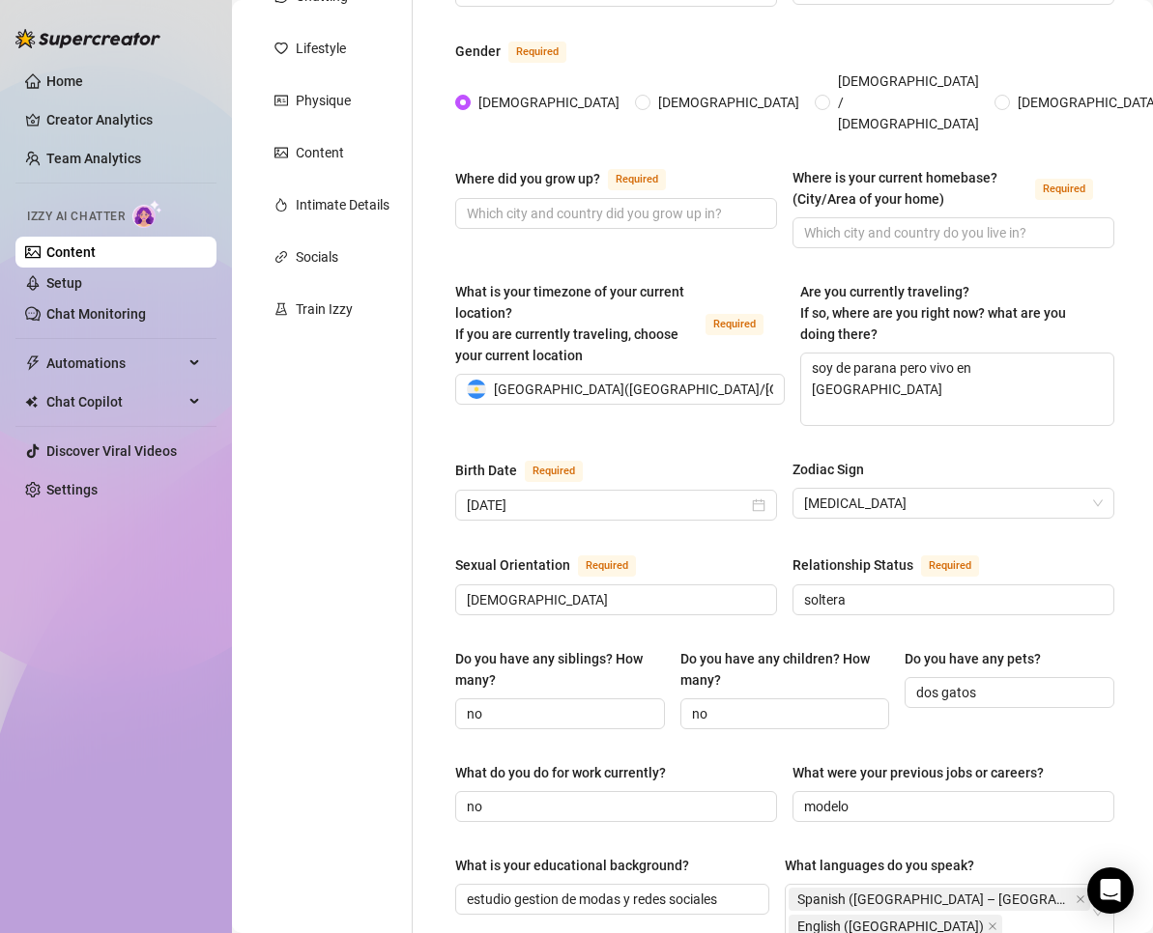
scroll to position [161, 0]
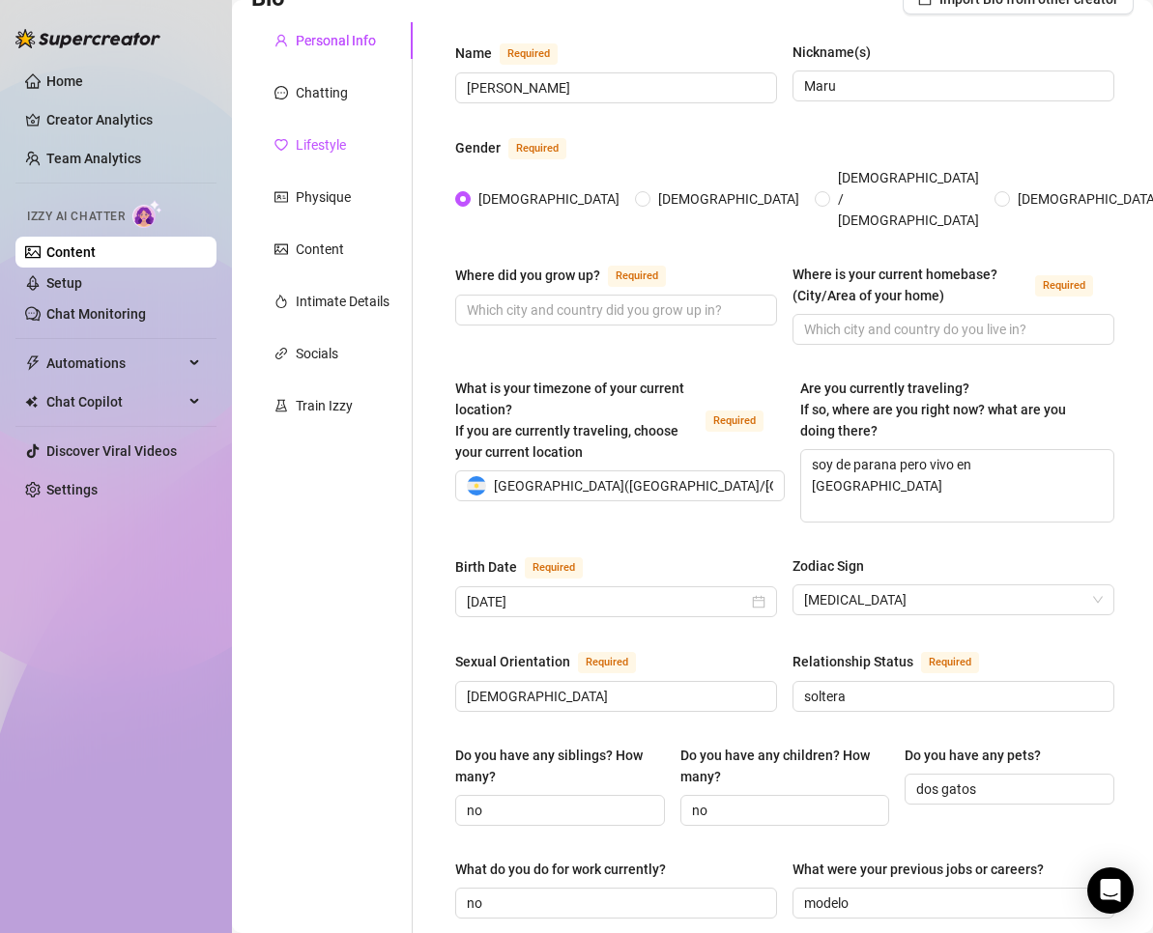
click at [331, 147] on div "Lifestyle" at bounding box center [321, 144] width 50 height 21
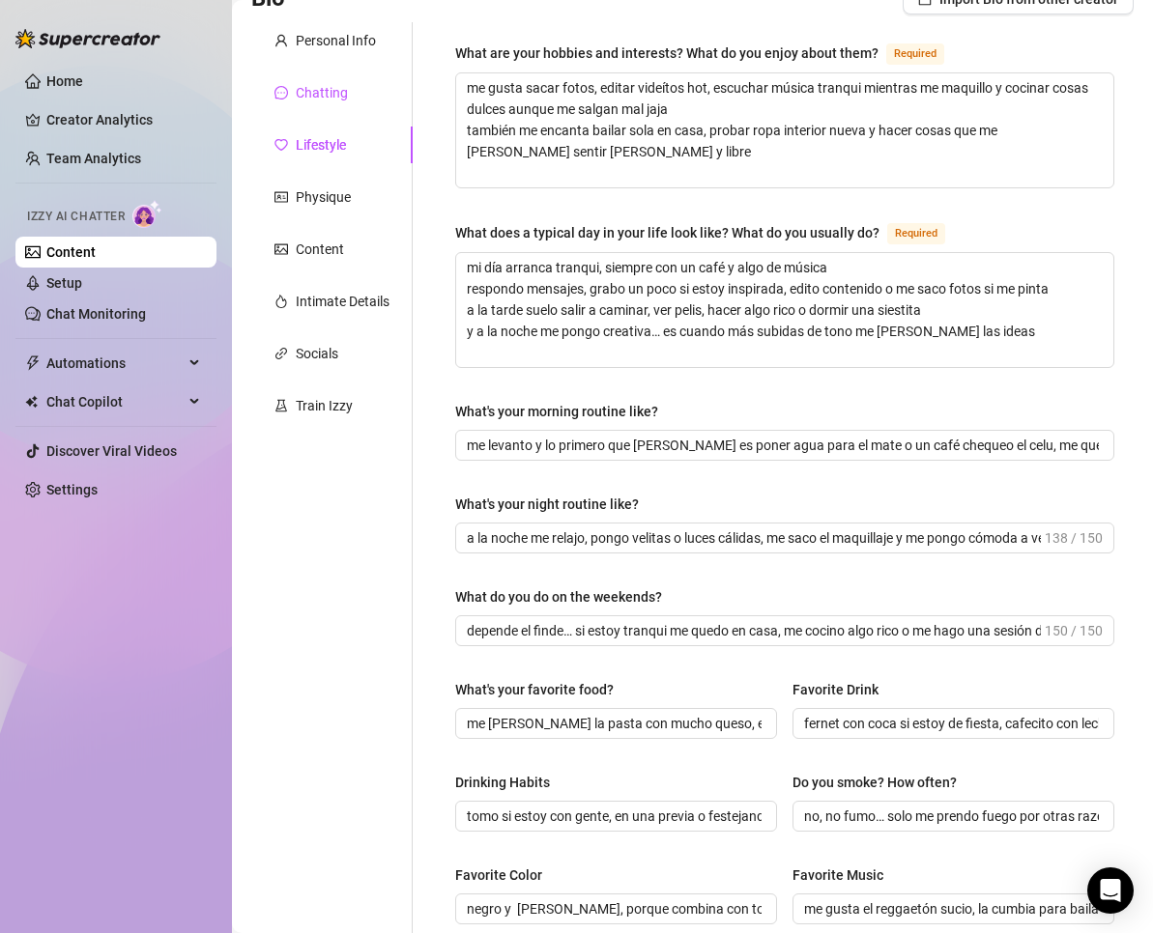
click at [325, 97] on div "Chatting" at bounding box center [322, 92] width 52 height 21
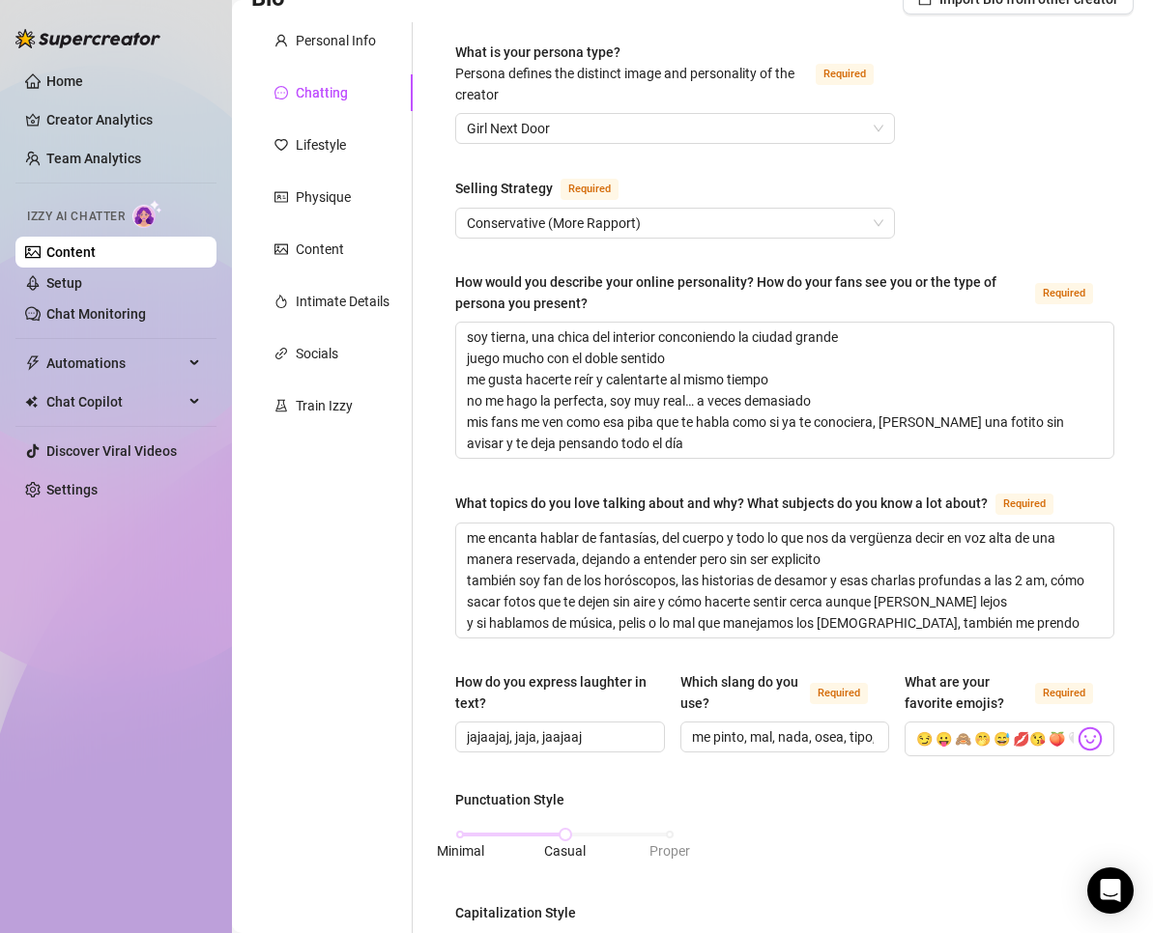
scroll to position [0, 0]
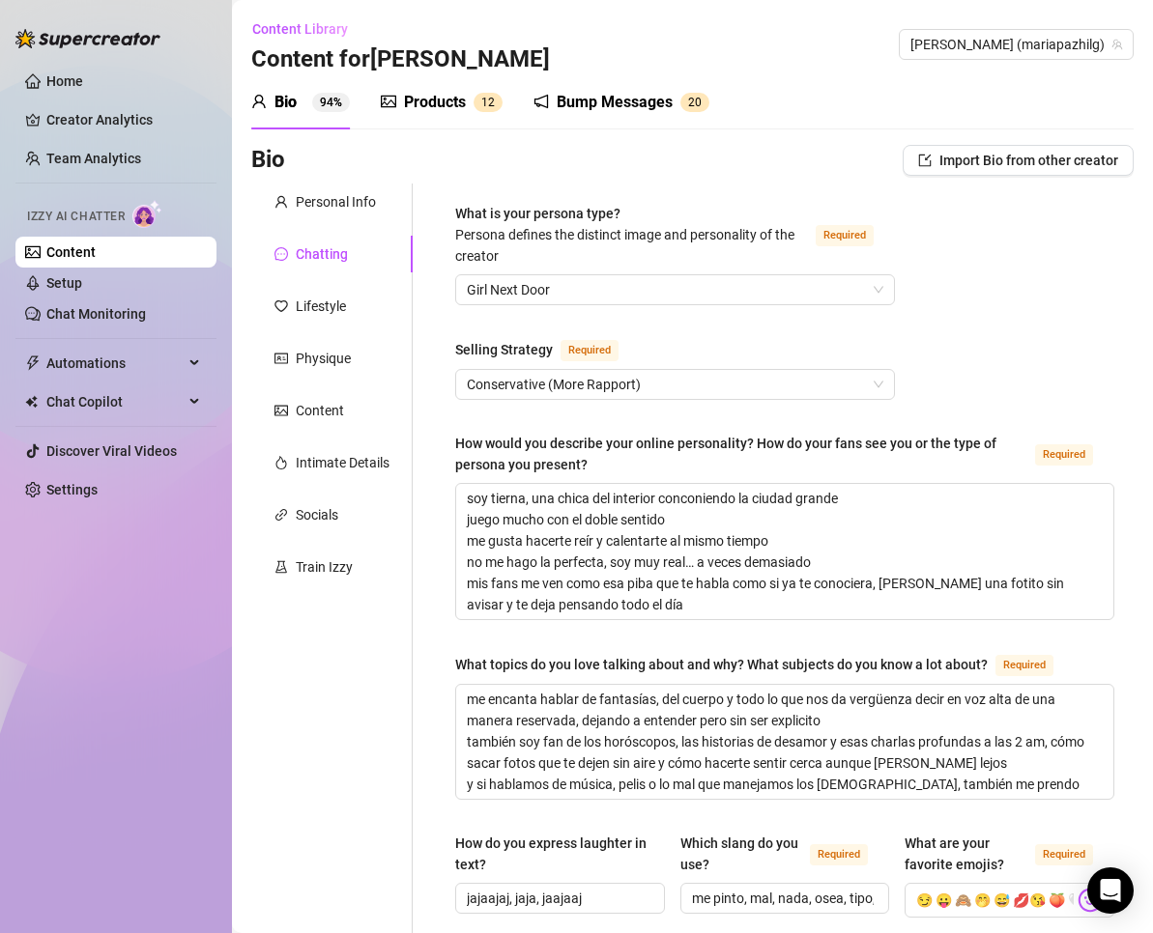
click at [573, 388] on span "Conservative (More Rapport)" at bounding box center [675, 384] width 416 height 29
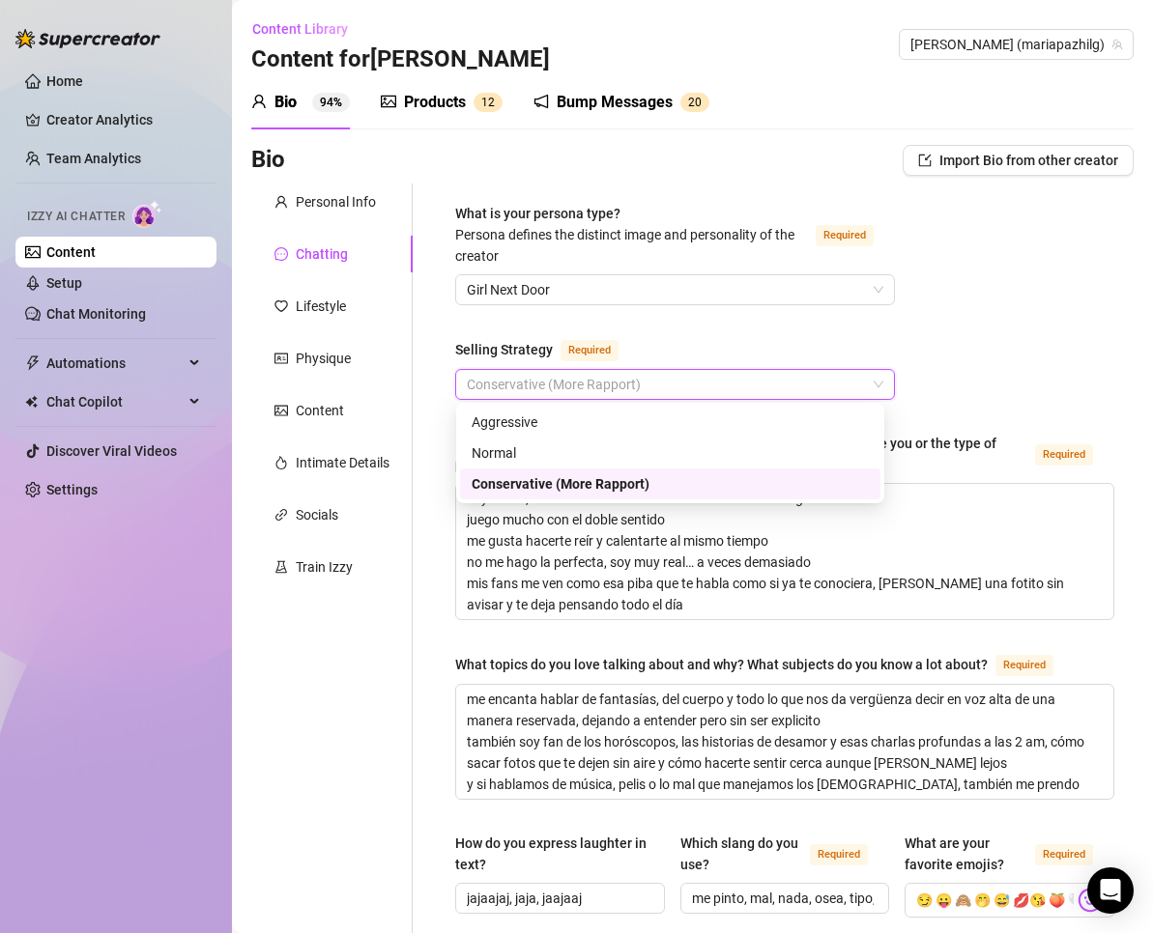
click at [517, 484] on div "Conservative (More Rapport)" at bounding box center [670, 483] width 397 height 21
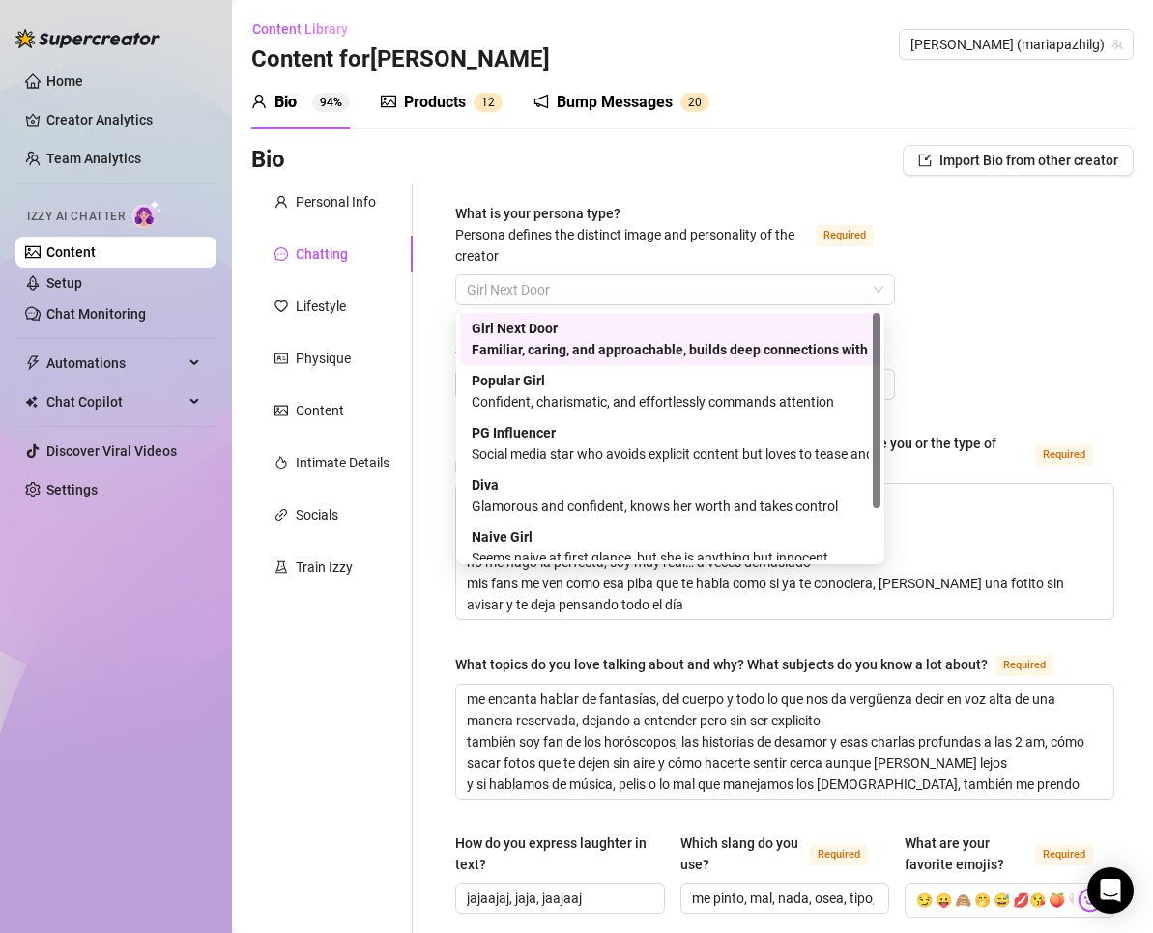
click at [512, 289] on span "Girl Next Door" at bounding box center [675, 289] width 416 height 29
click at [513, 347] on div "Familiar, caring, and approachable, builds deep connections with fans" at bounding box center [670, 349] width 397 height 21
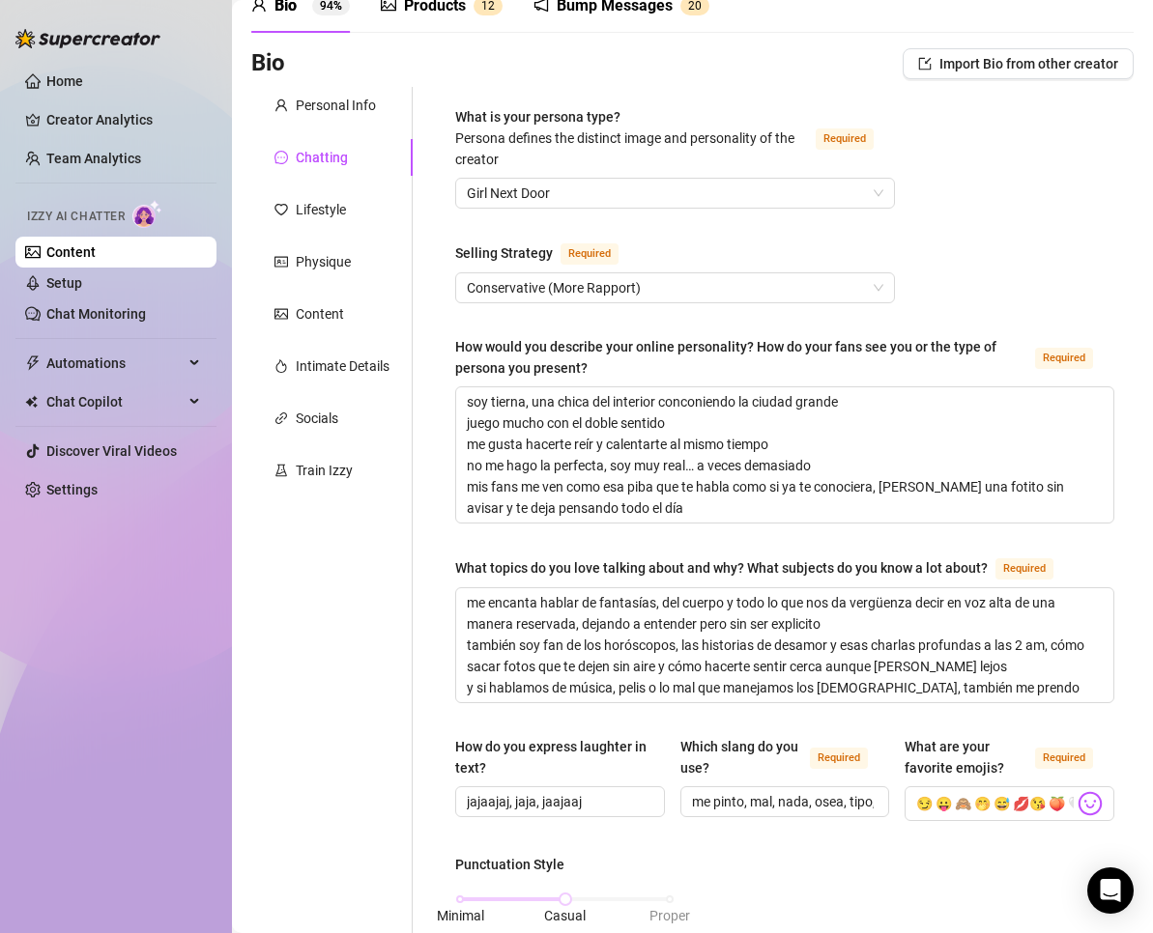
scroll to position [32, 0]
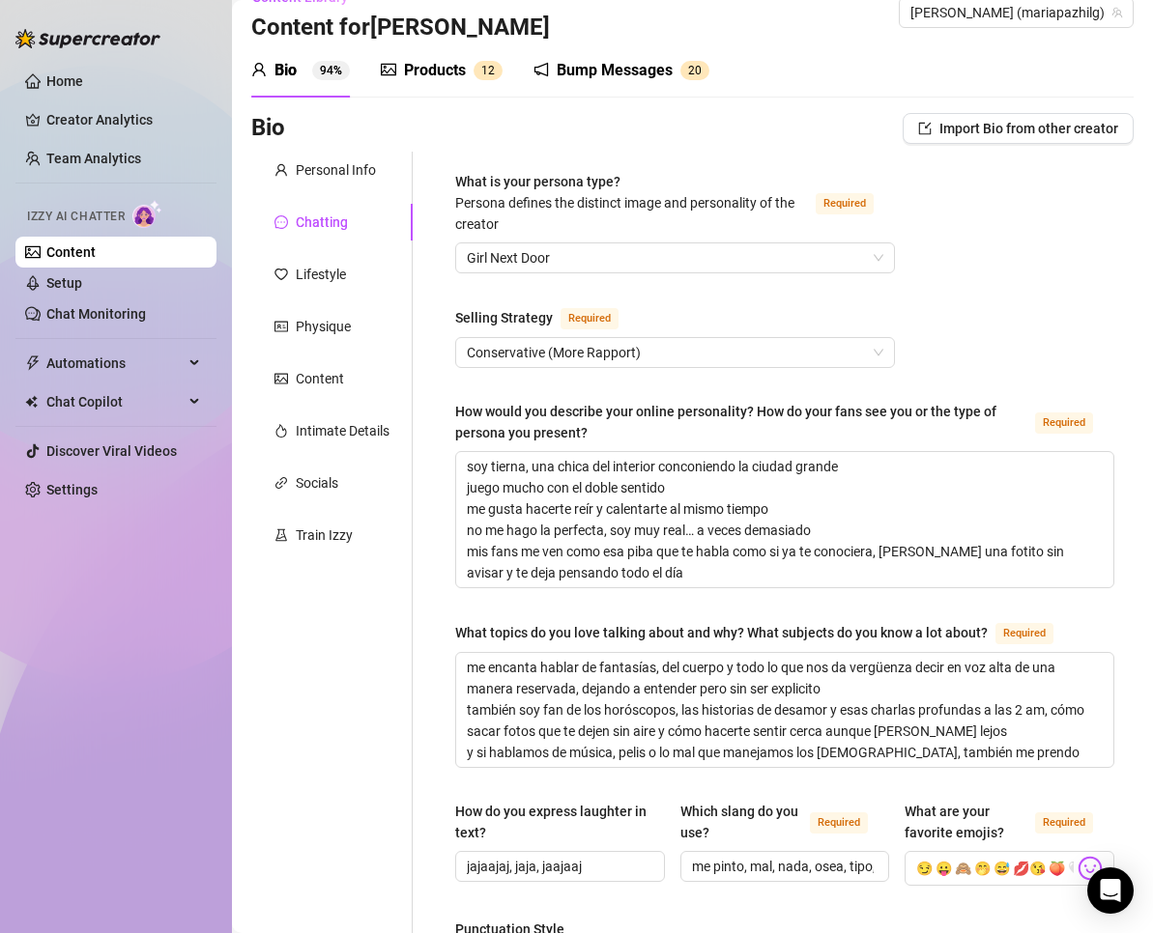
click at [432, 59] on div "Products" at bounding box center [435, 70] width 62 height 23
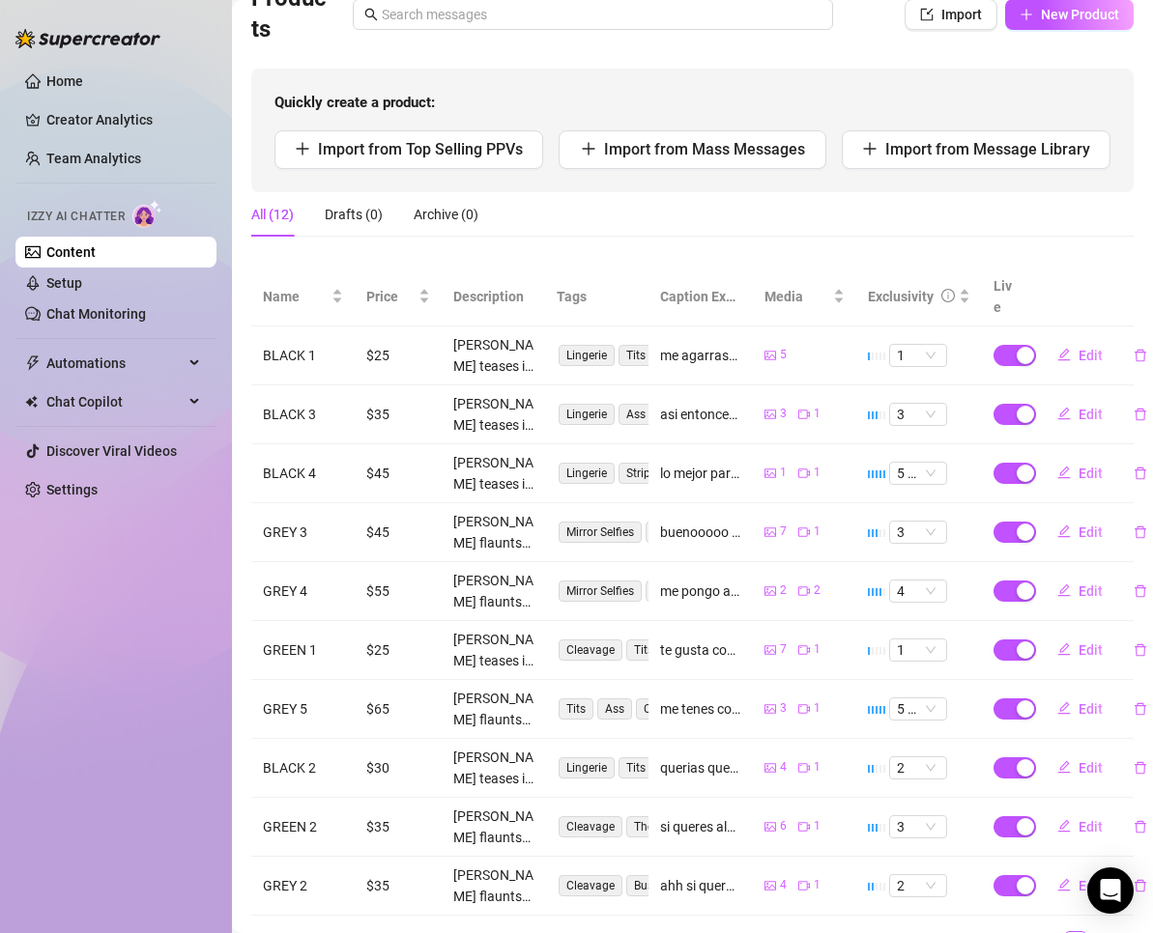
scroll to position [193, 0]
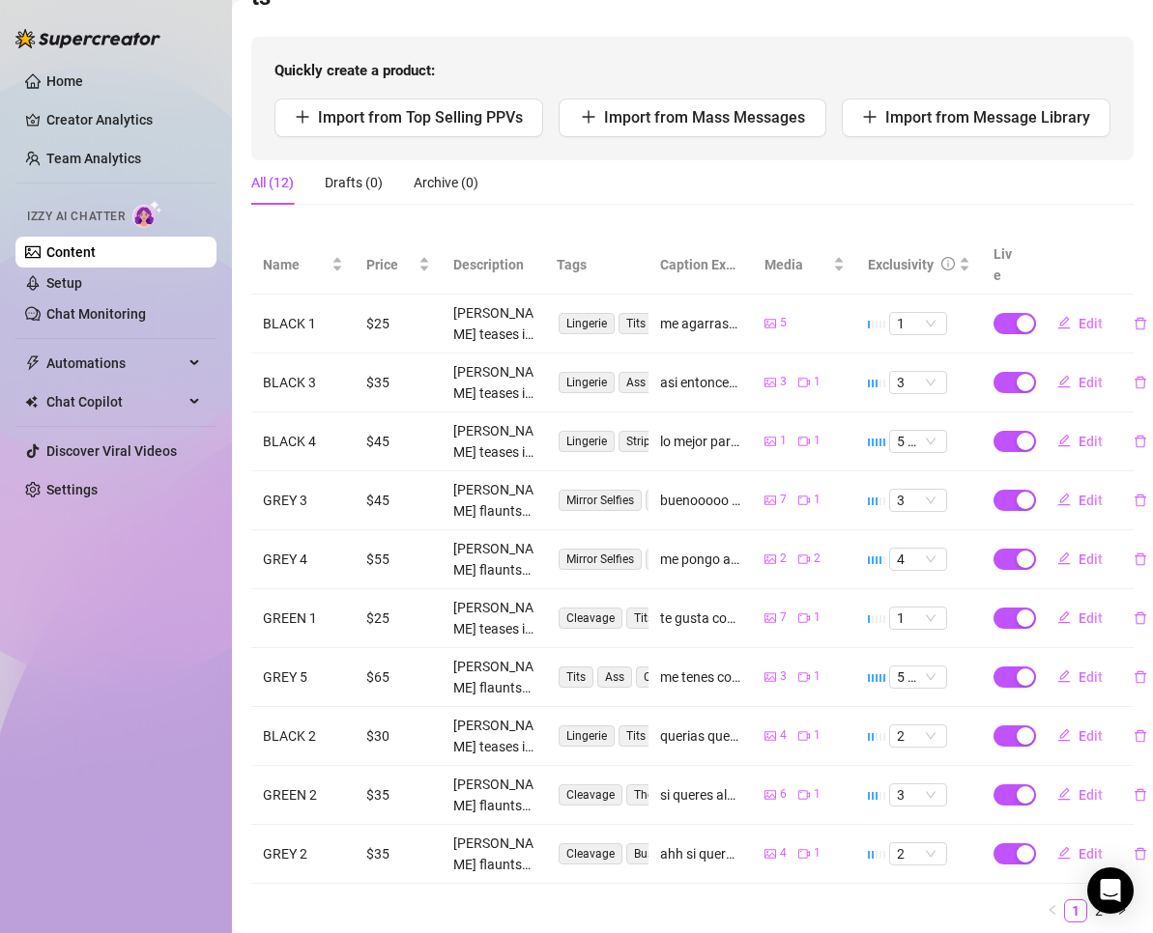
click at [1089, 308] on button "Edit" at bounding box center [1080, 323] width 76 height 31
type textarea "me agarraste asi en la camita, te gusta?"
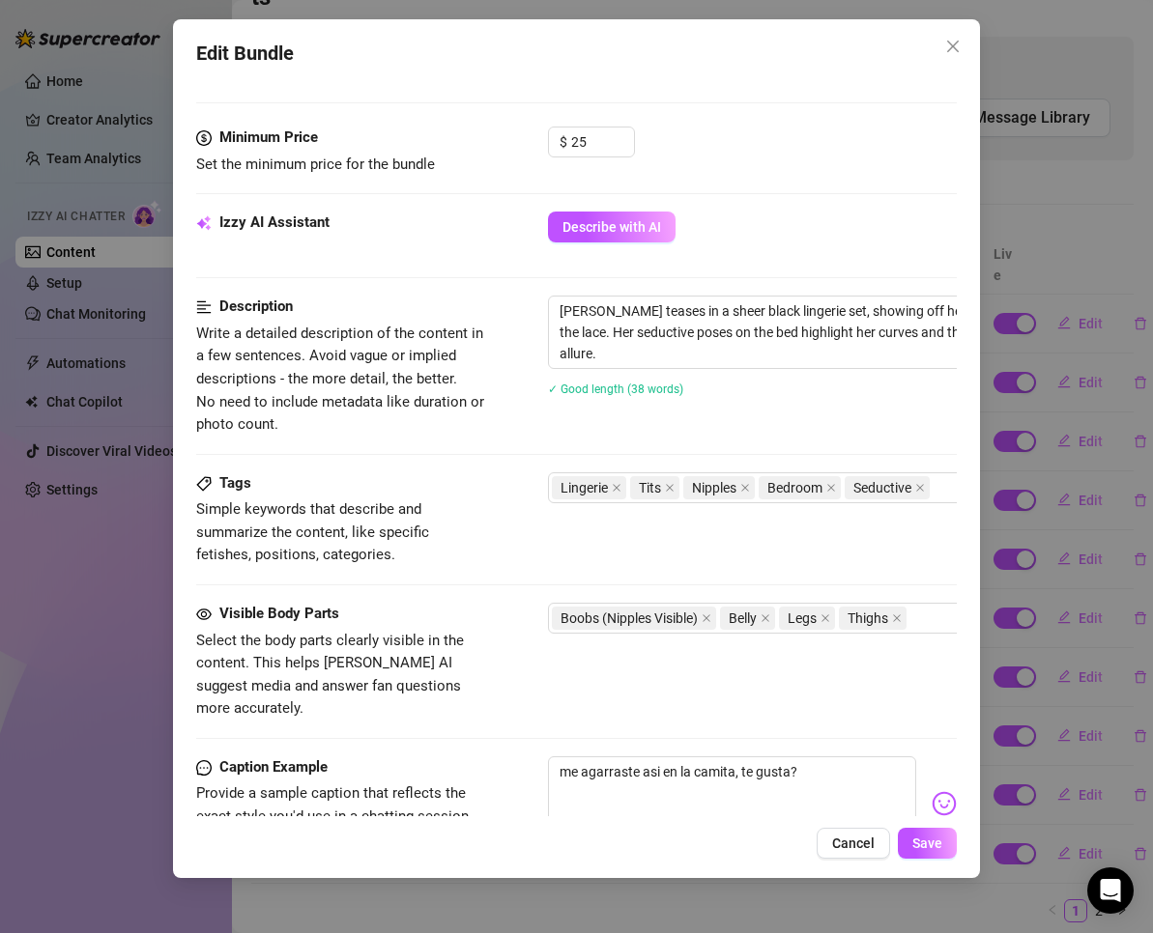
scroll to position [902, 0]
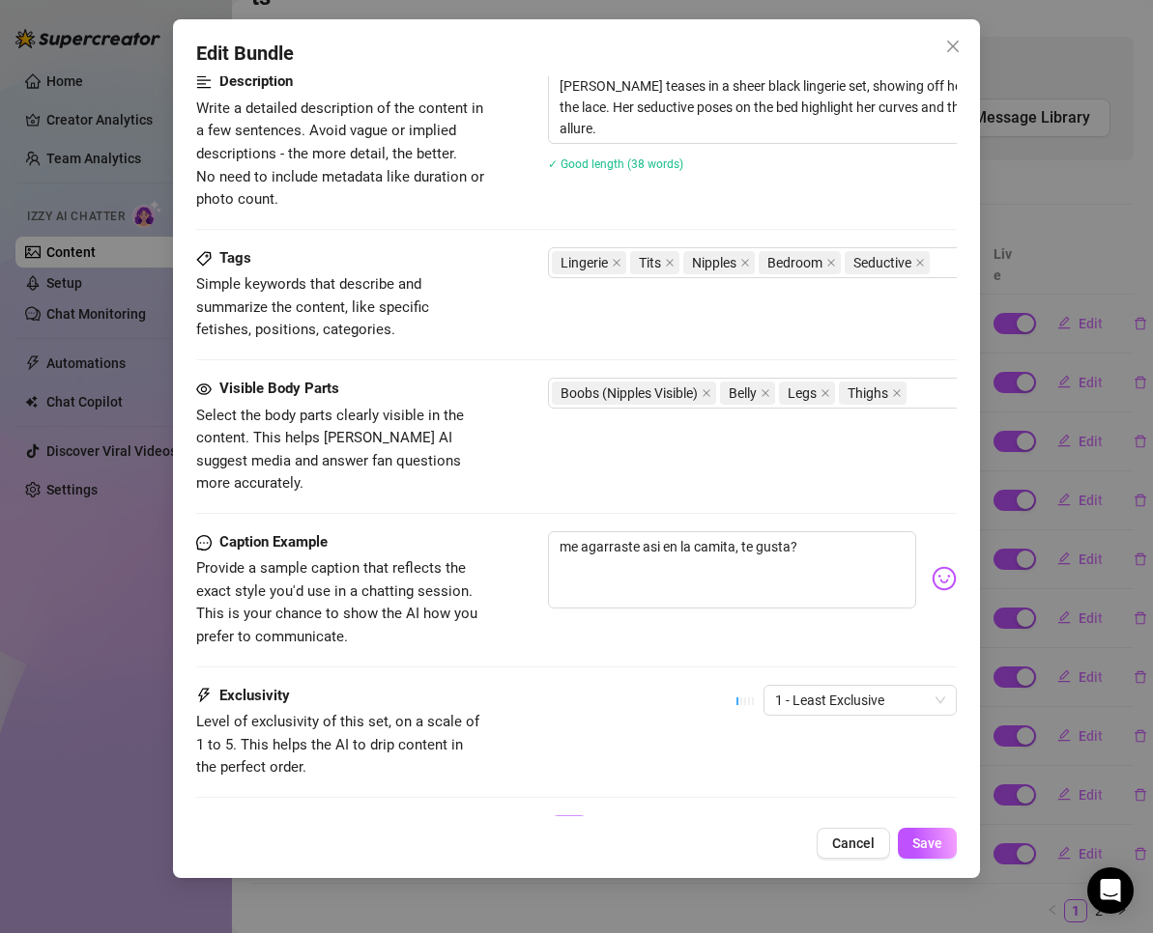
click at [934, 848] on span "Save" at bounding box center [927, 843] width 30 height 15
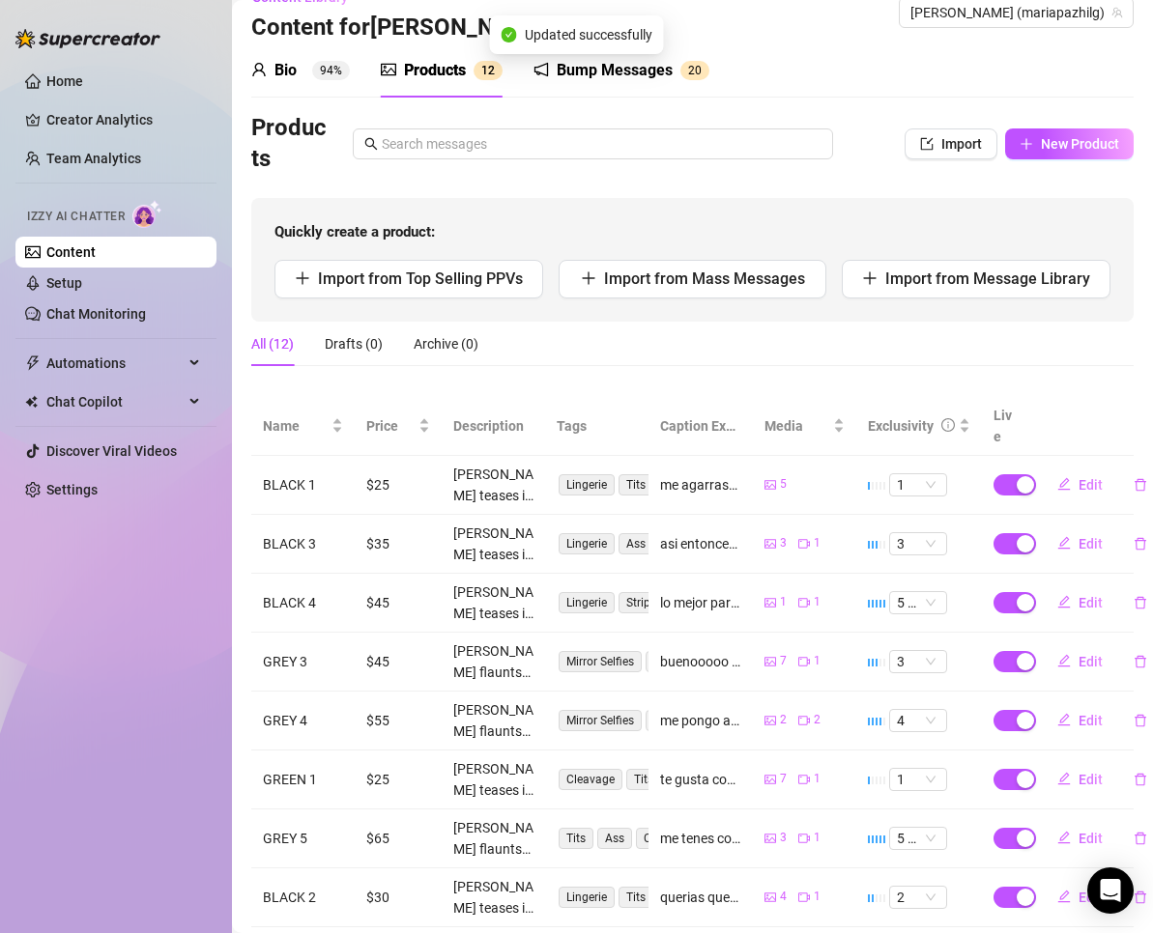
scroll to position [0, 0]
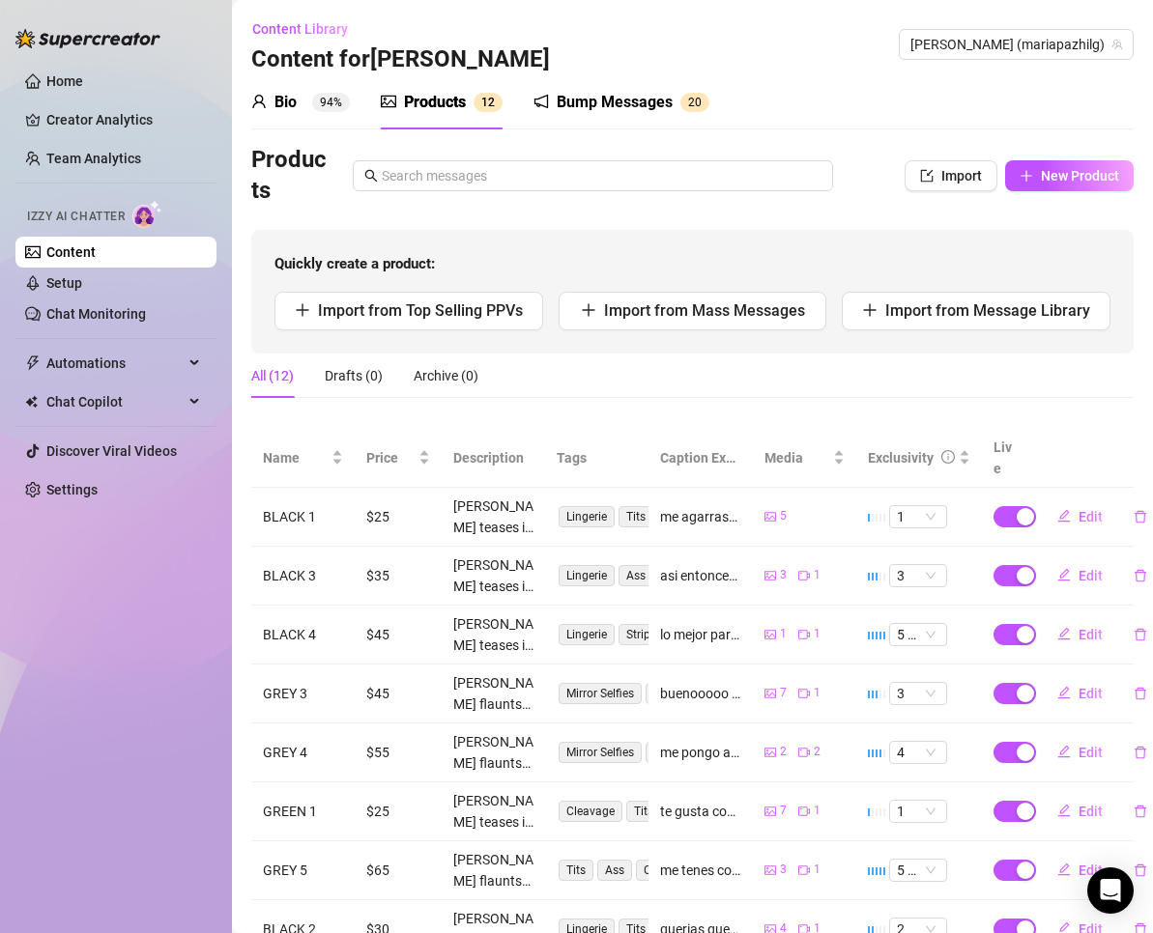
click at [297, 89] on div "Bio 94%" at bounding box center [300, 102] width 99 height 54
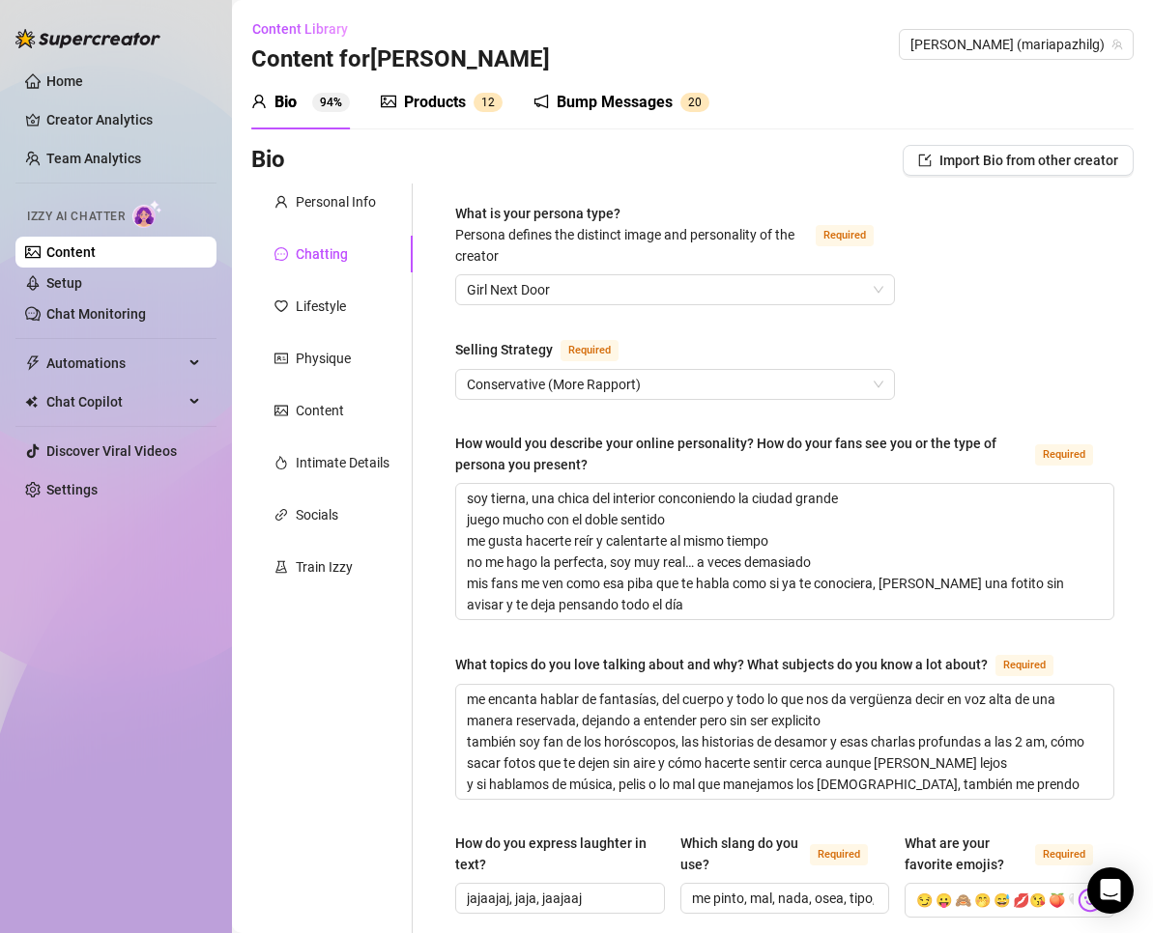
click at [1049, 42] on span "[PERSON_NAME] (mariapazhilg)" at bounding box center [1016, 44] width 212 height 29
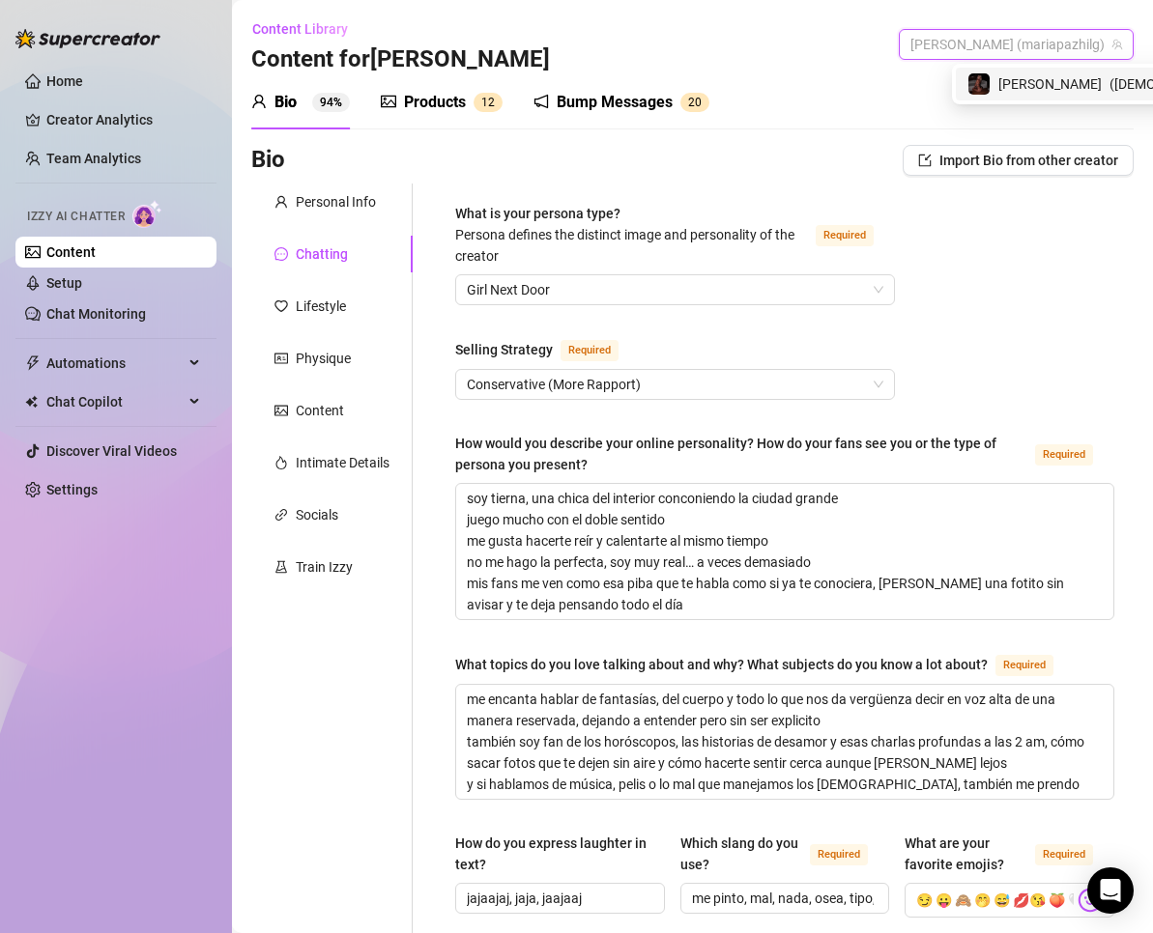
click at [807, 65] on div "Content Library Content for Maria Maria (mariapazhilg)" at bounding box center [692, 45] width 882 height 62
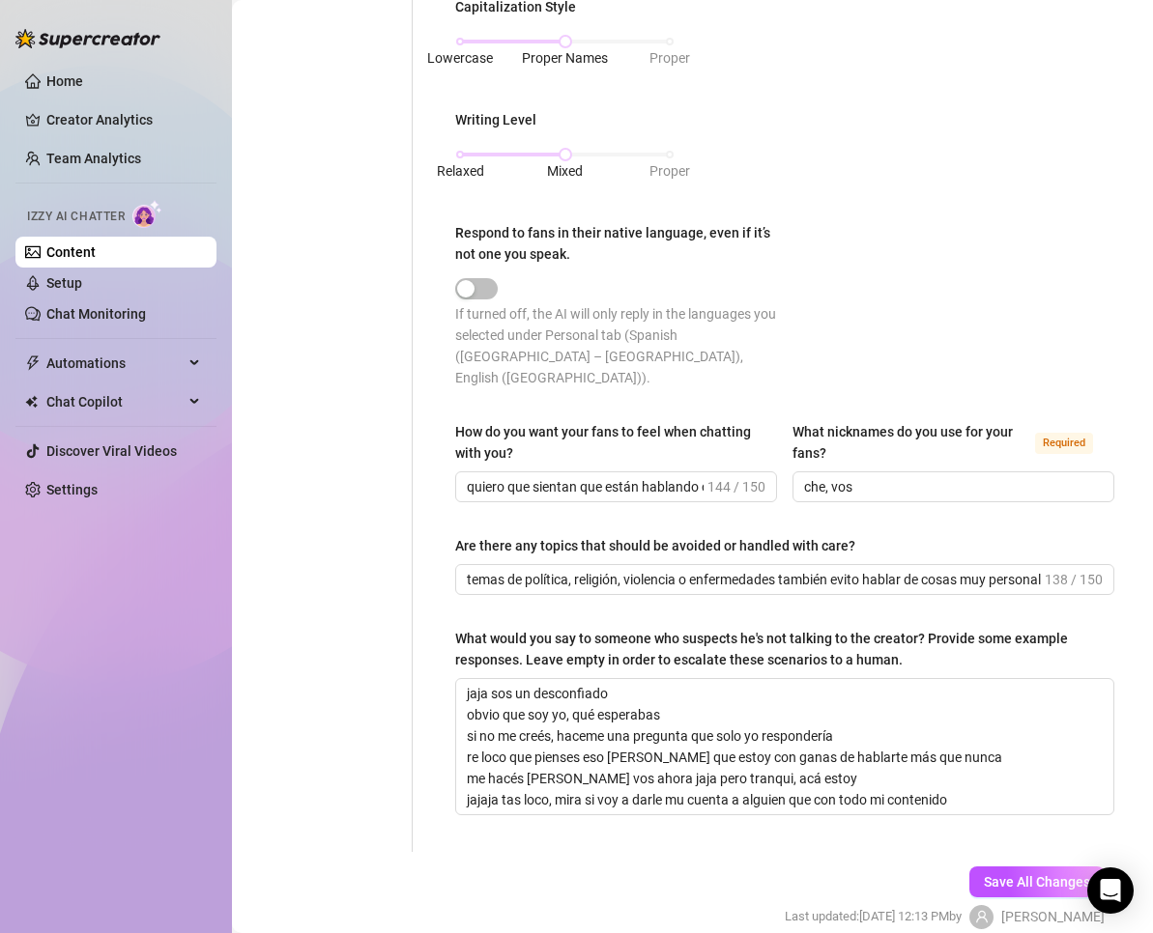
scroll to position [1132, 0]
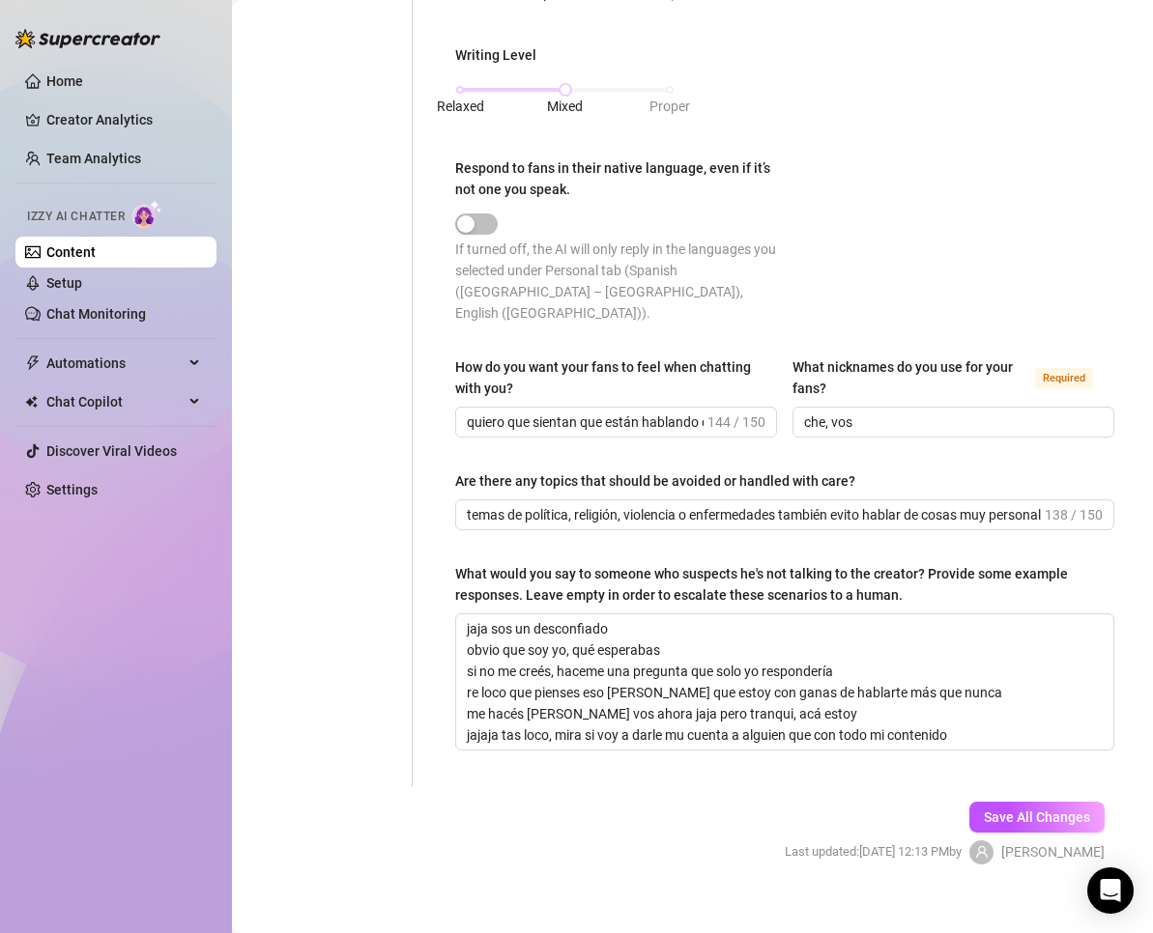
click at [979, 787] on div "Save All Changes Last updated: Aug 24, 2025 12:13 PM by Maria p." at bounding box center [945, 833] width 378 height 92
click at [984, 810] on span "Save All Changes" at bounding box center [1037, 817] width 106 height 15
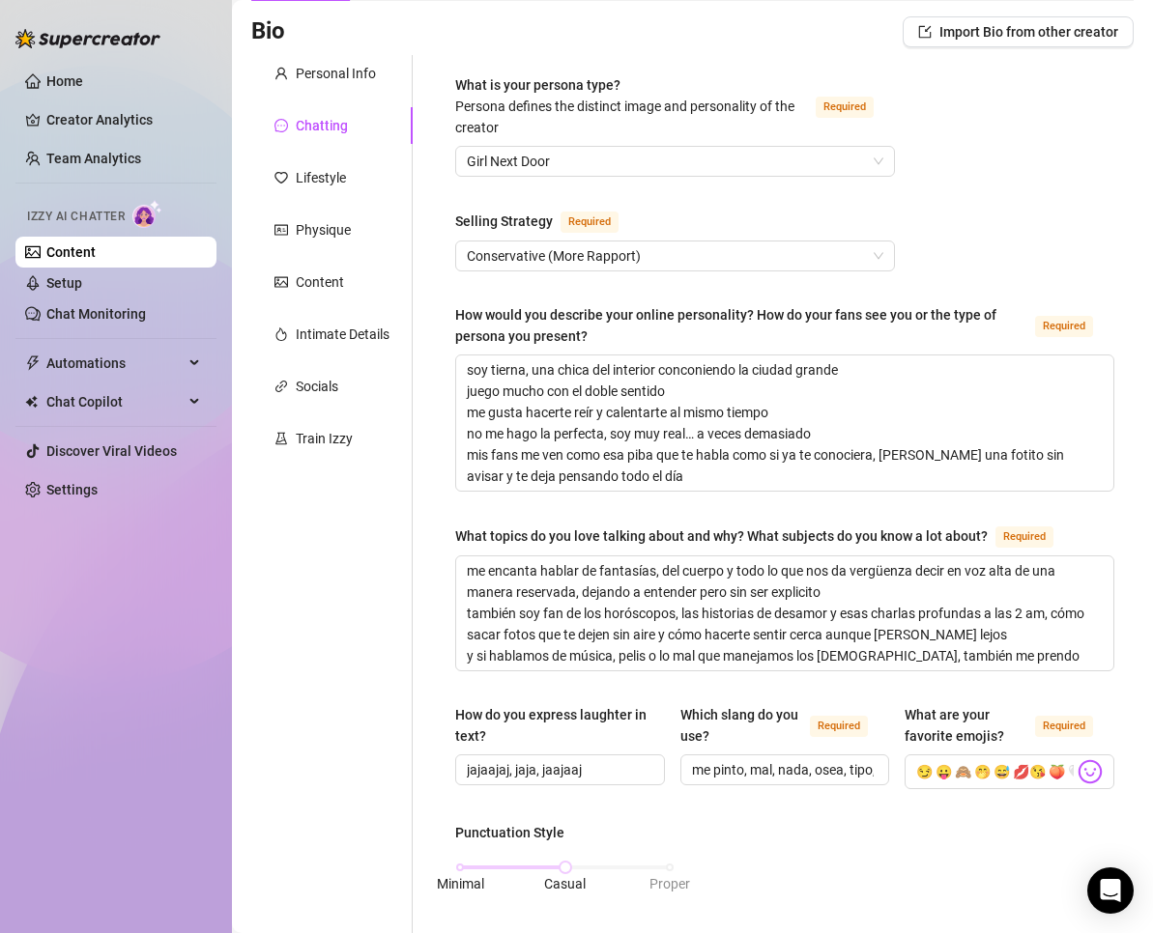
scroll to position [129, 0]
click at [301, 435] on div "Train Izzy" at bounding box center [324, 438] width 57 height 21
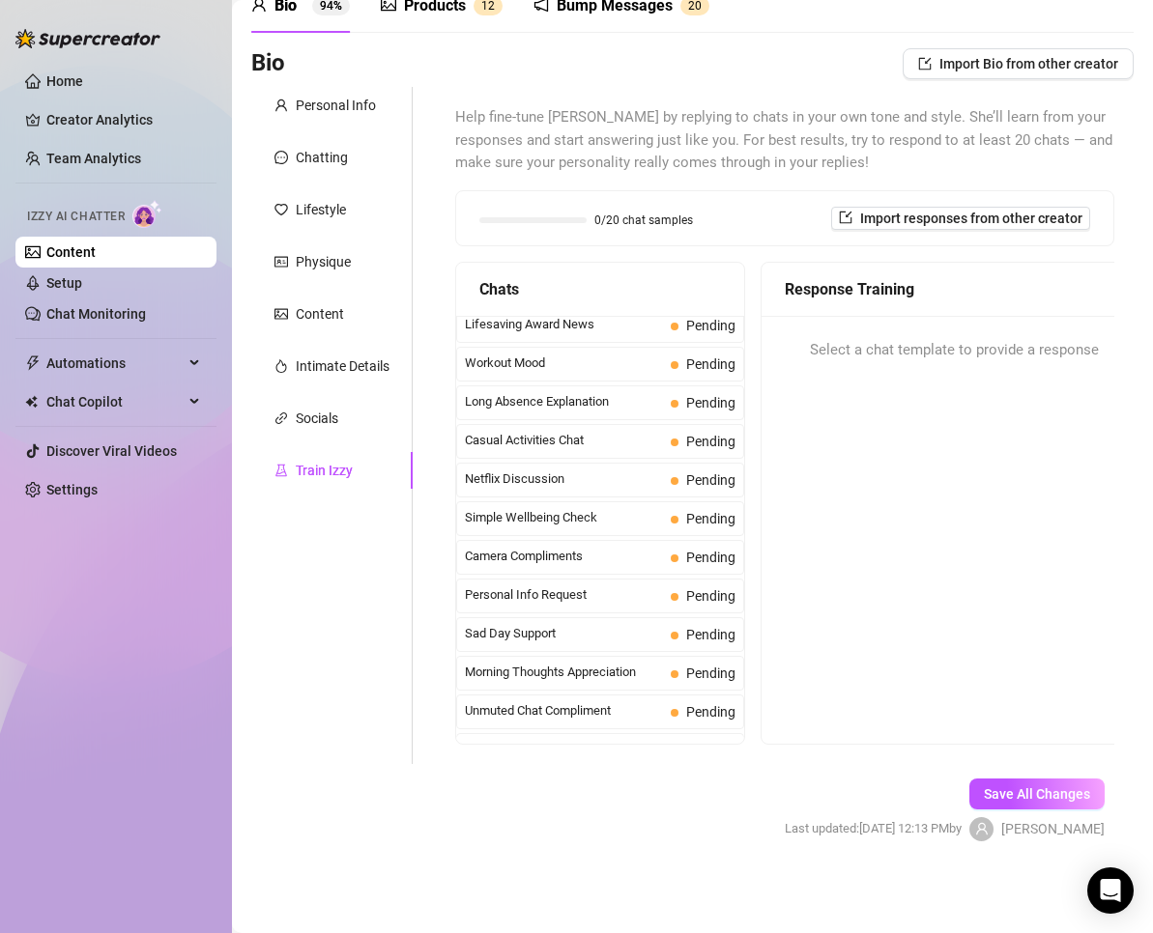
scroll to position [1734, 0]
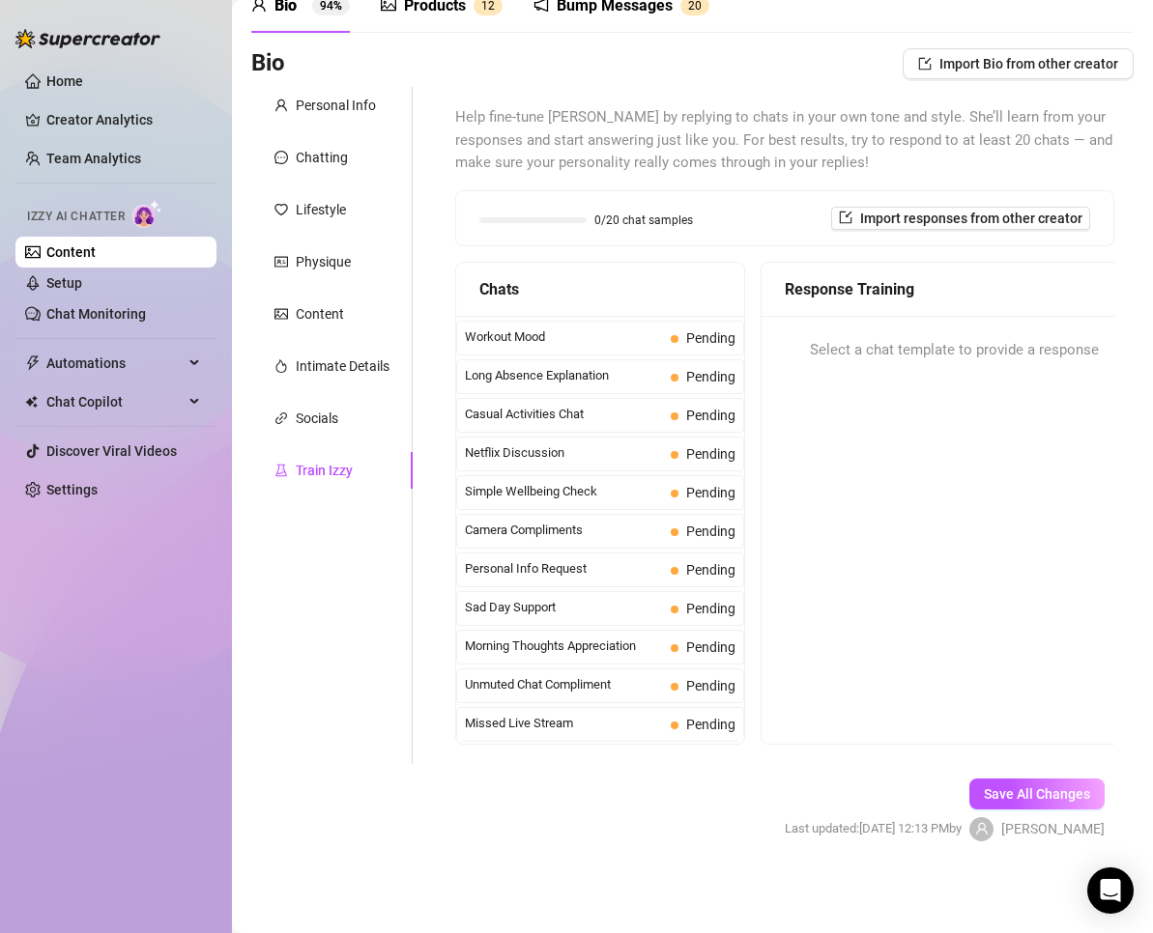
click at [541, 723] on span "Missed Live Stream" at bounding box center [564, 723] width 198 height 19
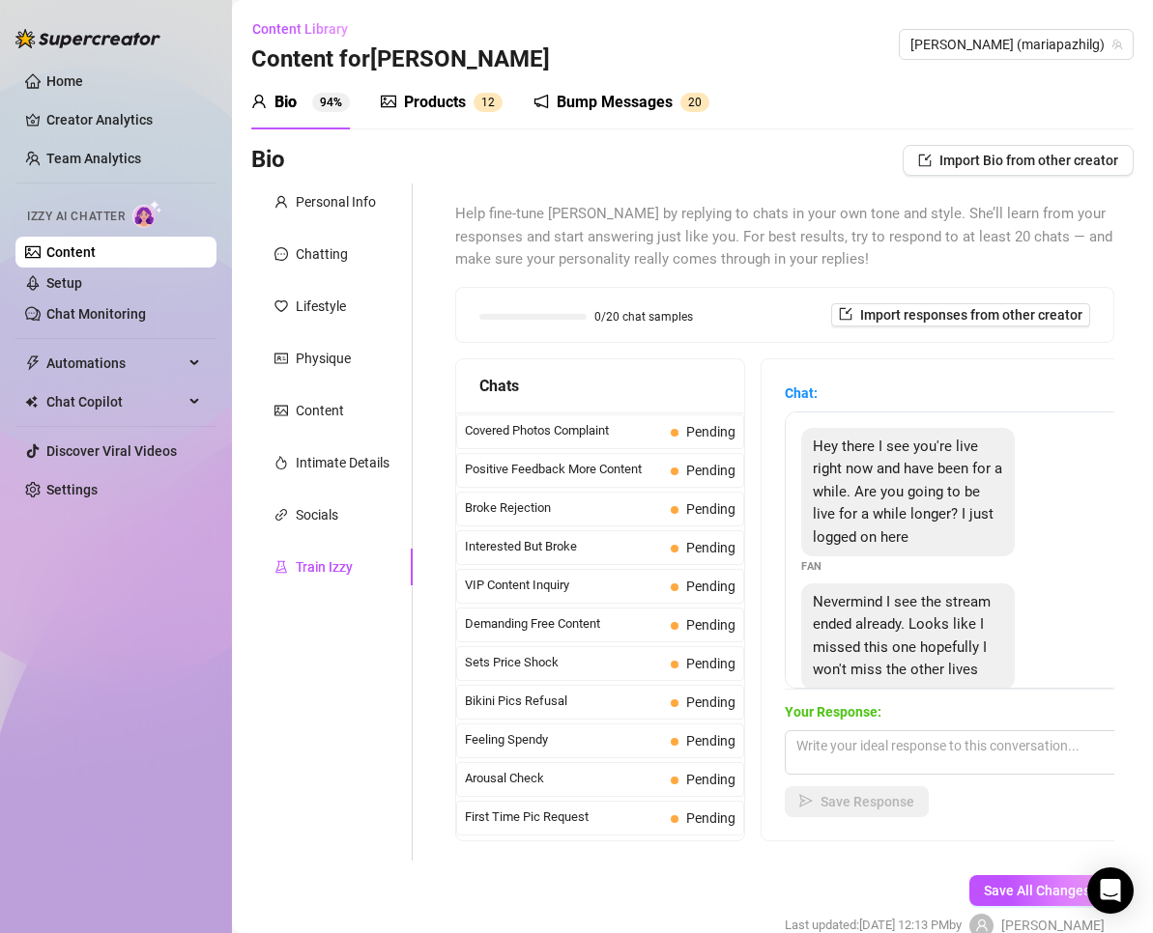
scroll to position [0, 0]
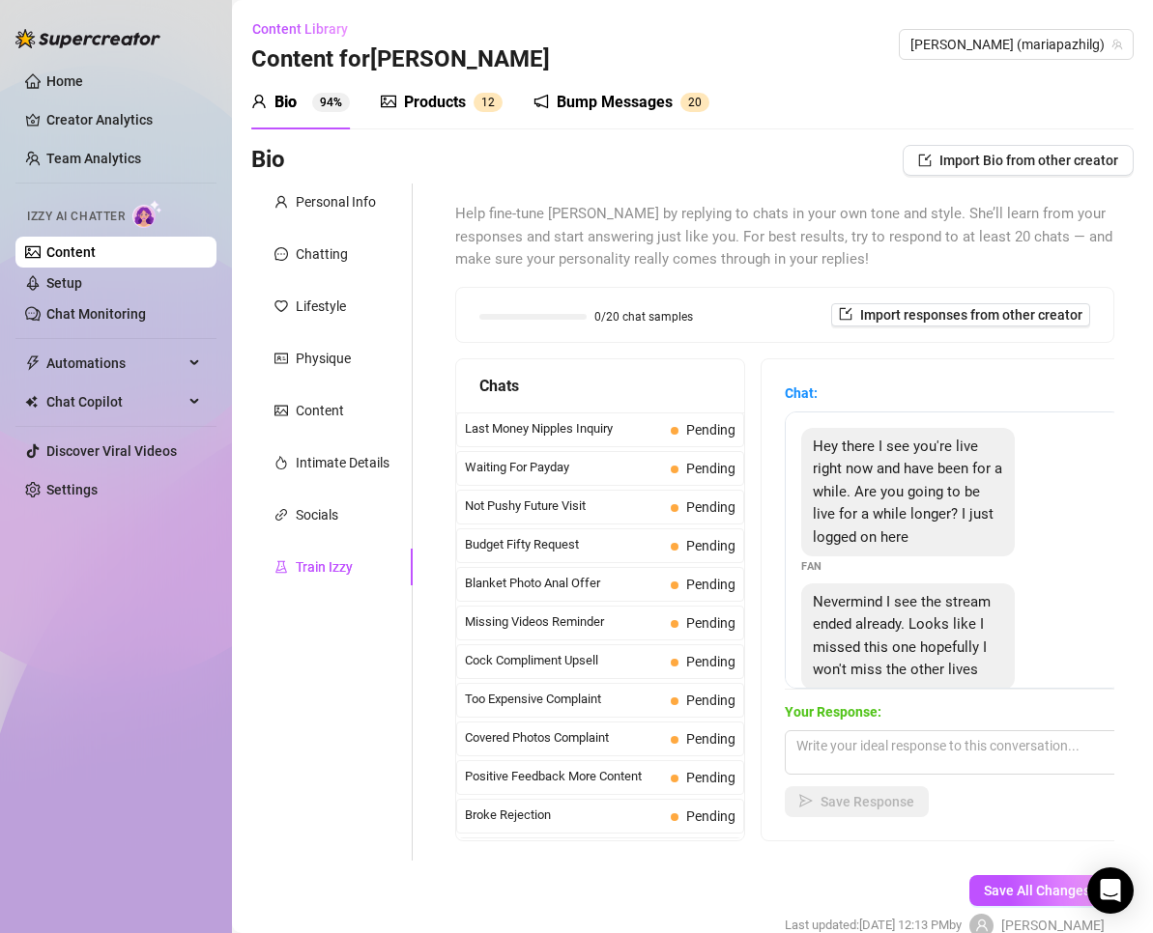
click at [757, 378] on div "Chats Last Money Nipples Inquiry Pending Waiting For Payday Pending Not Pushy F…" at bounding box center [784, 599] width 659 height 483
drag, startPoint x: 820, startPoint y: 444, endPoint x: 763, endPoint y: 440, distance: 57.1
click at [764, 441] on div "Chat: Hey there I see you're live right now and have been for a while. Are you …" at bounding box center [953, 599] width 385 height 481
click at [698, 356] on div "Help fine-tune Izzy by replying to chats in your own tone and style. She’ll lea…" at bounding box center [784, 522] width 659 height 639
click at [660, 385] on div "Chats" at bounding box center [600, 386] width 242 height 24
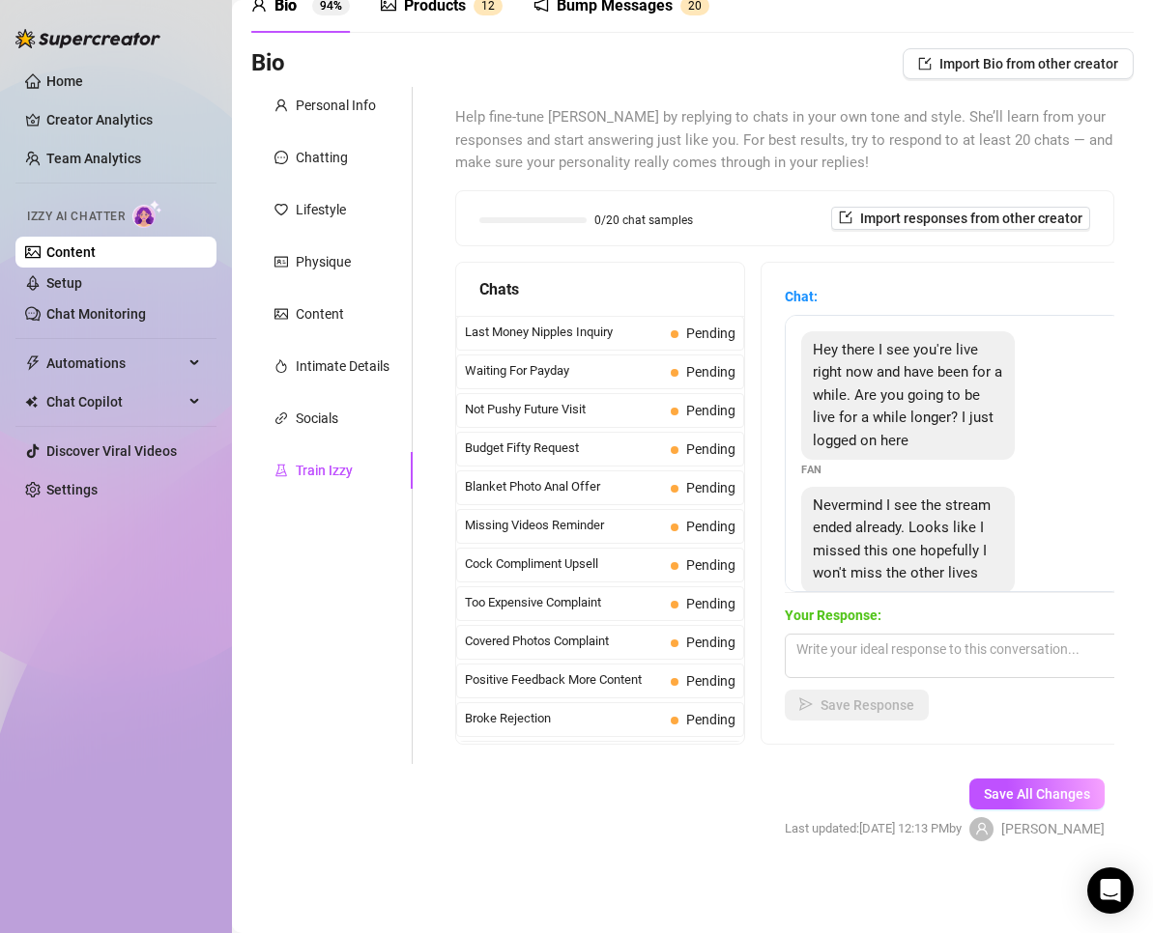
click at [660, 254] on div "Help fine-tune Izzy by replying to chats in your own tone and style. She’ll lea…" at bounding box center [784, 425] width 659 height 639
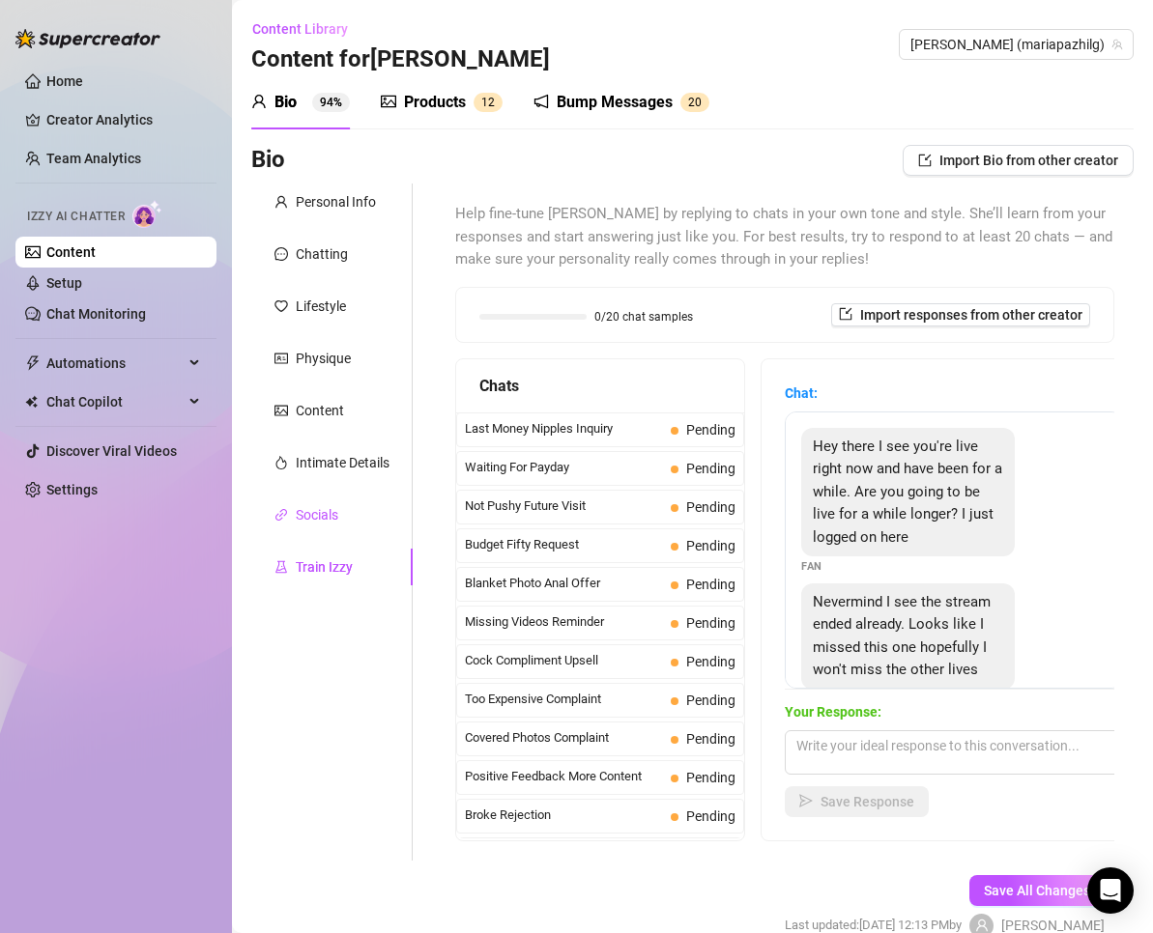
click at [308, 507] on div "Socials" at bounding box center [317, 514] width 43 height 21
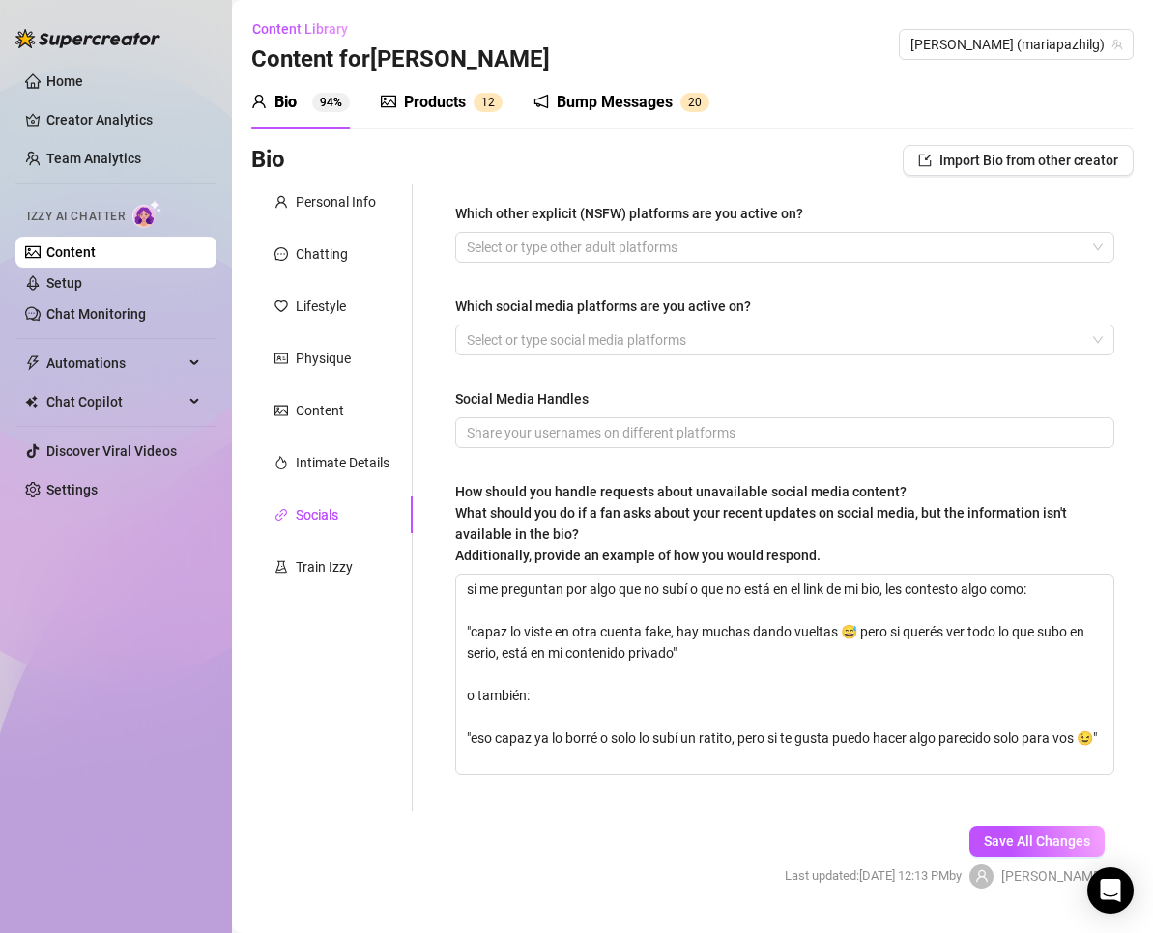
click at [327, 477] on div "Intimate Details" at bounding box center [331, 462] width 161 height 37
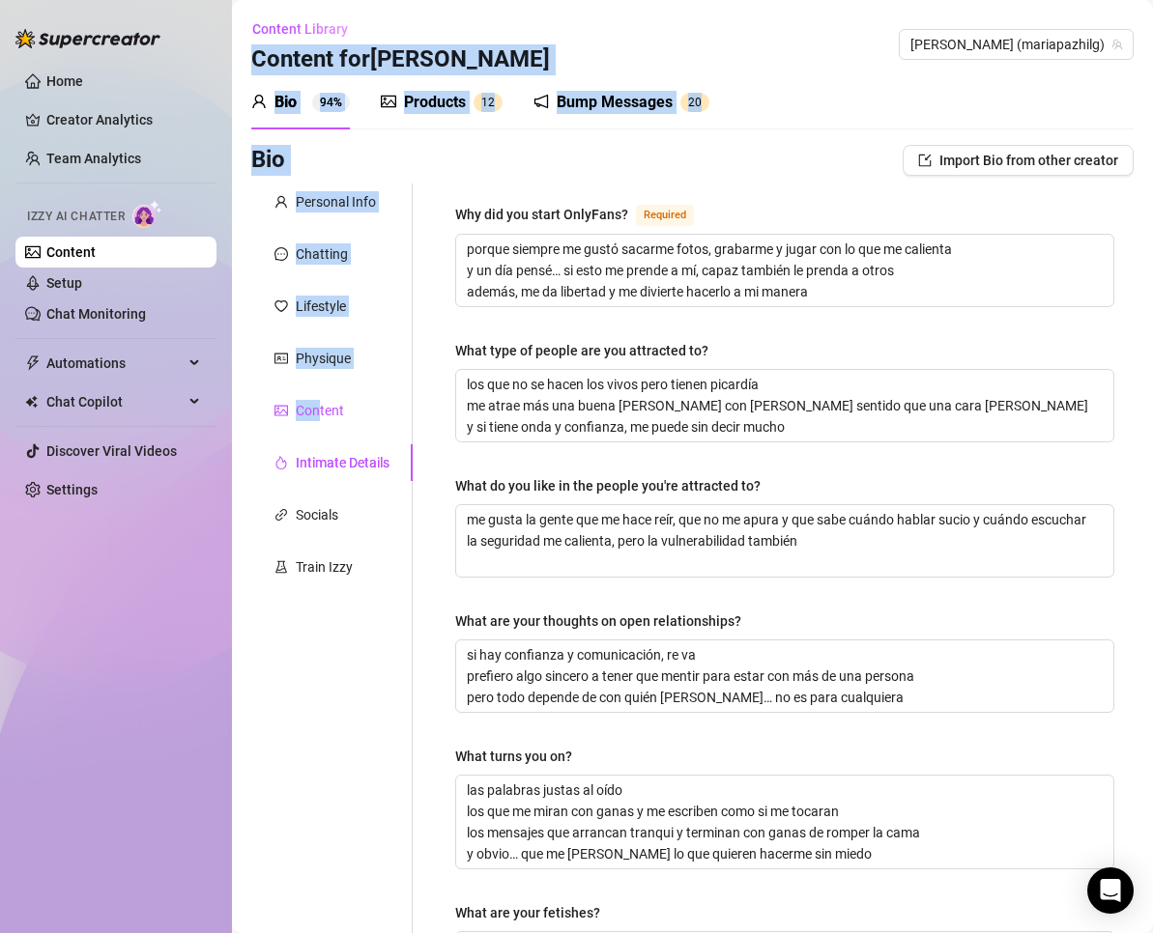
drag, startPoint x: 317, startPoint y: 405, endPoint x: 231, endPoint y: 422, distance: 87.7
click at [231, 422] on div "Home Creator Analytics Team Analytics Izzy AI Chatter Content Setup Chat Monito…" at bounding box center [576, 466] width 1153 height 933
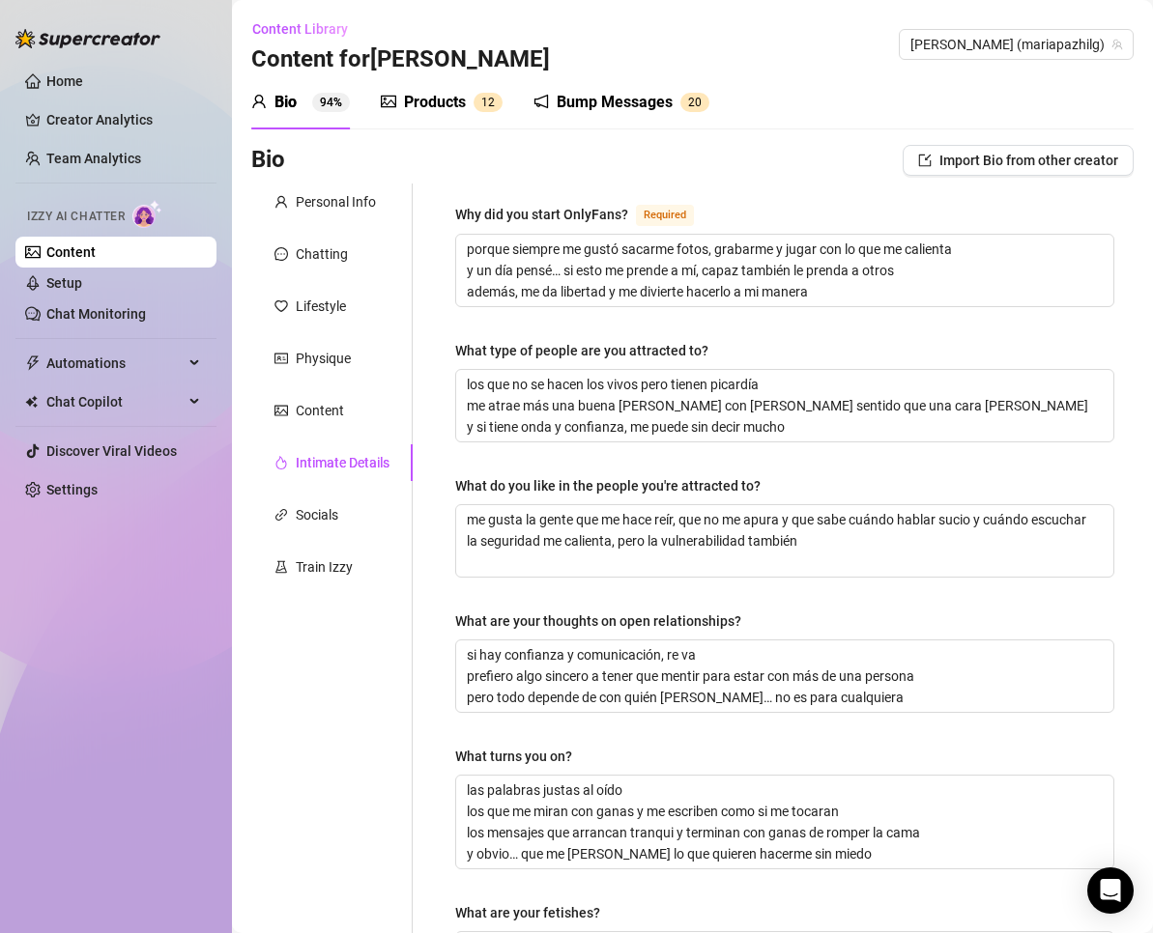
click at [231, 446] on aside "Home Creator Analytics Team Analytics Izzy AI Chatter Content Setup Chat Monito…" at bounding box center [116, 466] width 232 height 933
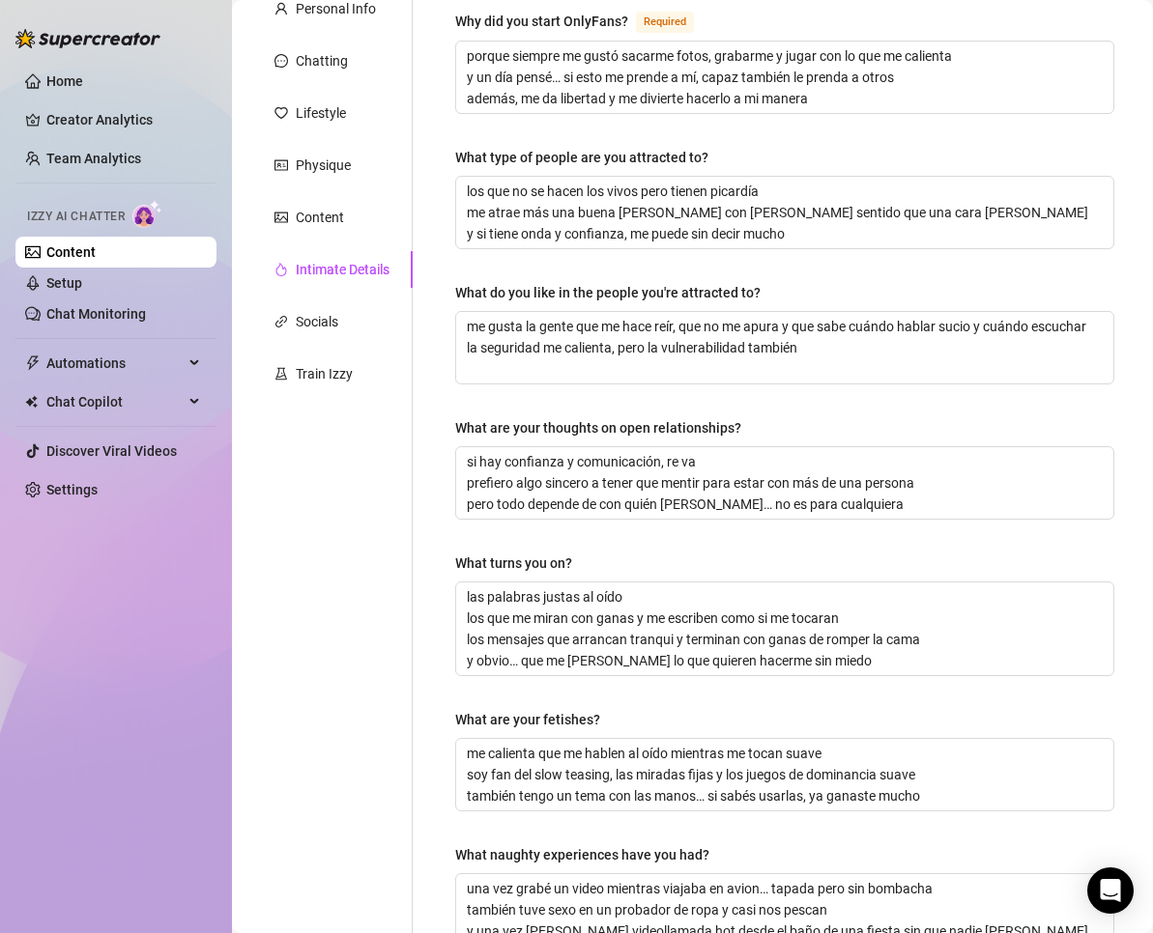
scroll to position [412, 0]
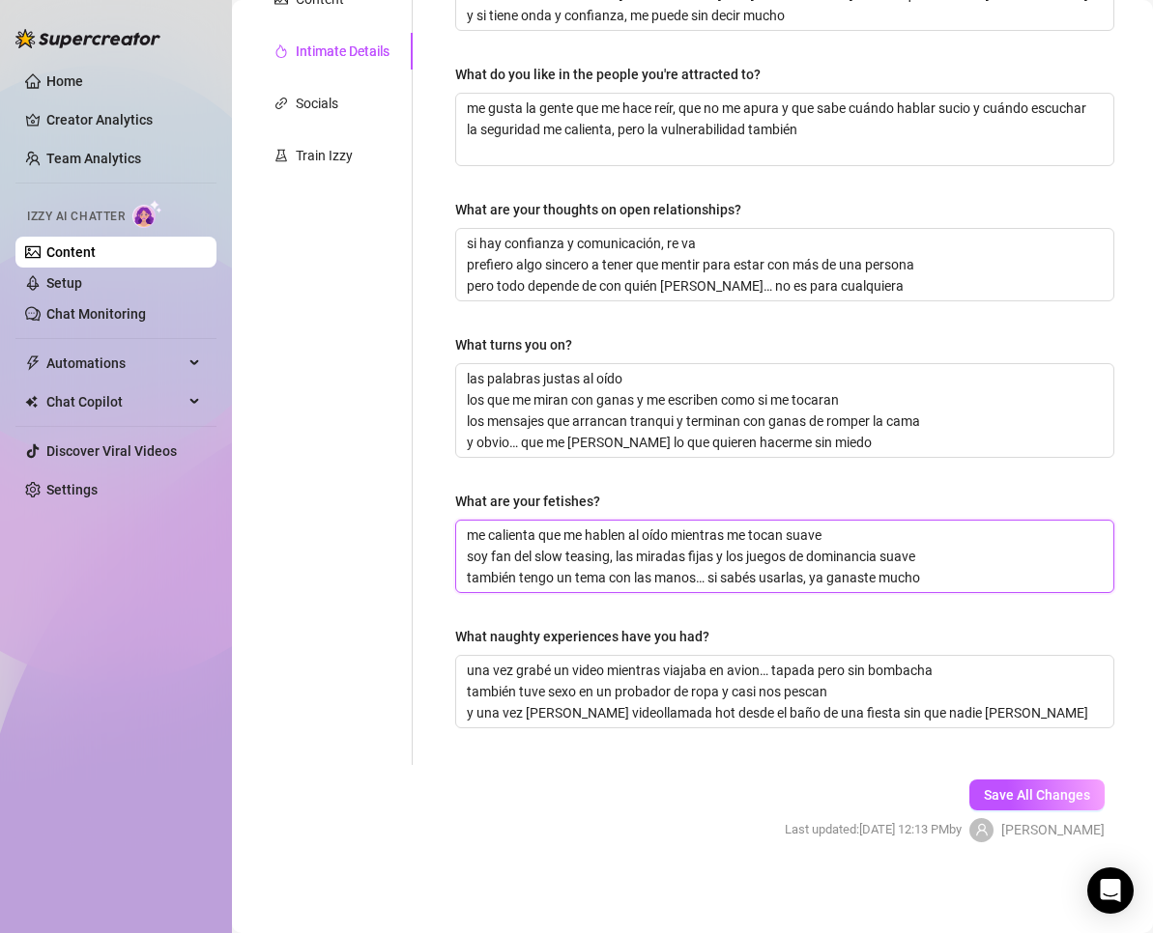
drag, startPoint x: 456, startPoint y: 533, endPoint x: 718, endPoint y: 555, distance: 262.7
click at [718, 555] on textarea "me calienta que me hablen al oído mientras me tocan suave soy fan del slow teas…" at bounding box center [784, 557] width 657 height 72
click at [596, 592] on div "Why did you start OnlyFans? Required porque siempre me gustó sacarme fotos, gra…" at bounding box center [784, 268] width 659 height 955
click at [386, 616] on div "Personal Info Chatting Lifestyle Physique Content Intimate Details Socials Trai…" at bounding box center [331, 268] width 161 height 993
click at [971, 808] on button "Save All Changes" at bounding box center [1036, 795] width 135 height 31
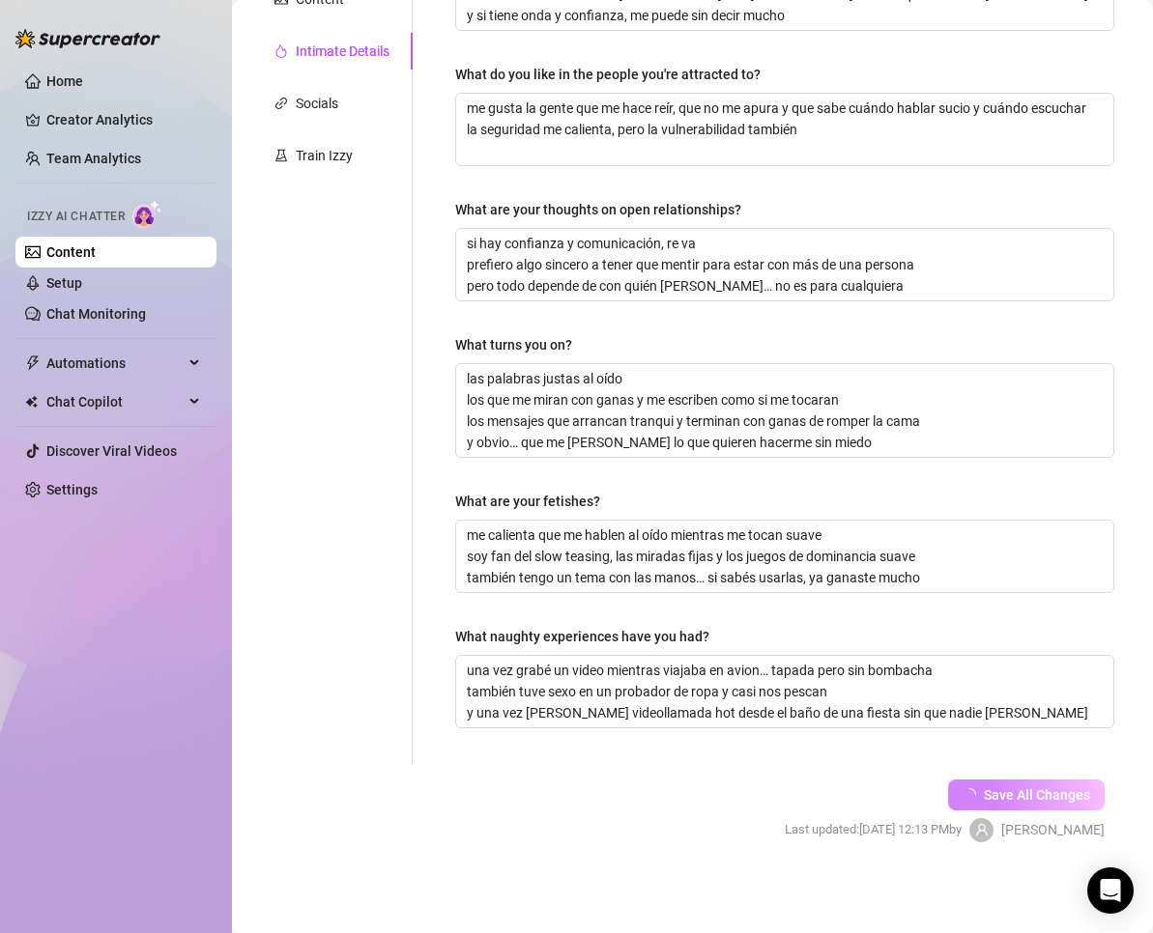
click at [984, 787] on span "Save All Changes" at bounding box center [1037, 794] width 106 height 15
